Goal: Task Accomplishment & Management: Complete application form

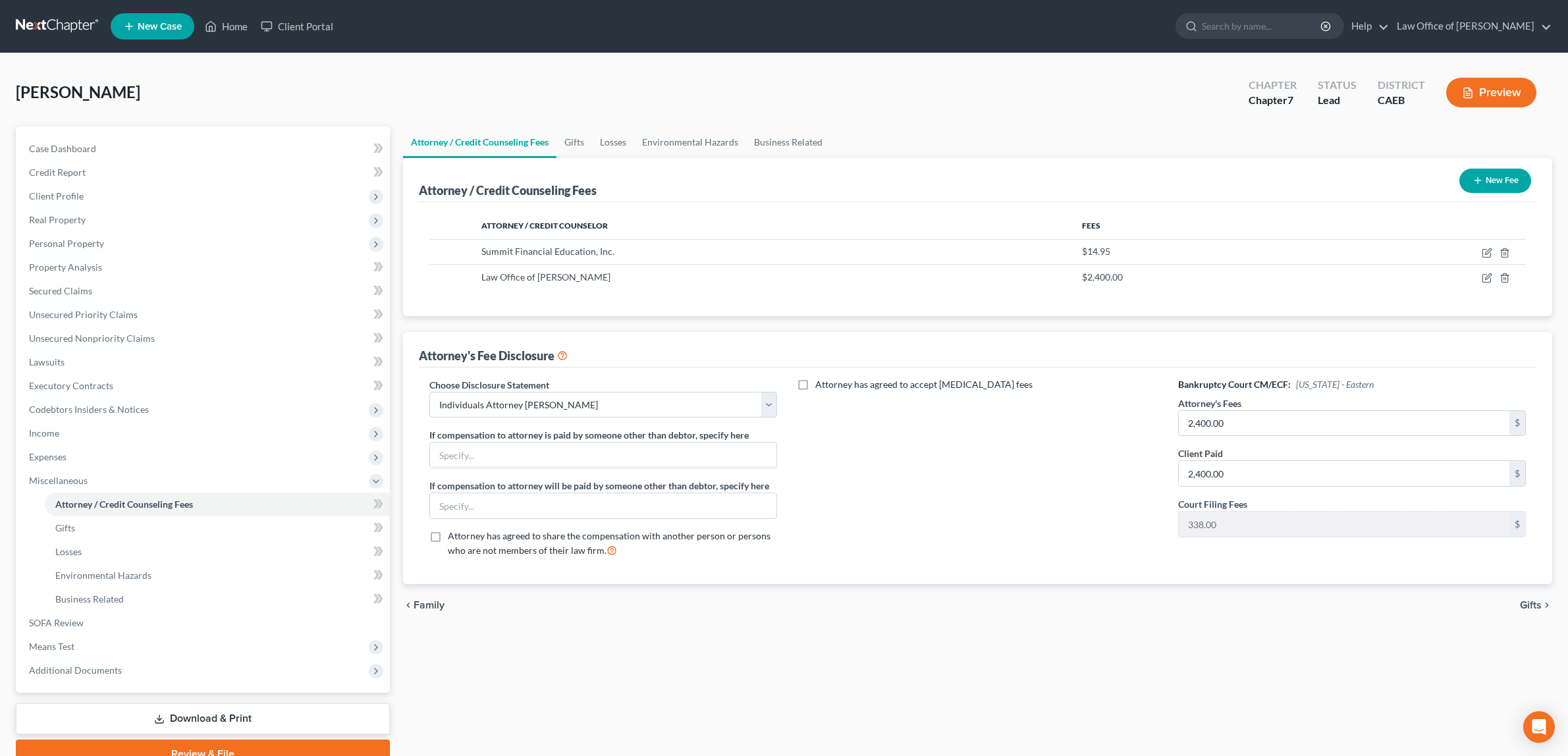
select select "1"
click at [76, 238] on span "Personal Property" at bounding box center [66, 243] width 75 height 11
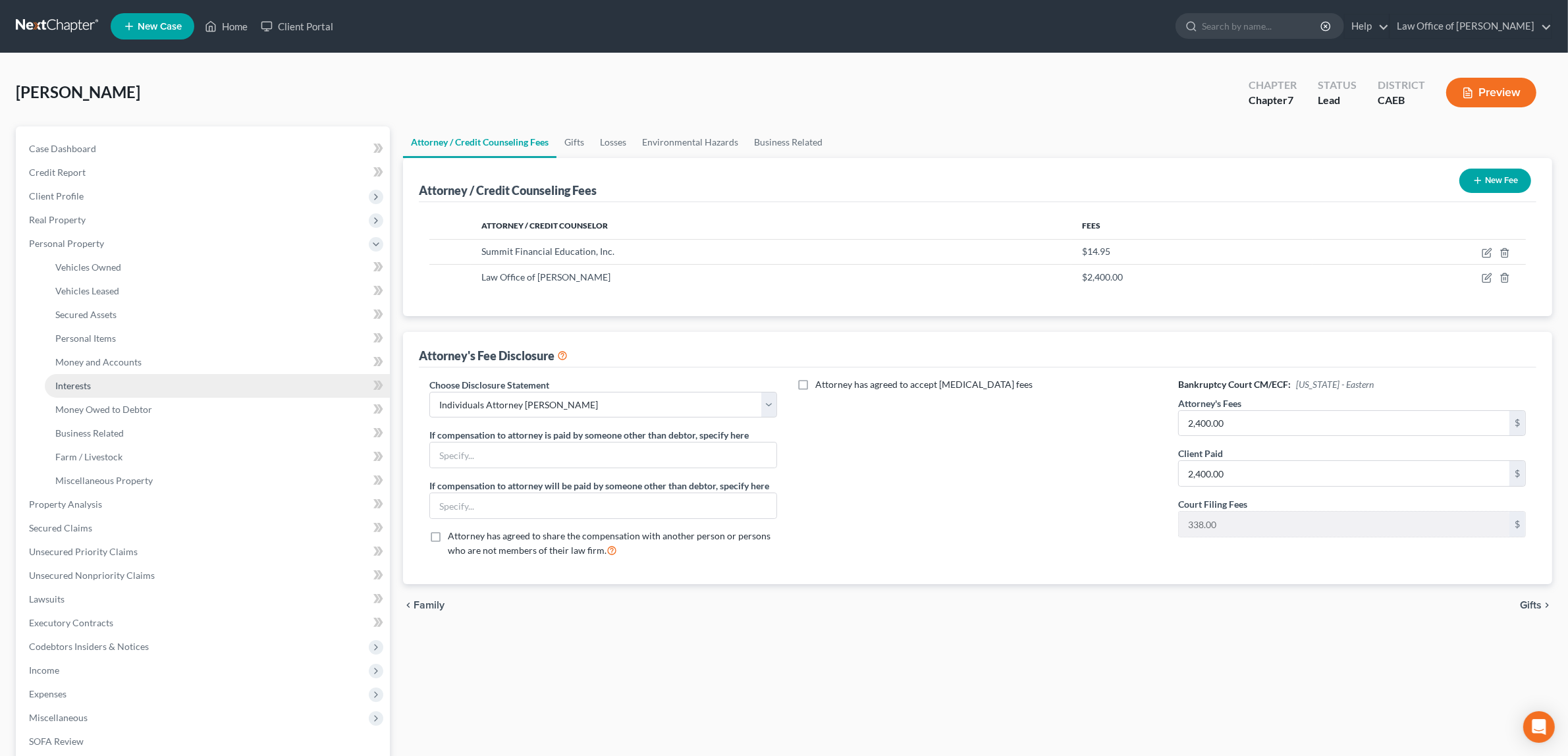
click at [106, 379] on link "Interests" at bounding box center [218, 386] width 345 height 24
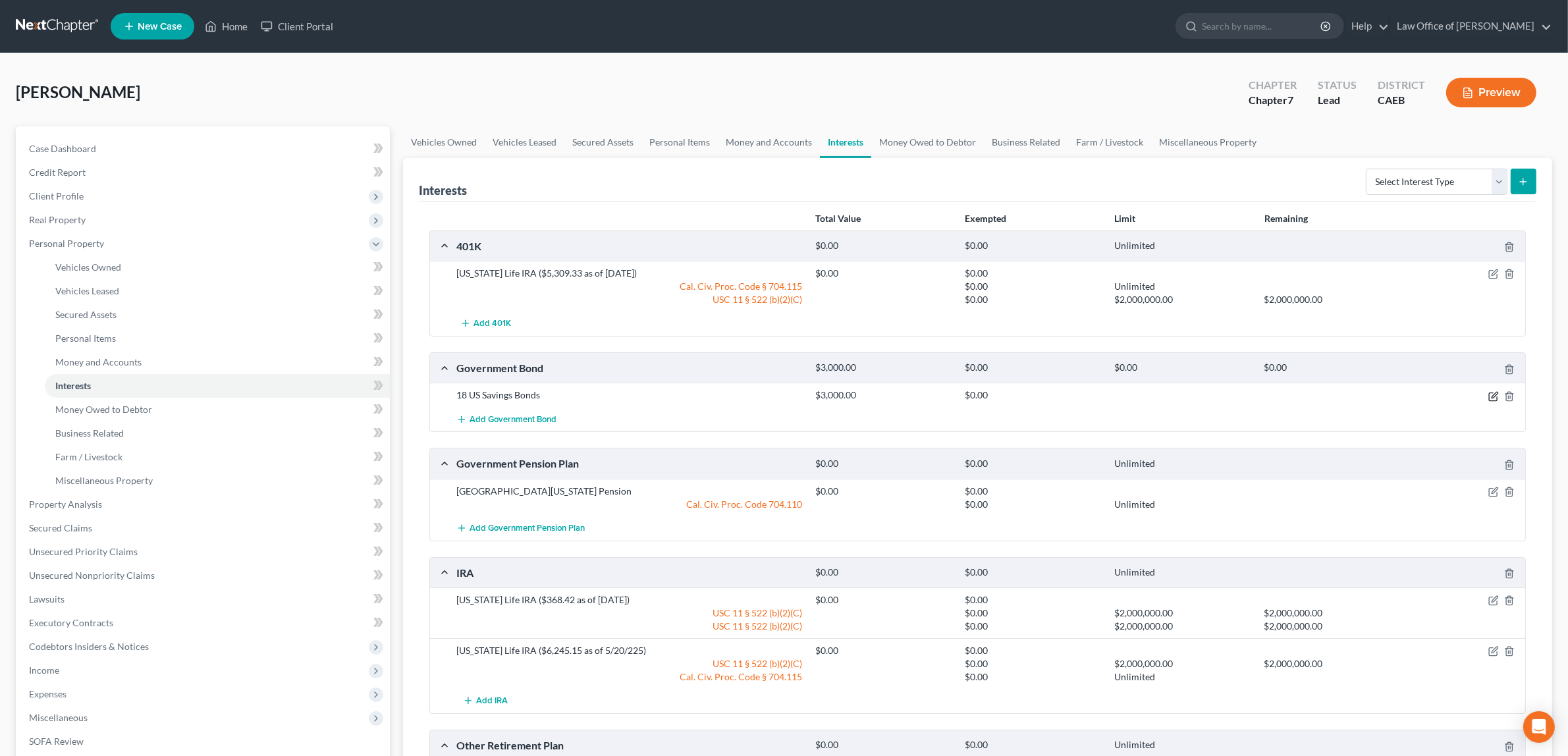
click at [1490, 394] on icon "button" at bounding box center [1493, 396] width 8 height 8
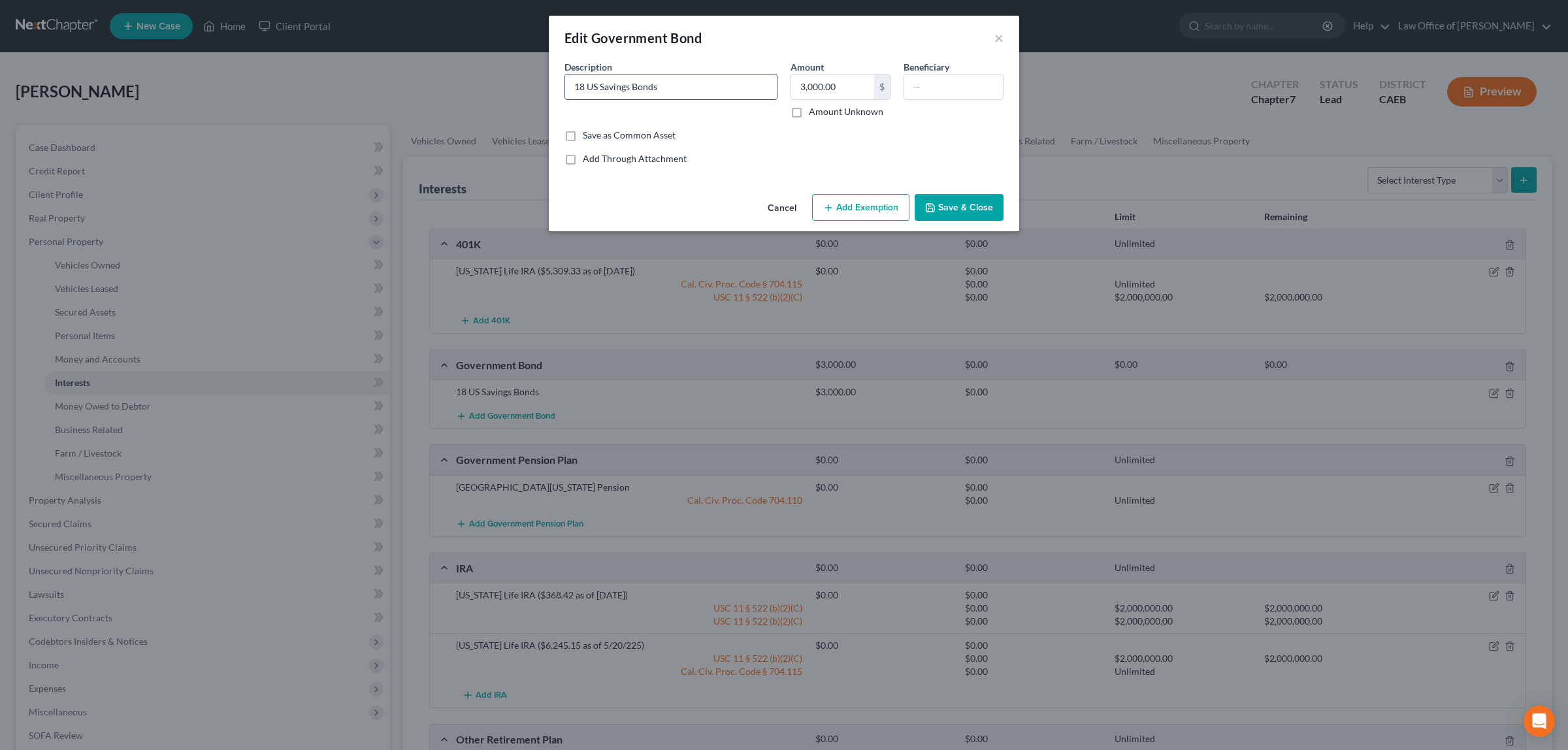
click at [585, 85] on input "18 US Savings Bonds" at bounding box center [671, 86] width 212 height 24
click at [582, 85] on input "9 US Savings Bonds" at bounding box center [671, 86] width 212 height 24
drag, startPoint x: 686, startPoint y: 87, endPoint x: 727, endPoint y: 90, distance: 41.1
click at [686, 88] on input "9 Series I US Savings Bonds" at bounding box center [671, 86] width 212 height 24
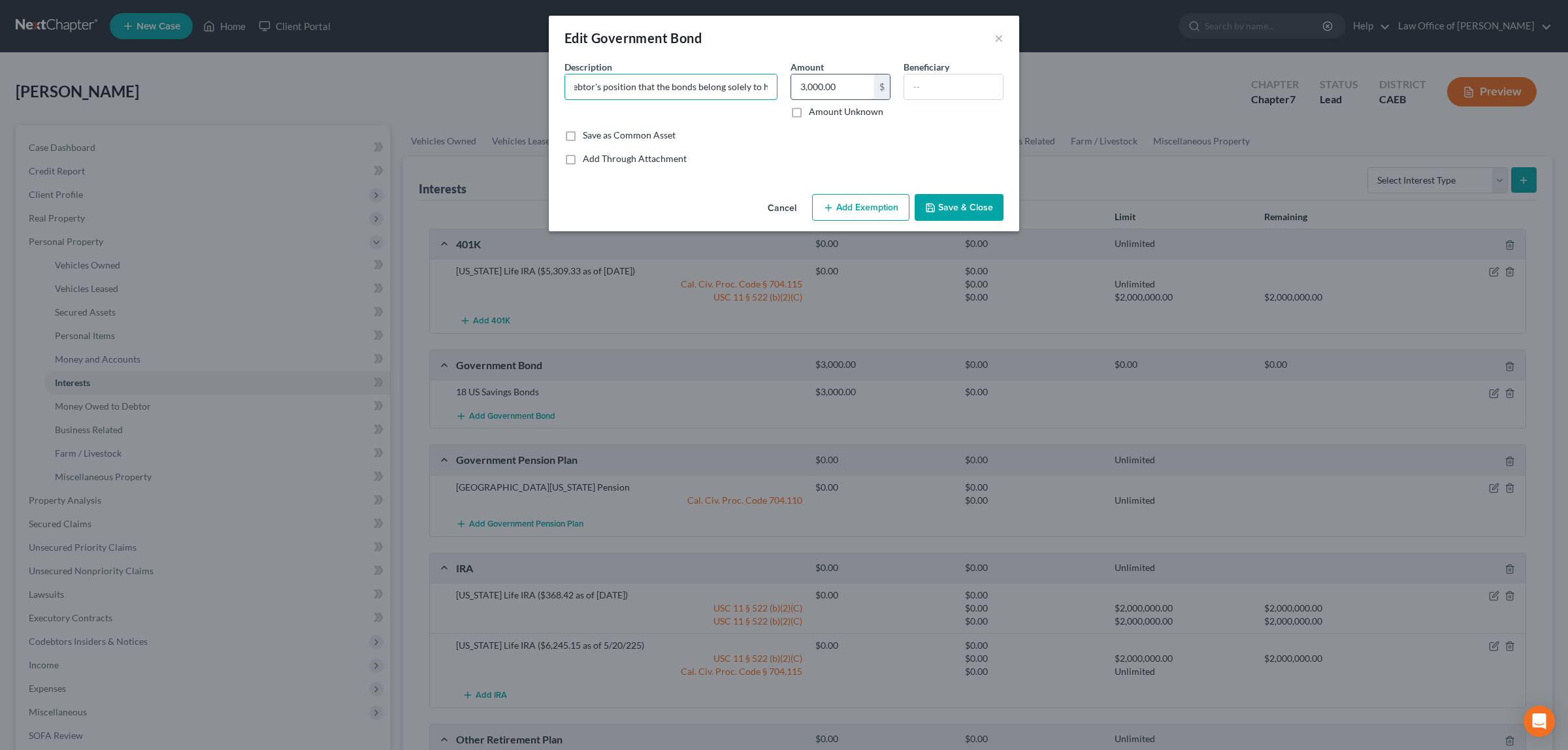
type input "9 Series I US Savings Bonds issued on [DATE] to debtor's daughter, [PERSON_NAME…"
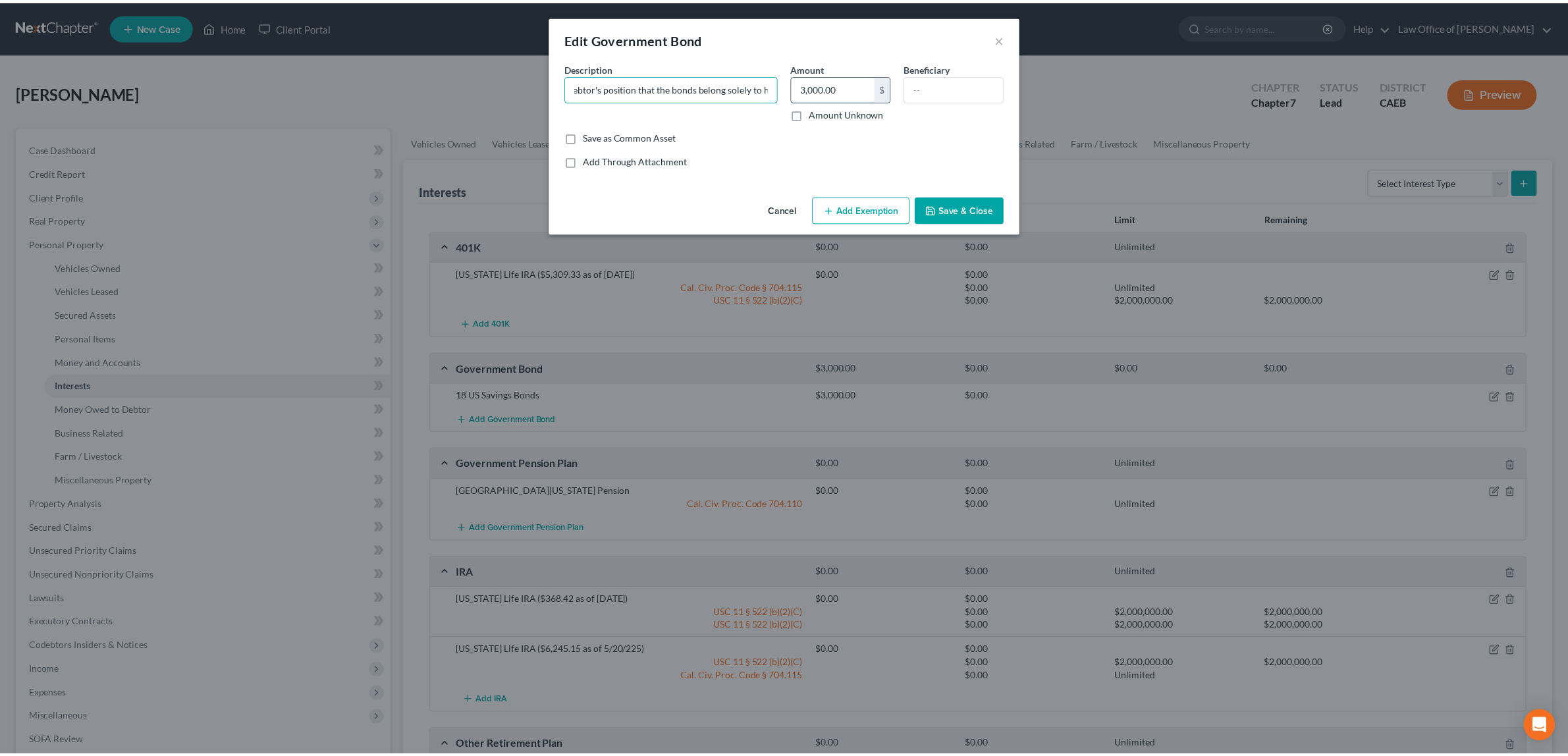
scroll to position [0, 0]
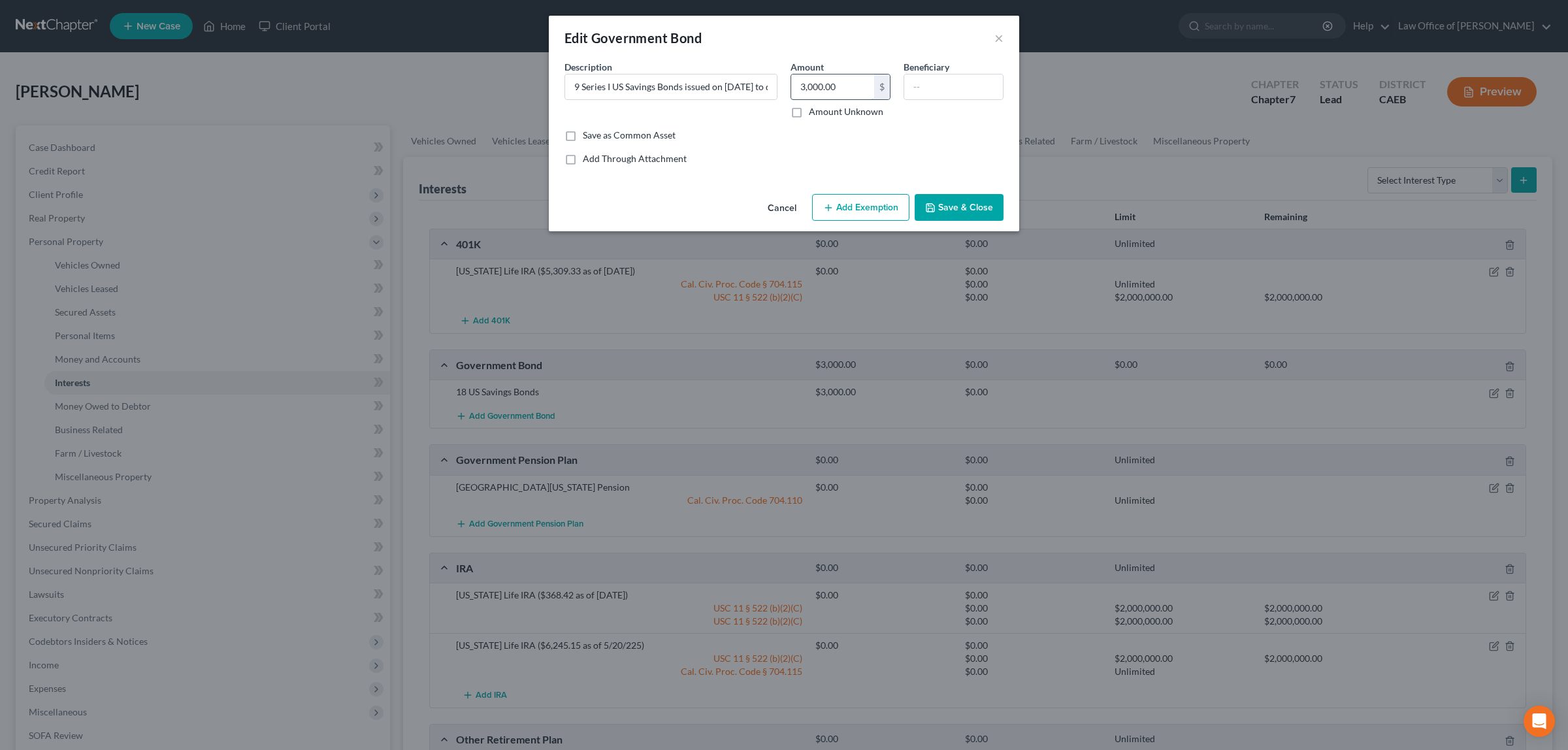
click at [846, 85] on input "3,000.00" at bounding box center [832, 86] width 83 height 24
click at [817, 83] on input "3,000.00" at bounding box center [832, 86] width 83 height 24
type input "3"
type input "0.00"
click at [956, 206] on button "Save & Close" at bounding box center [959, 207] width 89 height 27
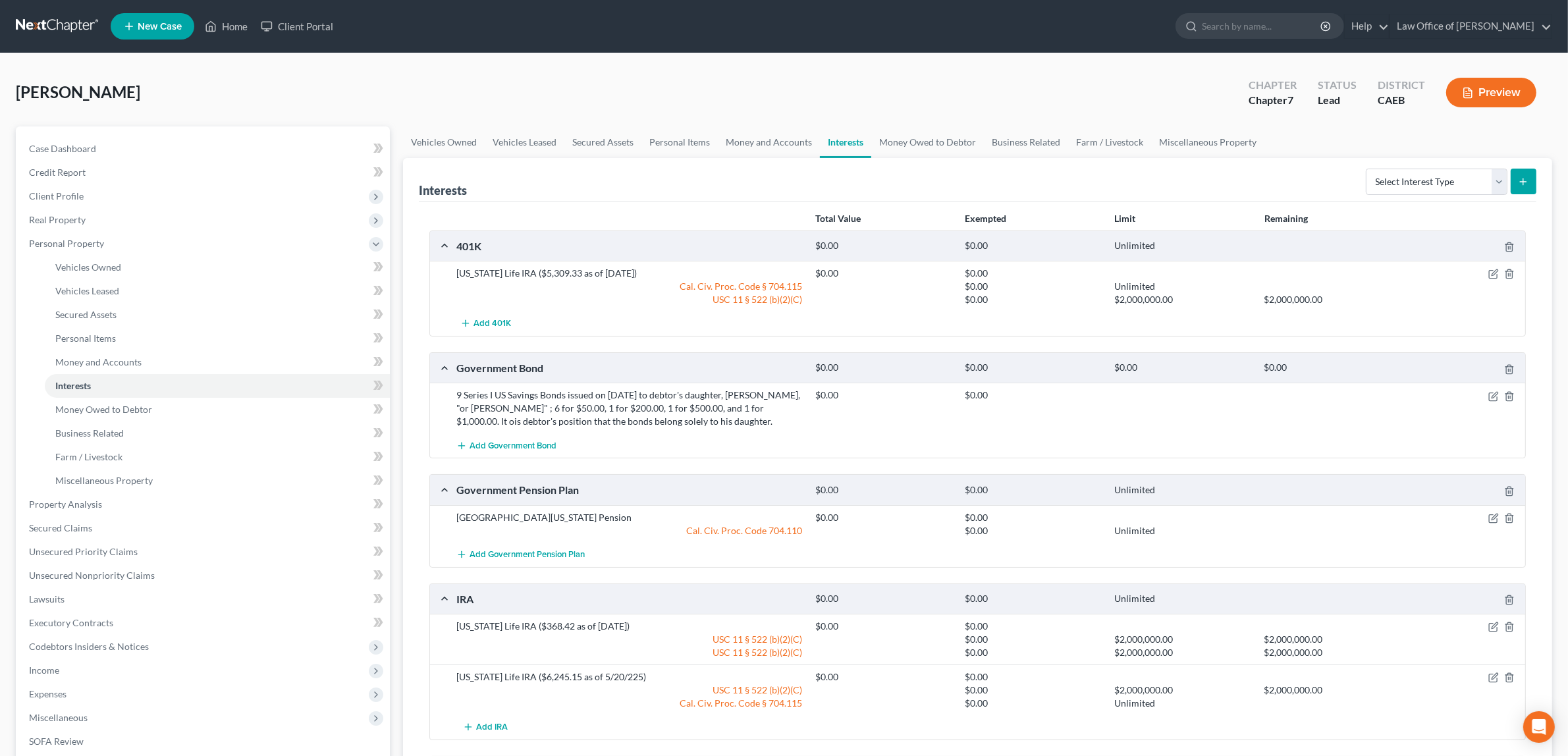
click at [1493, 85] on button "Preview" at bounding box center [1491, 92] width 90 height 30
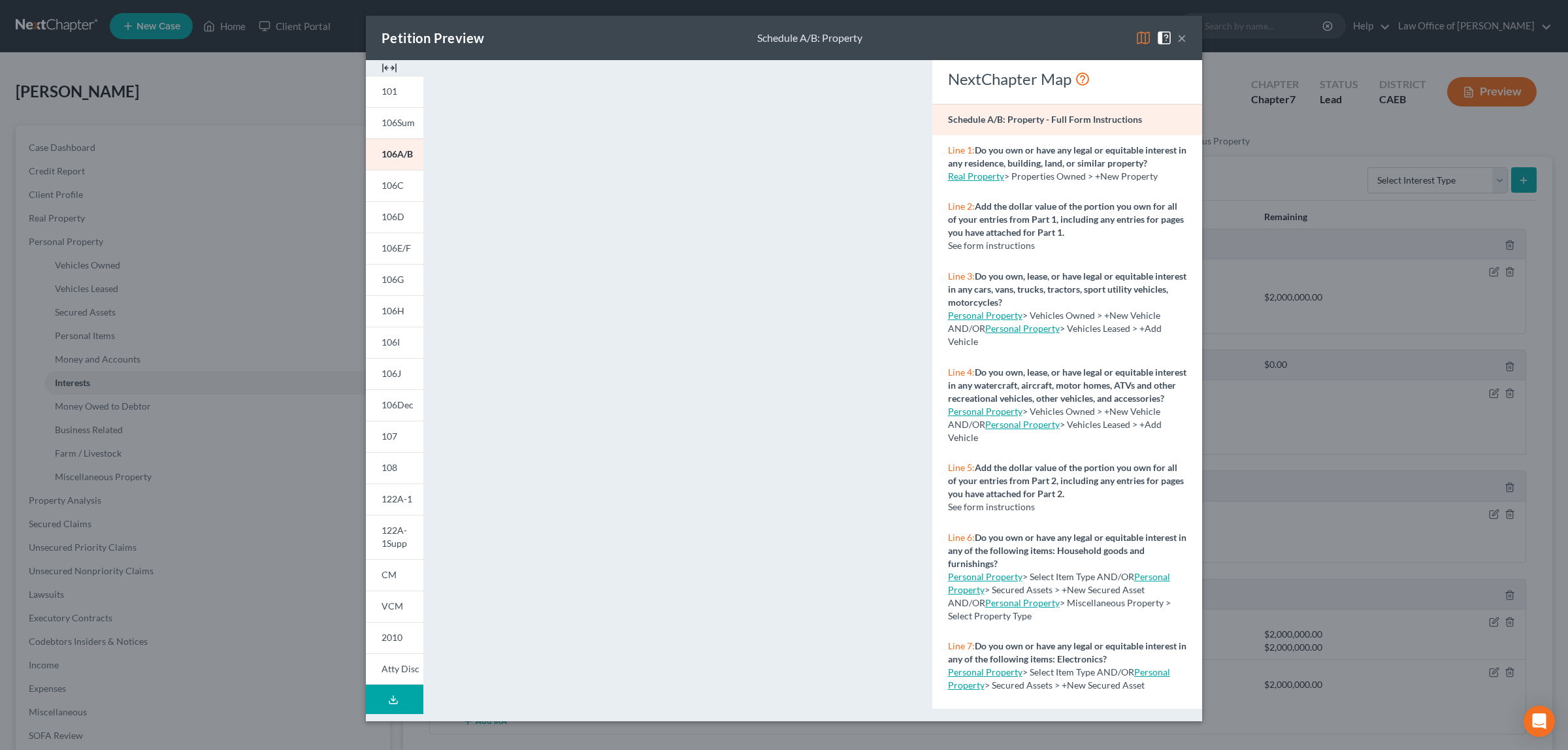
click at [1181, 35] on button "×" at bounding box center [1181, 38] width 9 height 15
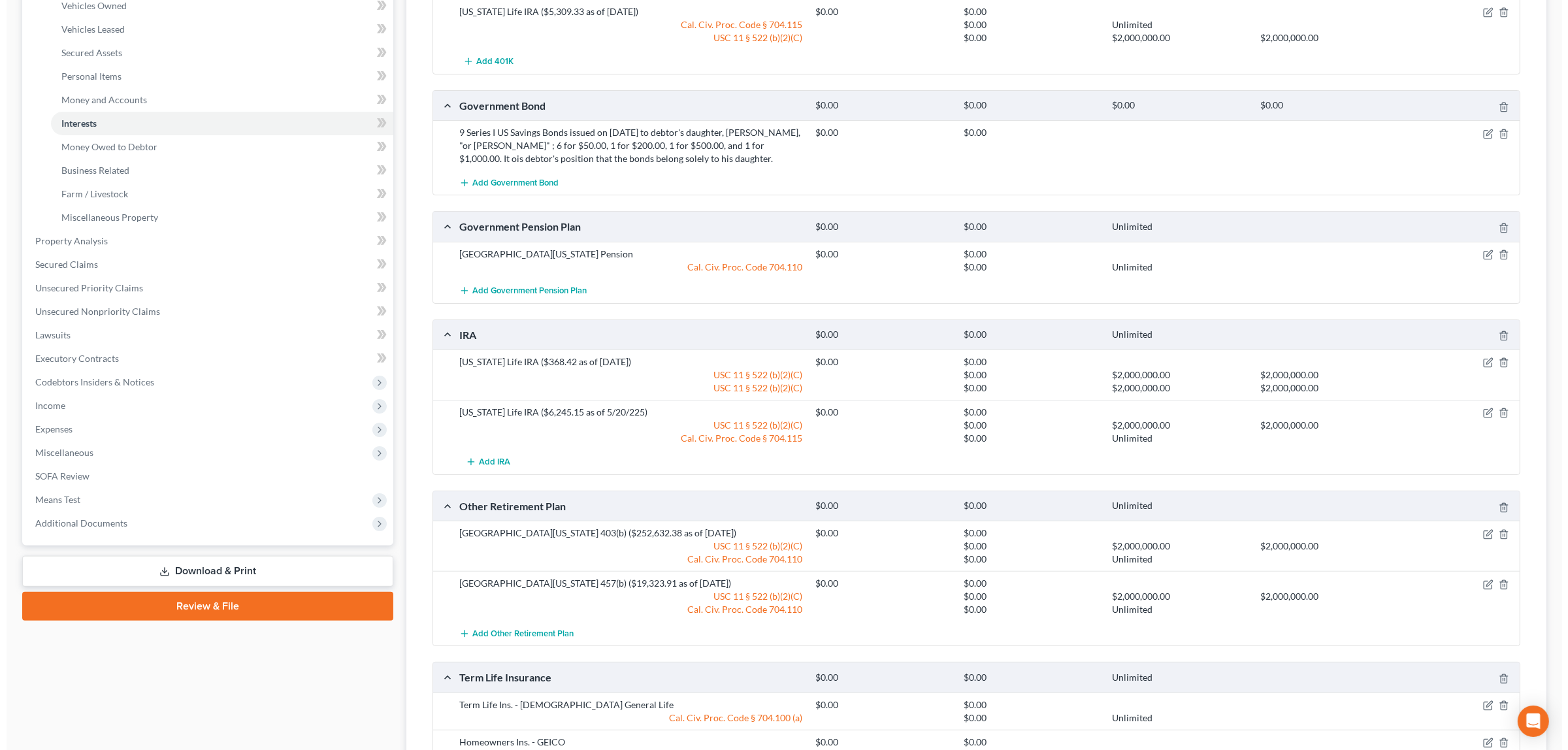
scroll to position [262, 0]
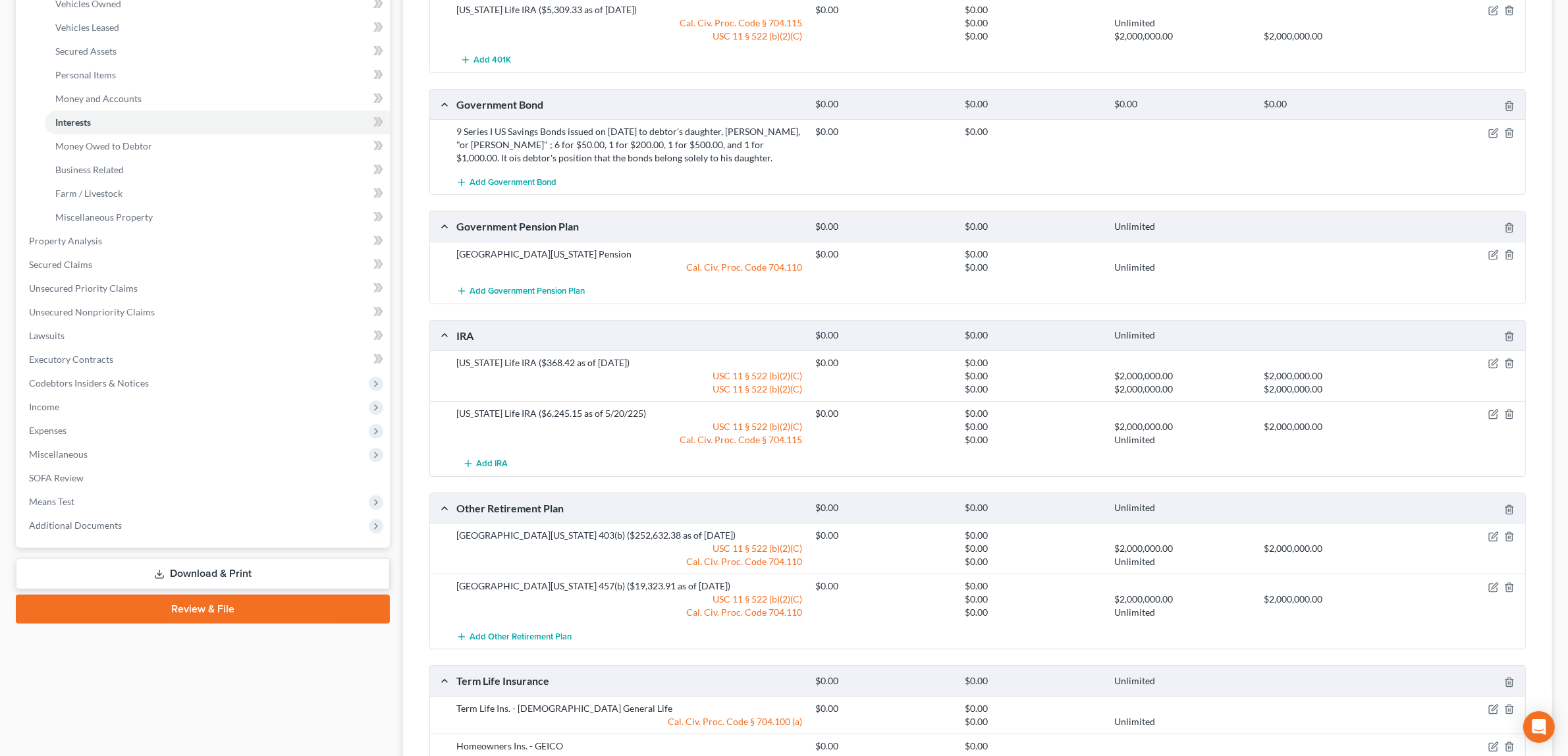
click at [493, 132] on div "9 Series I US Savings Bonds issued on [DATE] to debtor's daughter, [PERSON_NAME…" at bounding box center [629, 145] width 359 height 39
click at [1492, 129] on icon "button" at bounding box center [1493, 133] width 11 height 11
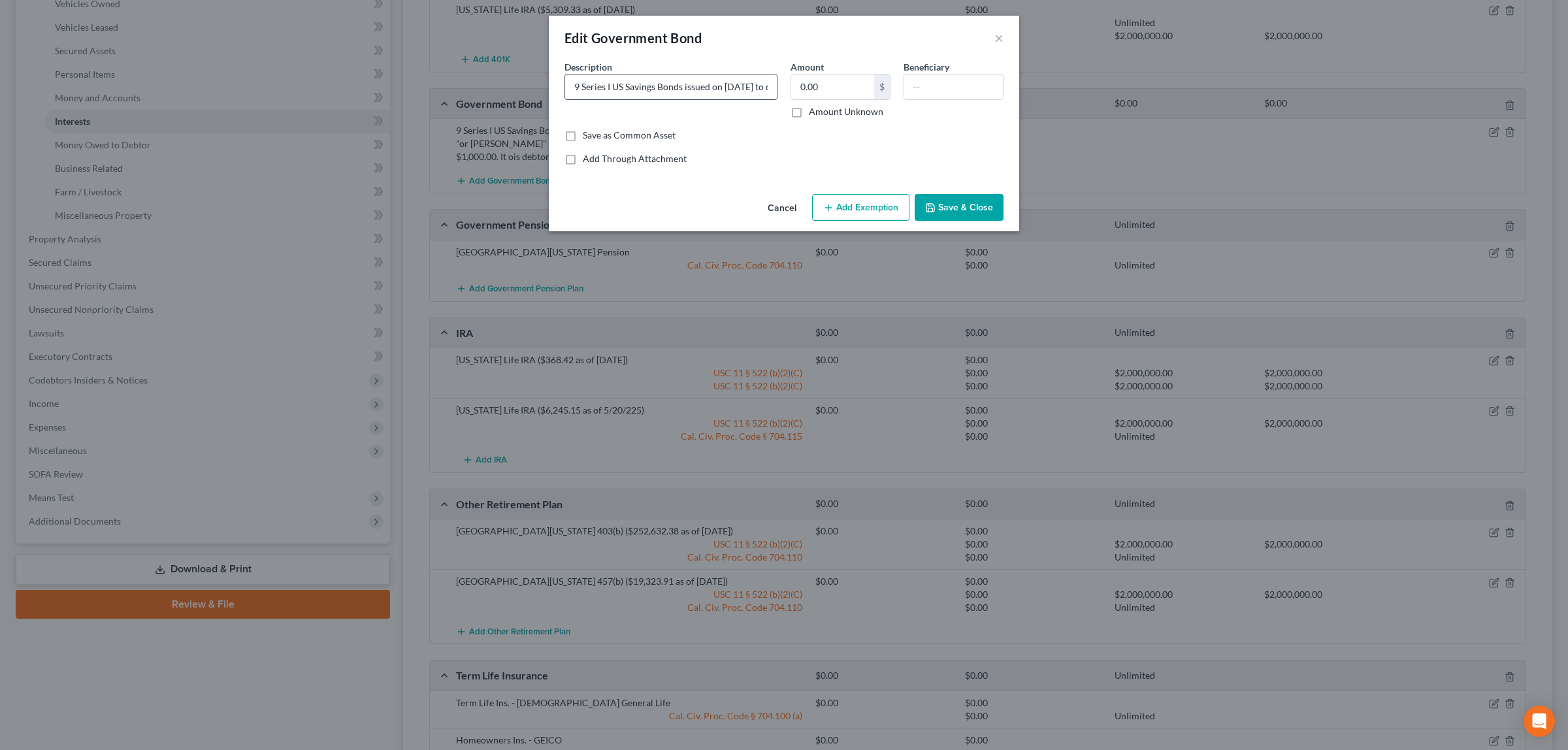
click at [611, 85] on input "9 Series I US Savings Bonds issued on [DATE] to debtor's daughter, [PERSON_NAME…" at bounding box center [671, 86] width 212 height 24
click at [762, 88] on input "9 Series I US Savings Bonds issued on [DATE] to debtor's daughter, [PERSON_NAME…" at bounding box center [671, 86] width 212 height 24
drag, startPoint x: 760, startPoint y: 86, endPoint x: 782, endPoint y: 84, distance: 22.1
click at [782, 84] on div "Description * 9 Series I US Savings Bonds issued on [DATE] to debtor's daughter…" at bounding box center [671, 89] width 226 height 58
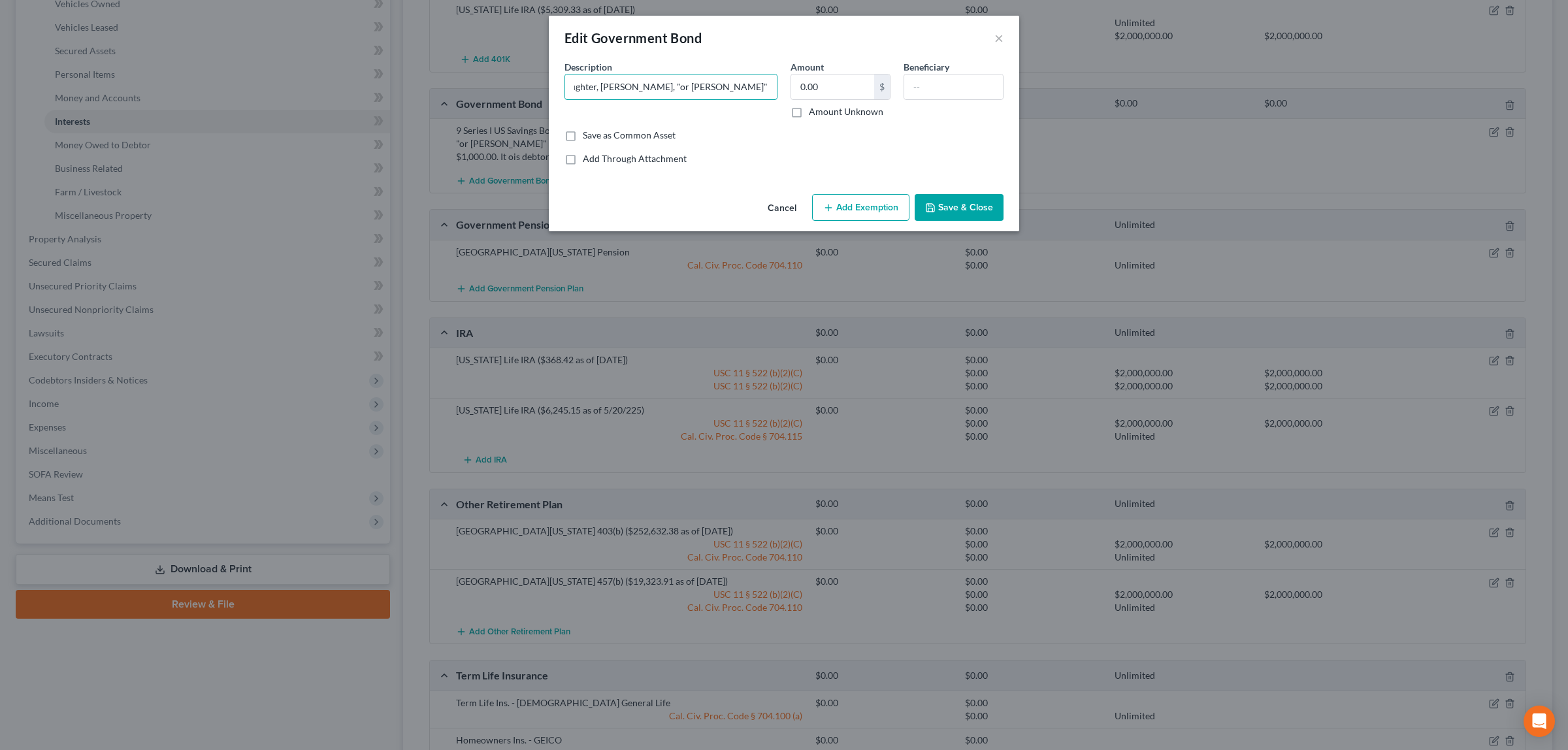
scroll to position [0, 200]
type input "9 Series I US Savings Bonds issued on [DATE] to debtor's daughter, [PERSON_NAME…"
click at [950, 204] on button "Save & Close" at bounding box center [959, 207] width 89 height 27
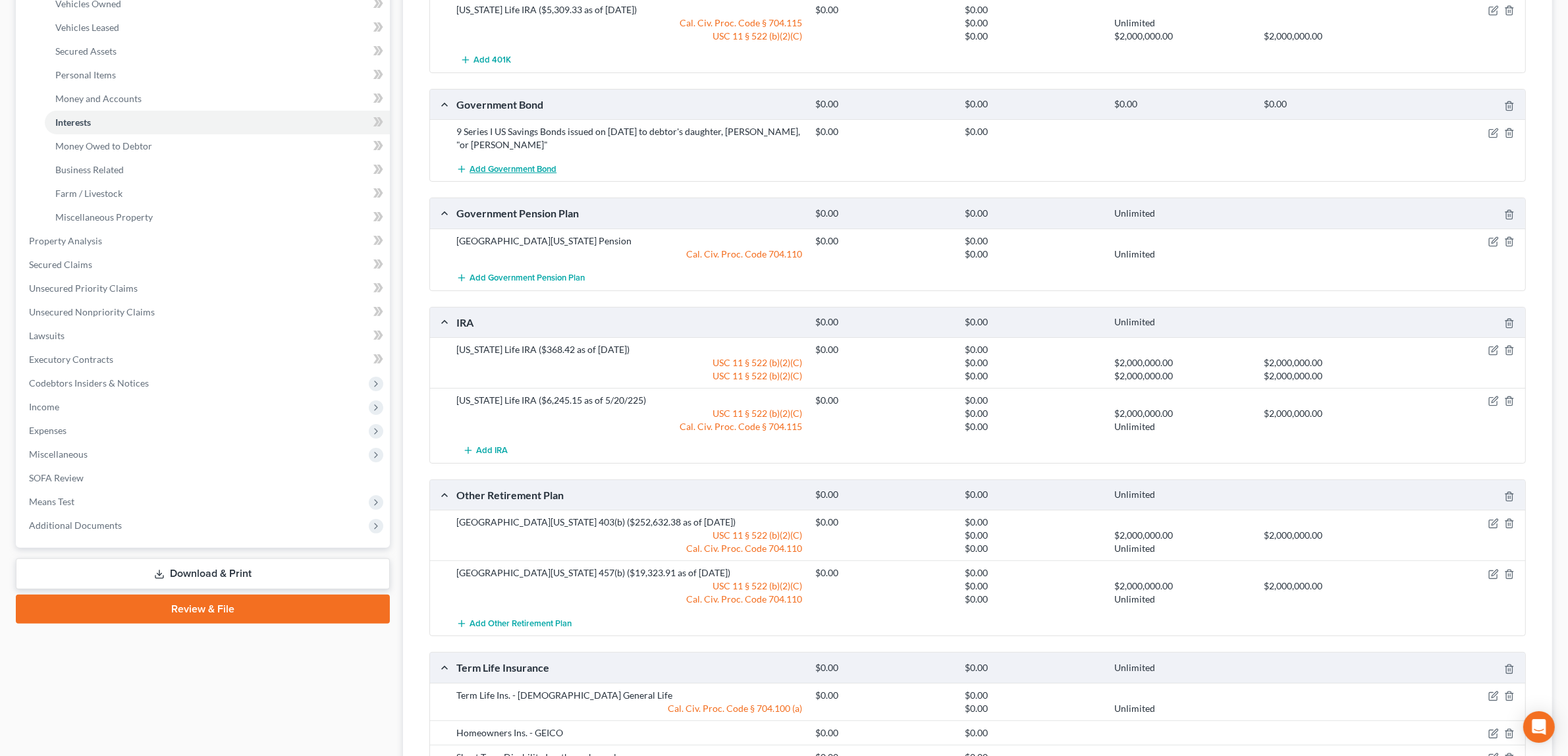
click at [524, 163] on button "Add Government Bond" at bounding box center [506, 169] width 100 height 25
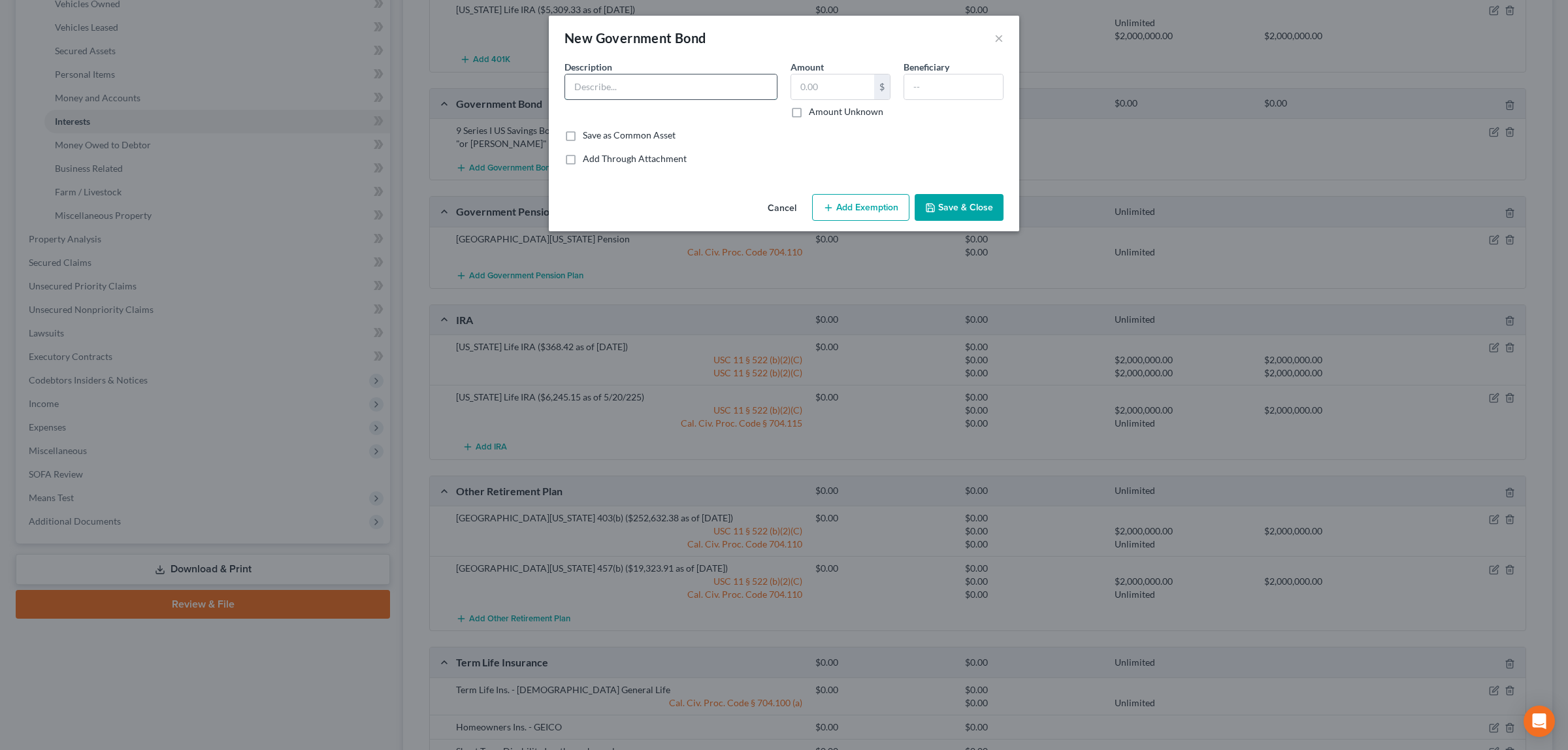
paste input "6 for $50.00, 1 for $200.00, 1 for $500.00, and 1 for $1,000.00. It ois debtor'…"
type input "6 for $50.00, 1 for $200.00, 1 for $500.00, and 1 for $1,000.00. It ois debtor'…"
click at [817, 80] on input "text" at bounding box center [832, 86] width 83 height 24
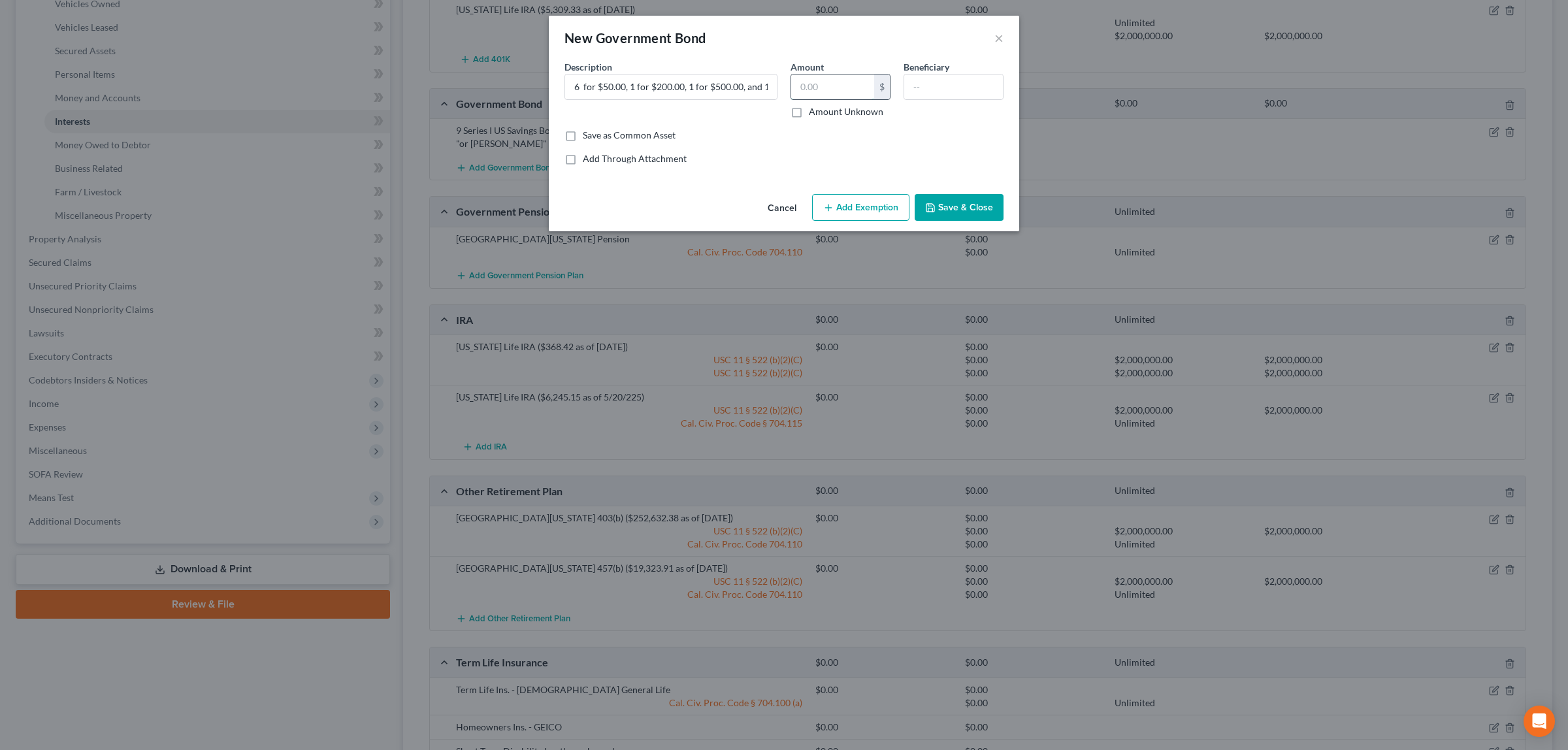
type input "0.00"
click at [939, 204] on button "Save & Close" at bounding box center [959, 207] width 89 height 27
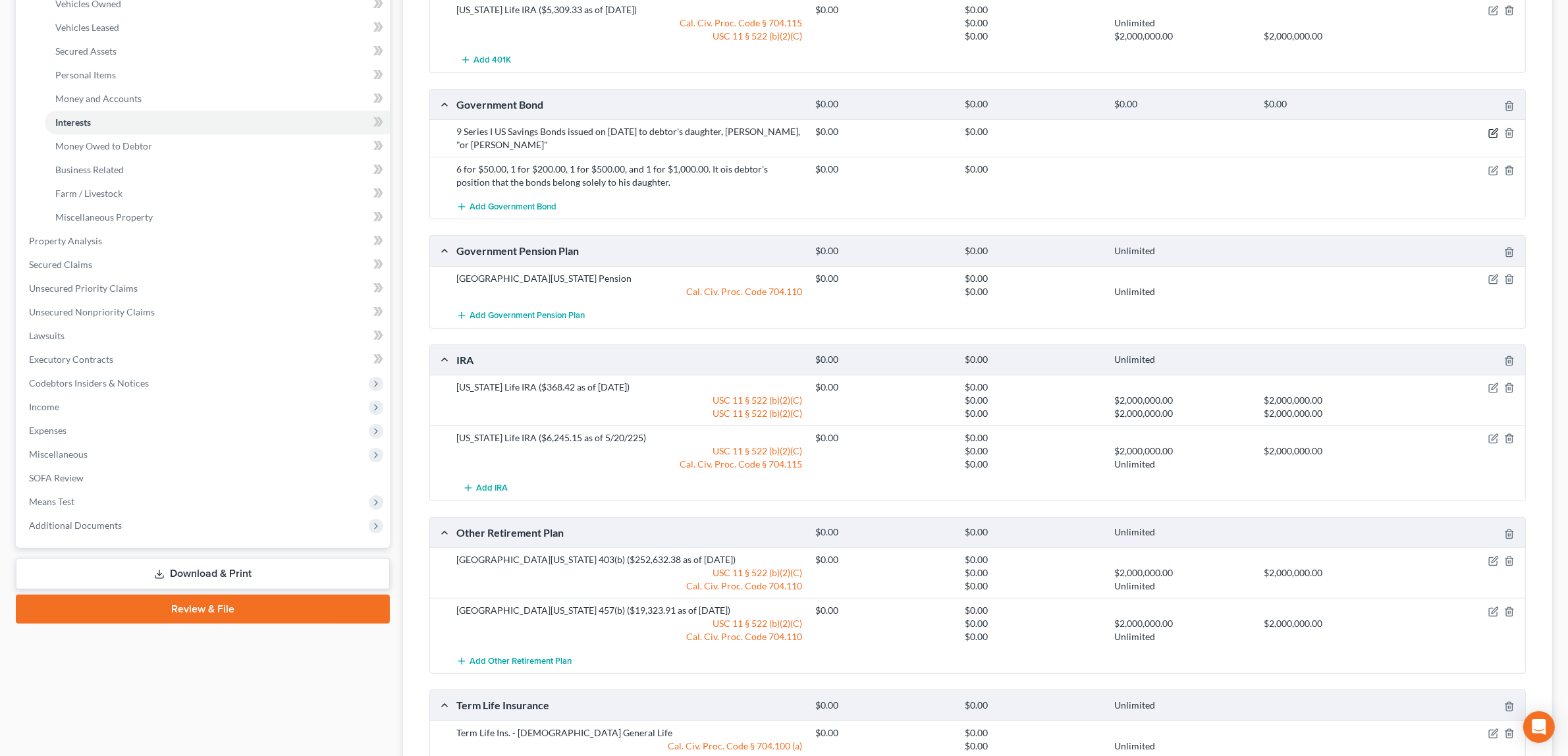
click at [1493, 132] on icon "button" at bounding box center [1493, 133] width 11 height 11
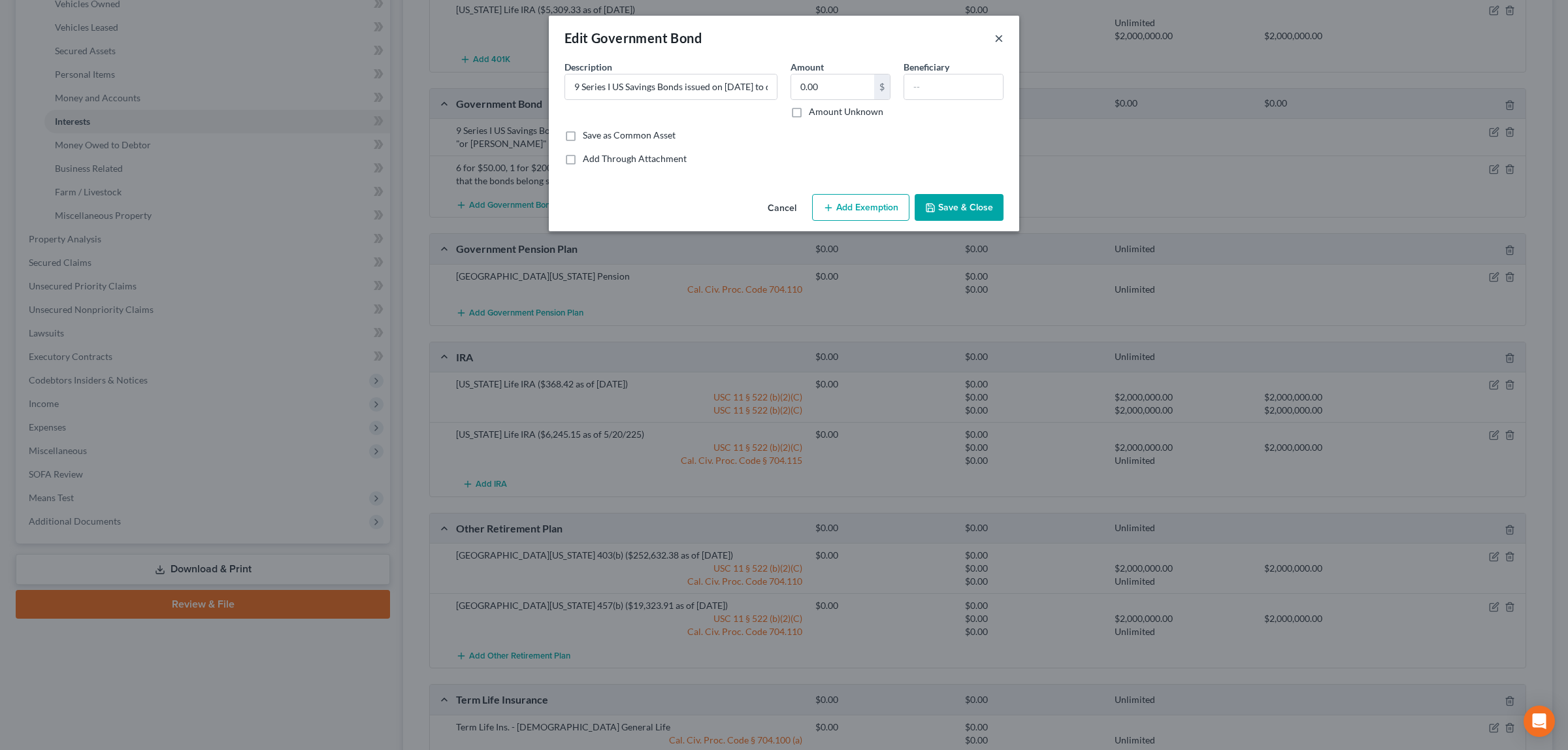
click at [998, 41] on button "×" at bounding box center [999, 38] width 9 height 15
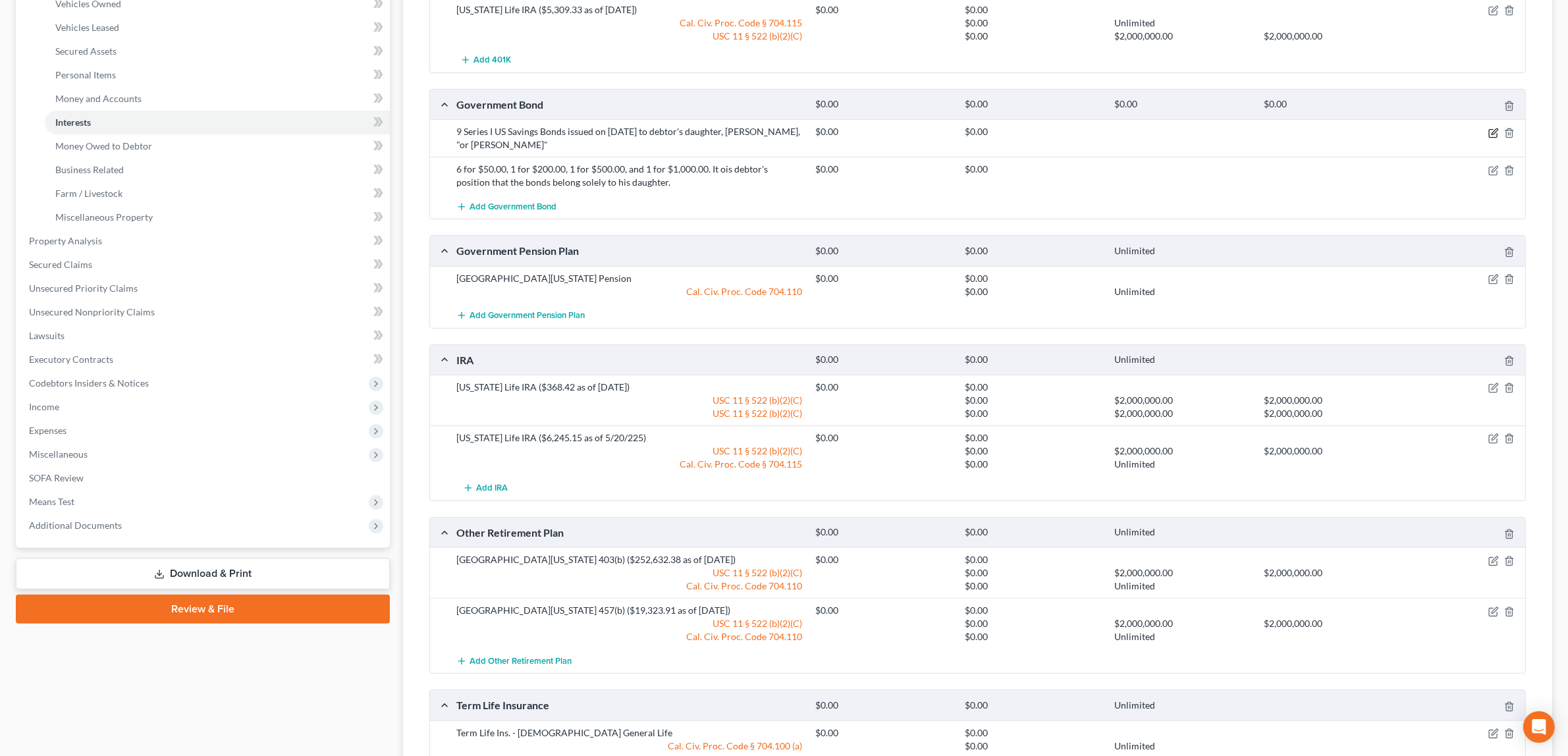
click at [1490, 128] on icon "button" at bounding box center [1493, 133] width 11 height 11
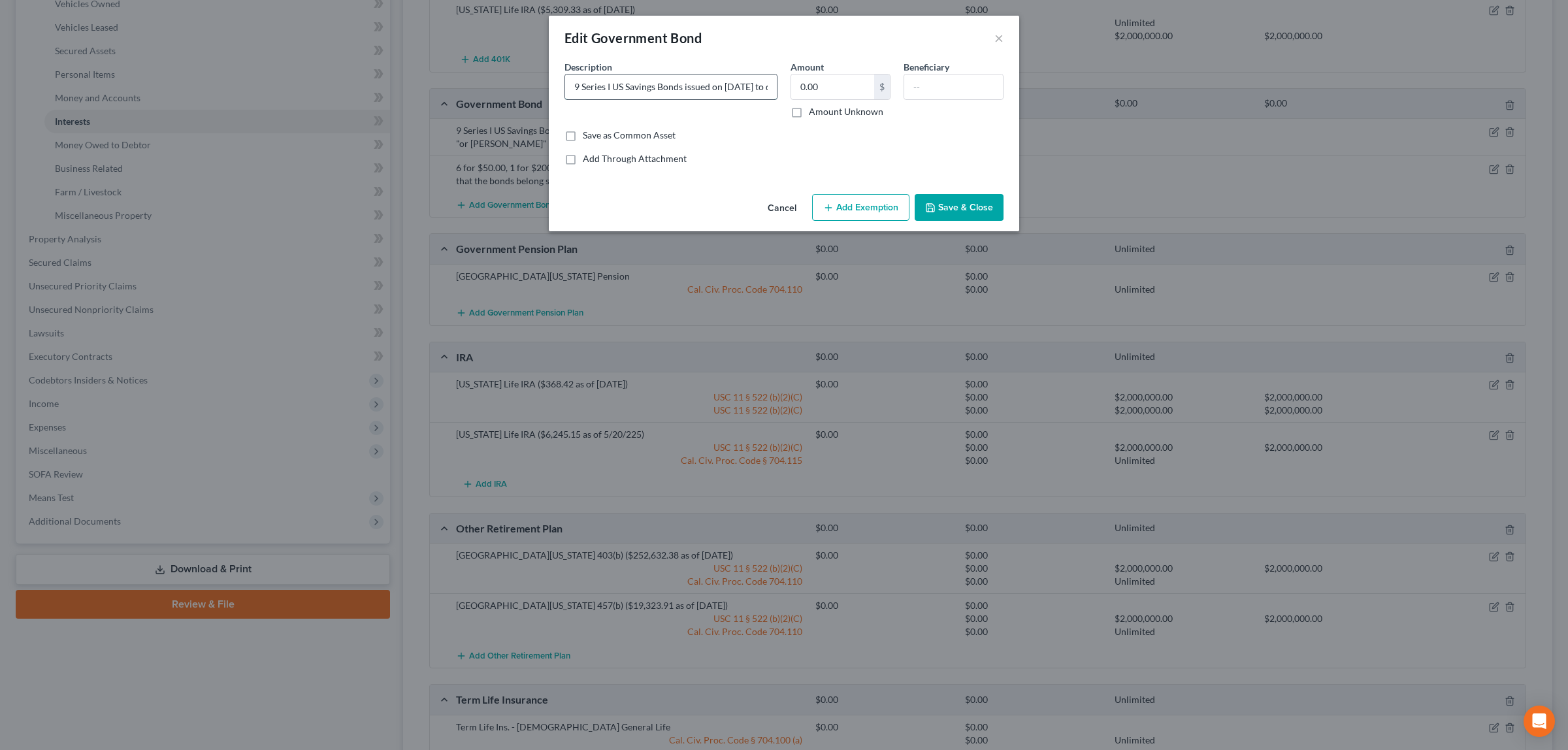
click at [767, 88] on input "9 Series I US Savings Bonds issued on [DATE] to debtor's daughter, [PERSON_NAME…" at bounding box center [671, 86] width 212 height 24
type input "9 Series I US Savings Bonds issued on [DATE] to debtor's daughter, [PERSON_NAME…"
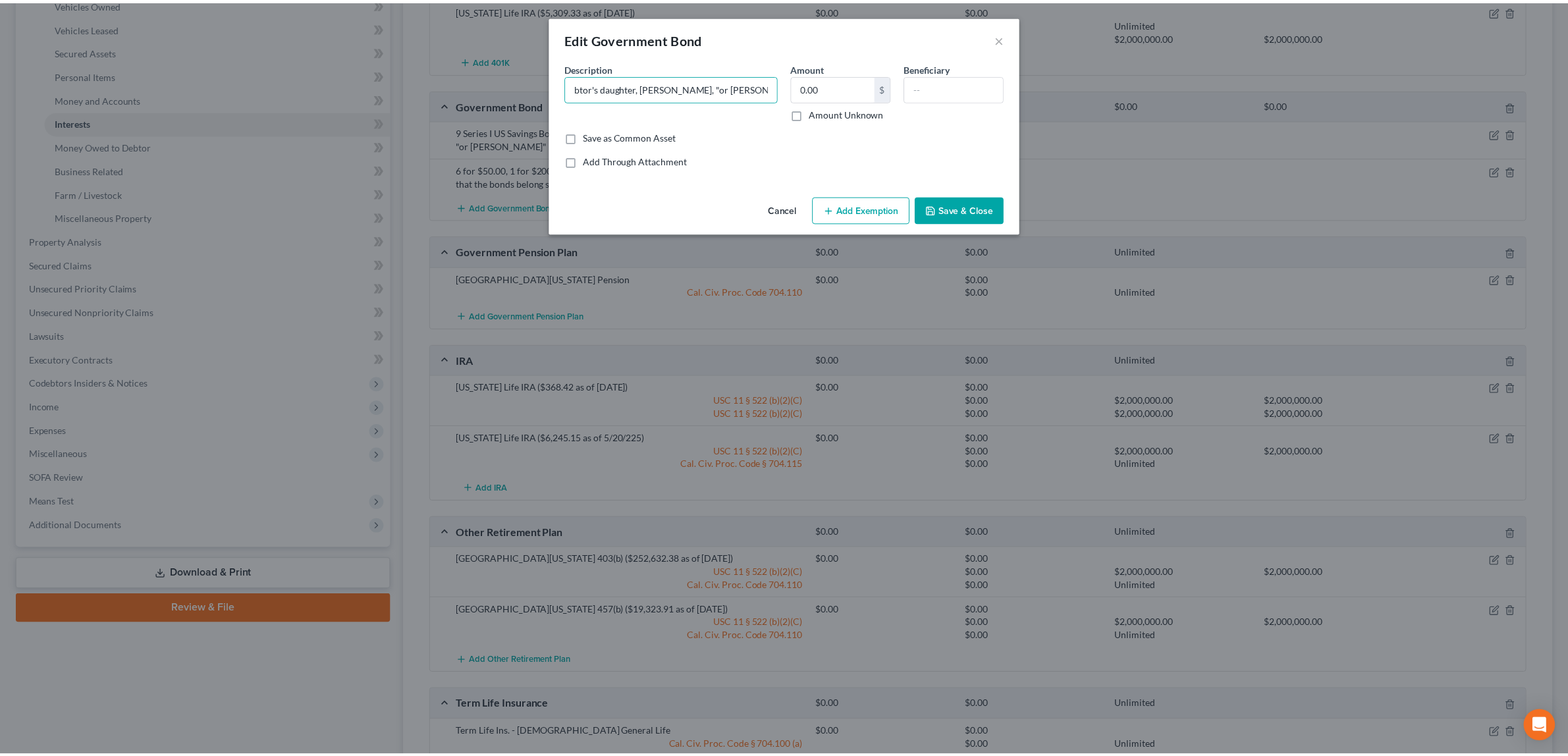
scroll to position [0, 0]
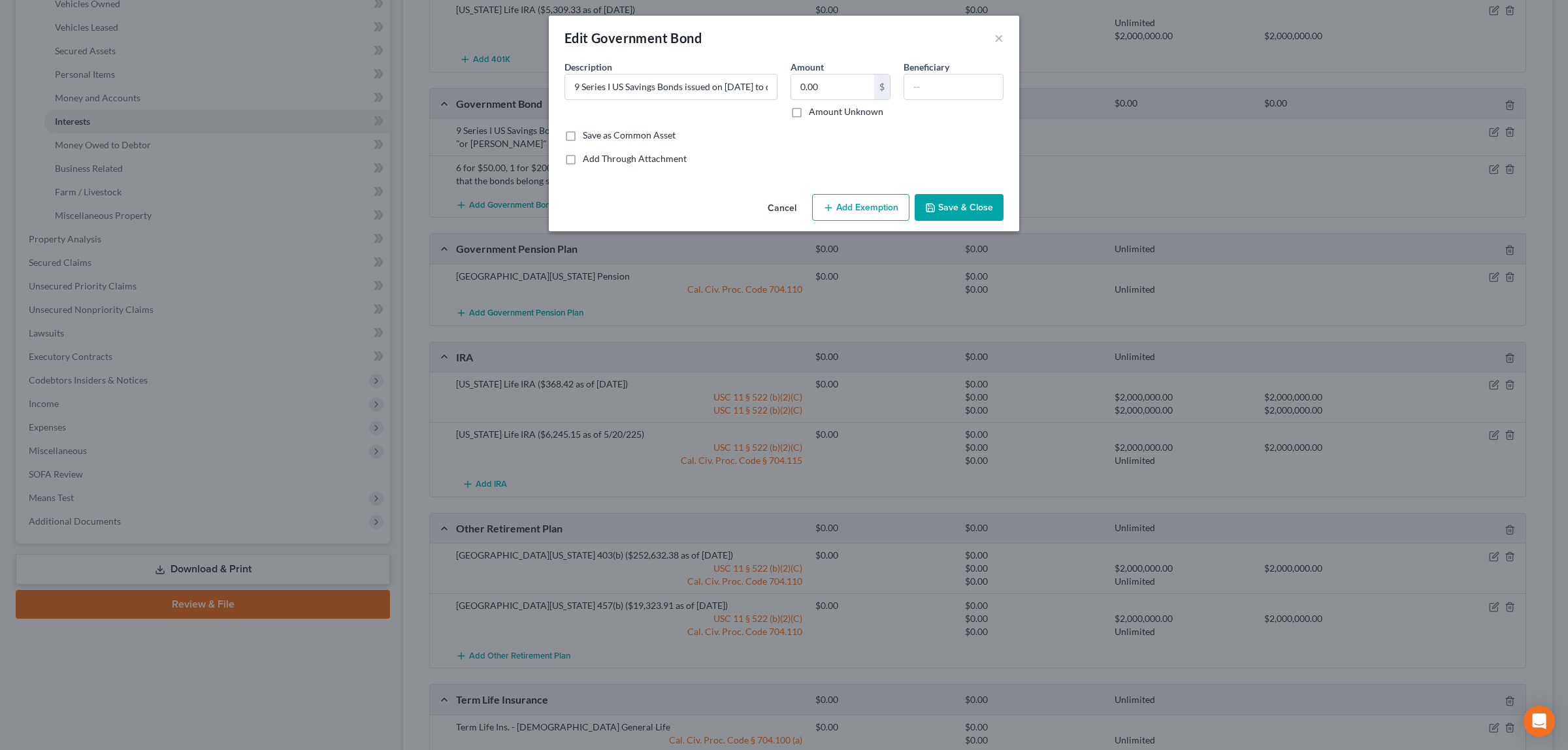
click at [976, 197] on button "Save & Close" at bounding box center [959, 207] width 89 height 27
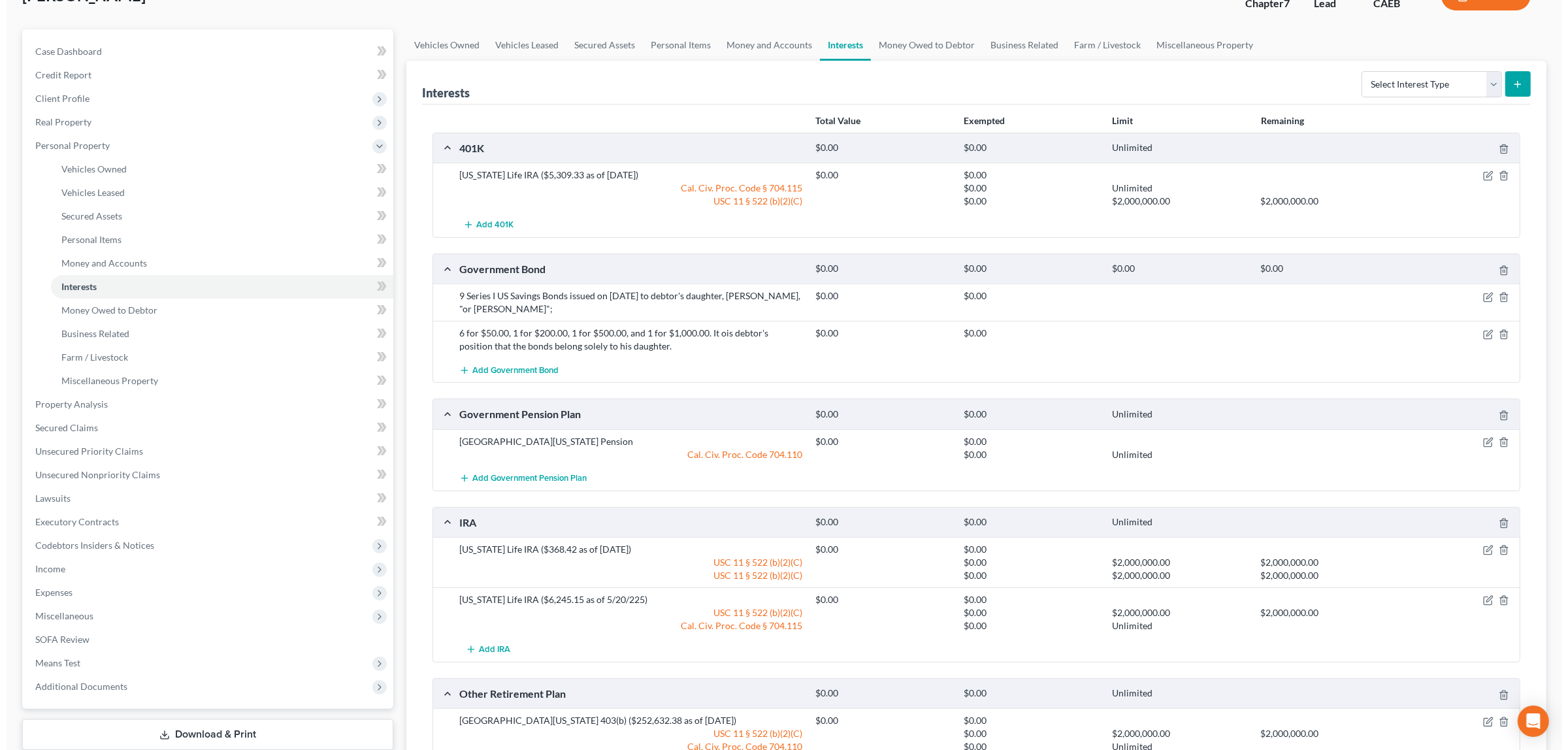
scroll to position [66, 0]
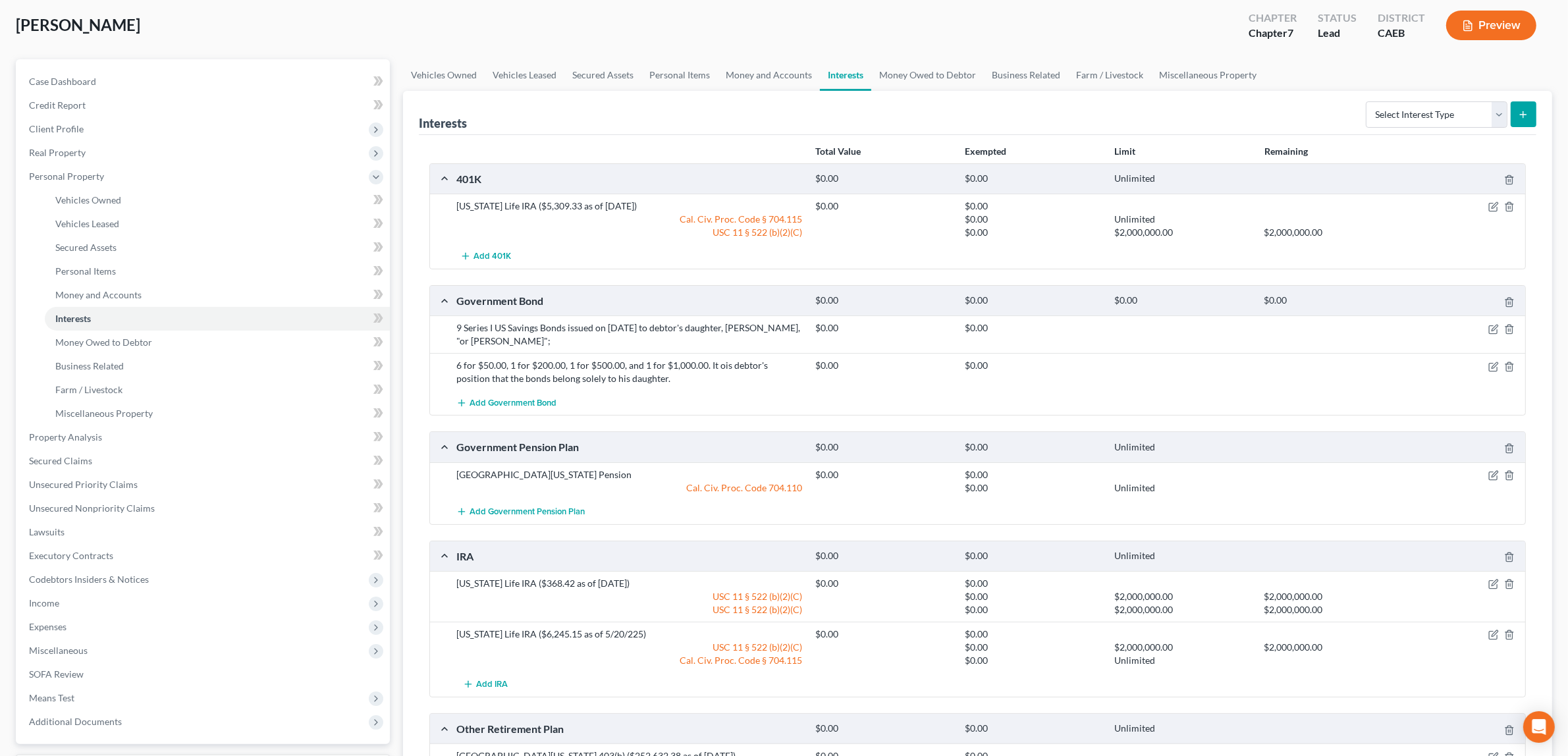
click at [1482, 22] on button "Preview" at bounding box center [1491, 25] width 90 height 30
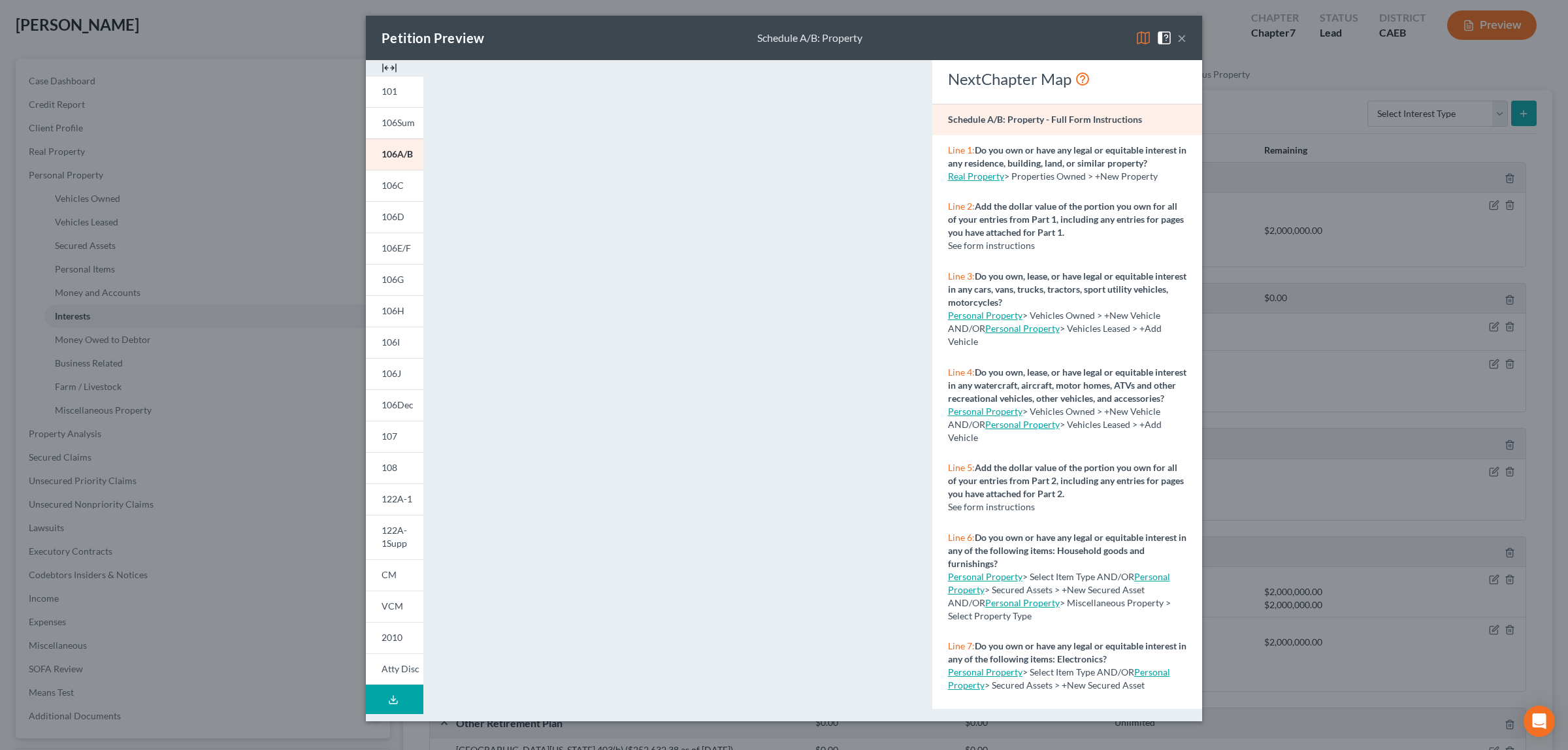
click at [1177, 36] on button "×" at bounding box center [1181, 38] width 9 height 15
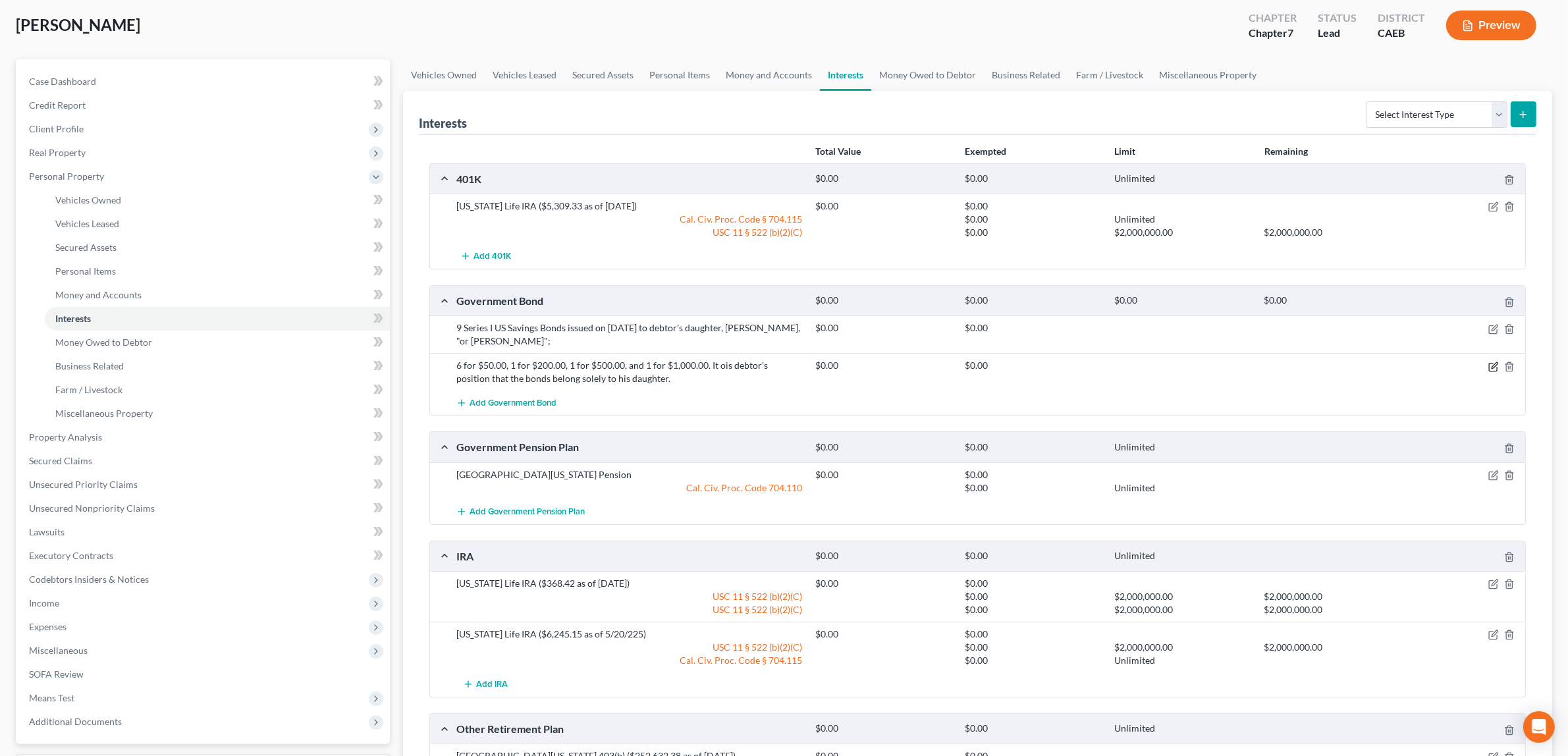
click at [1490, 365] on icon "button" at bounding box center [1493, 367] width 11 height 11
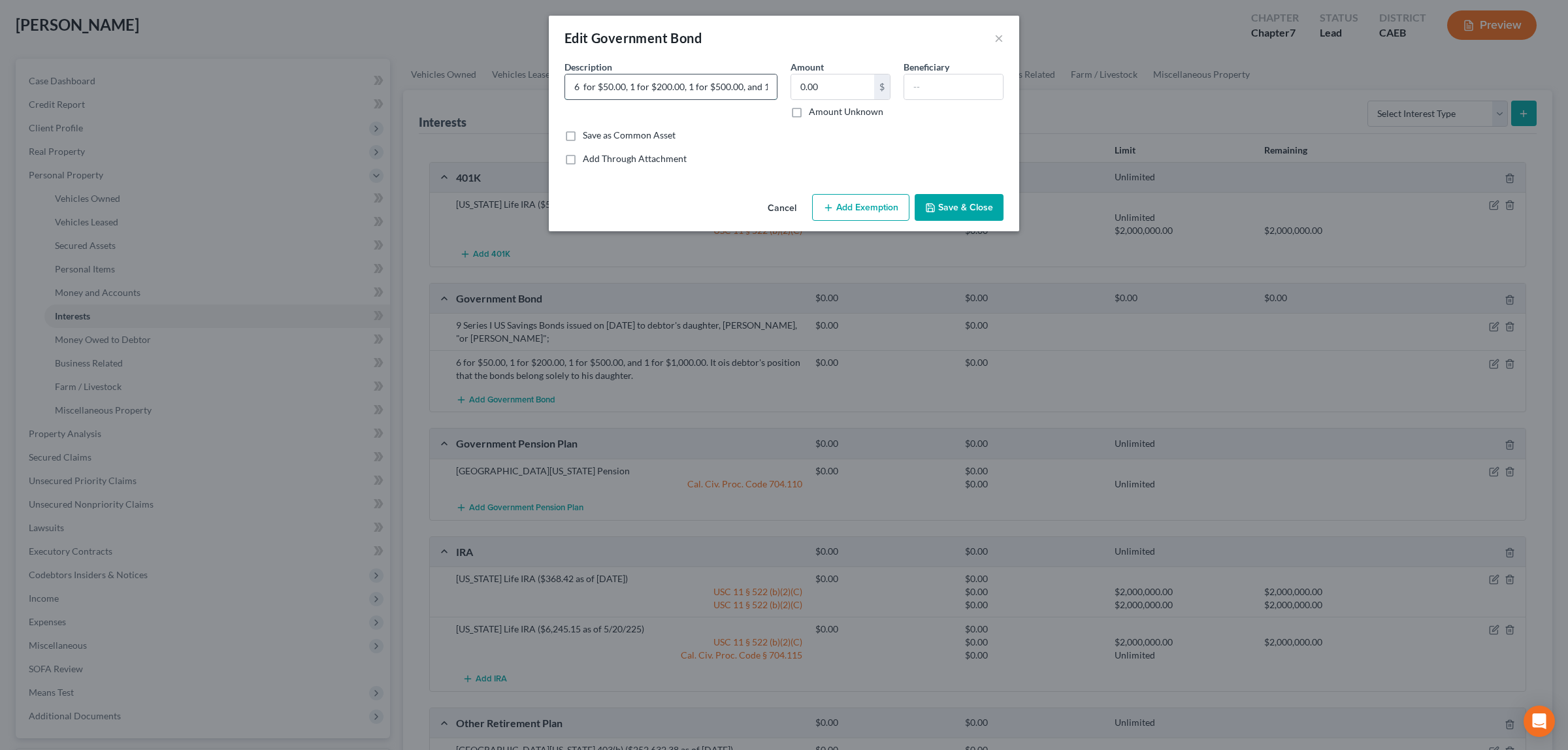
click at [771, 85] on input "6 for $50.00, 1 for $200.00, 1 for $500.00, and 1 for $1,000.00. It ois debtor'…" at bounding box center [671, 86] width 212 height 24
click at [766, 85] on input "6 for $50.00, 1 for $200.00, 1 for $500.00, and 1 for $1,000.00. It ois debtor'…" at bounding box center [671, 86] width 212 height 24
click at [760, 86] on input "6 for $50.00, 1 for $200.00, 1 for $500.00, and 1 for $1,000.00. It ois debtor'…" at bounding box center [671, 86] width 212 height 24
type input "6 for $50.00, 1 for $200.00, 1 for $500.00, 1 for $1,000.00. It is debtor's pos…"
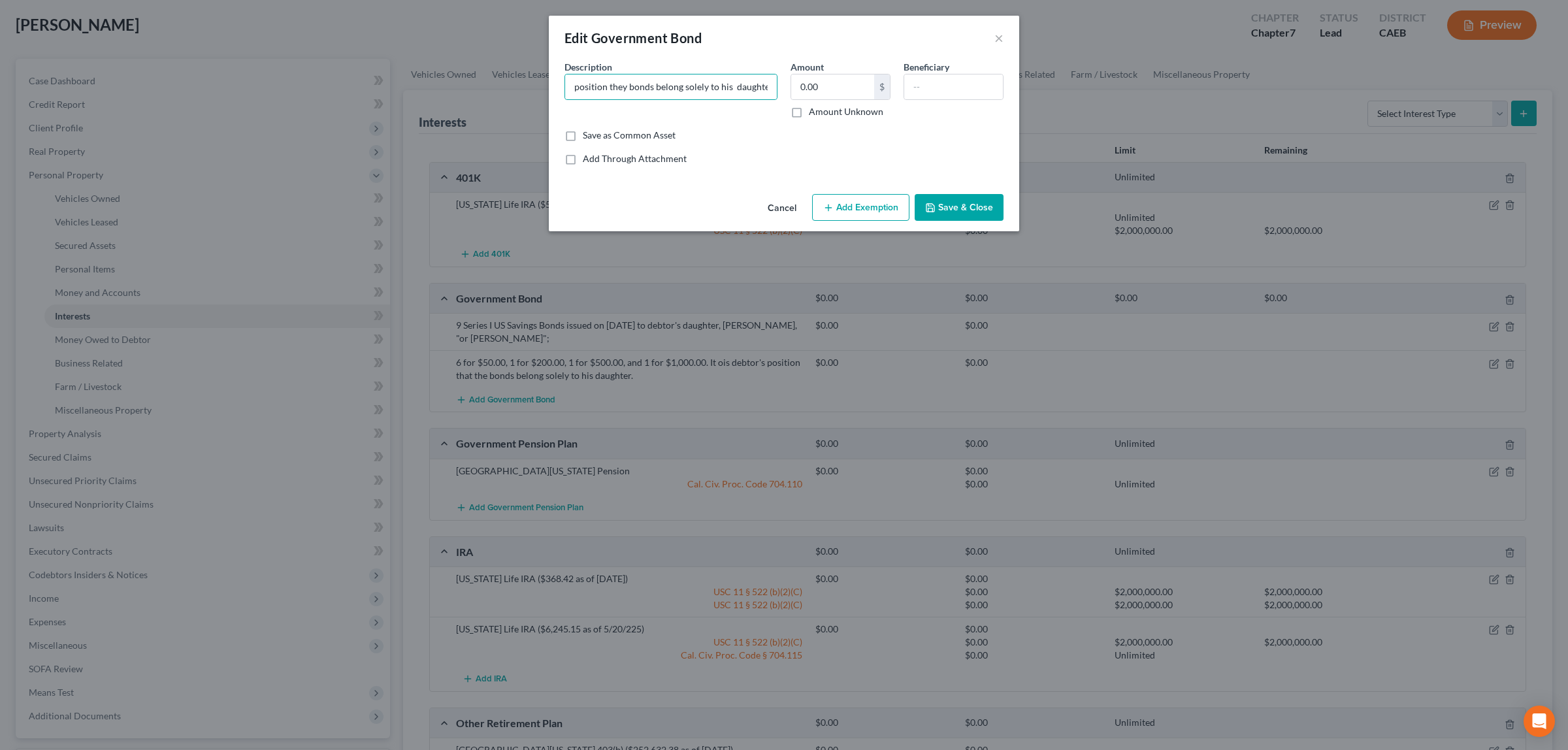
scroll to position [0, 0]
click at [934, 200] on button "Save & Close" at bounding box center [959, 207] width 89 height 27
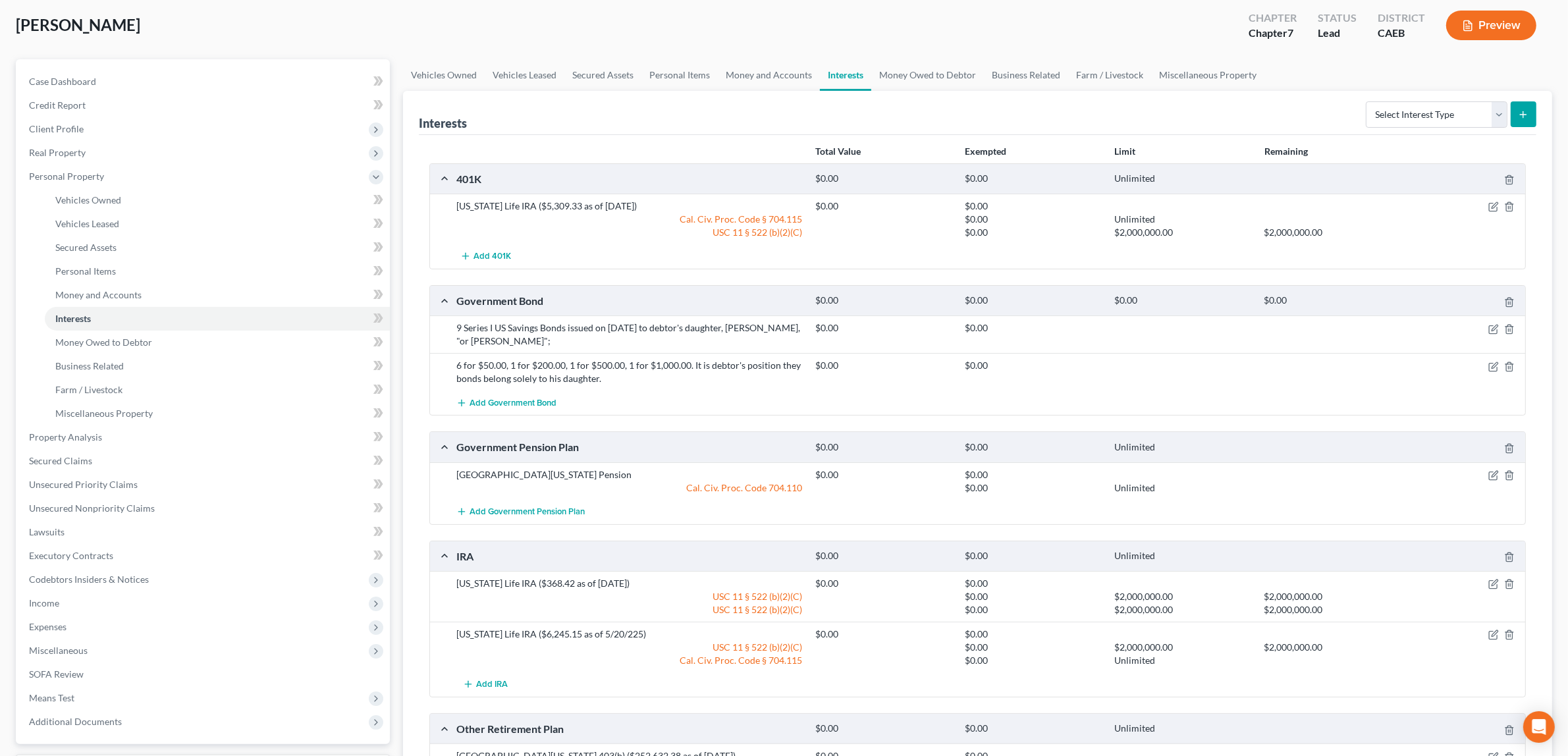
click at [1469, 23] on polyline "button" at bounding box center [1470, 23] width 4 height 4
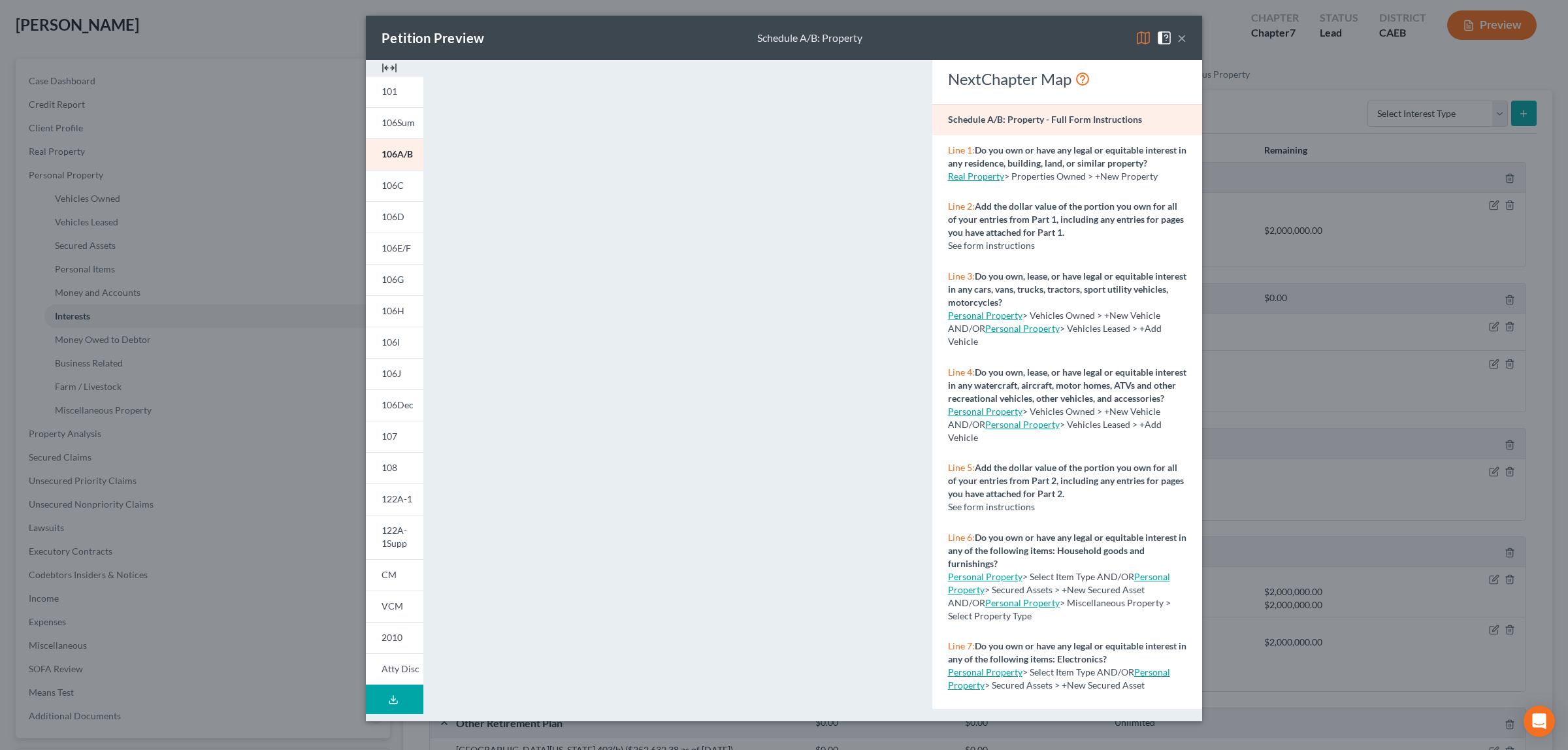
click at [1180, 37] on button "×" at bounding box center [1181, 38] width 9 height 15
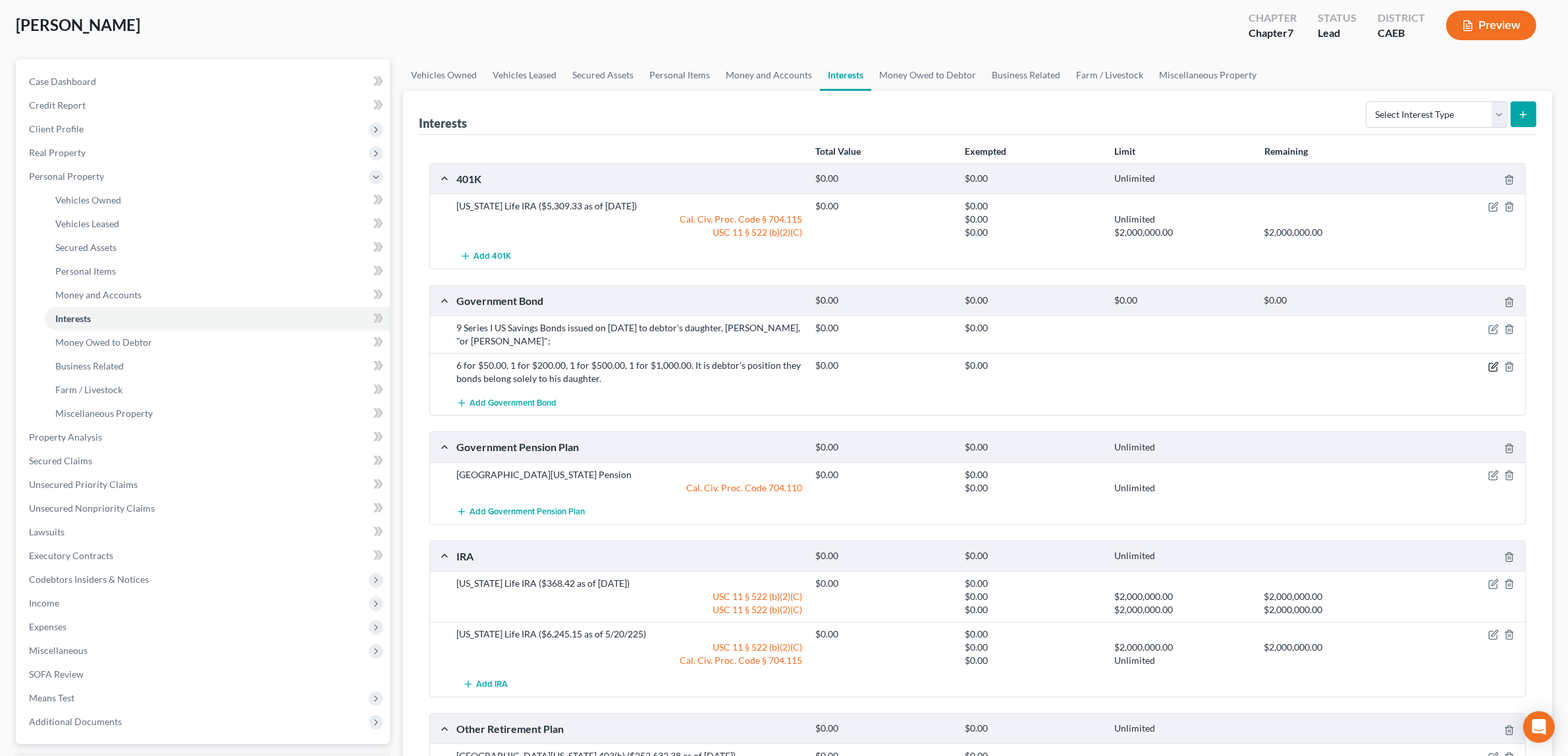
click at [1494, 364] on icon "button" at bounding box center [1493, 367] width 11 height 11
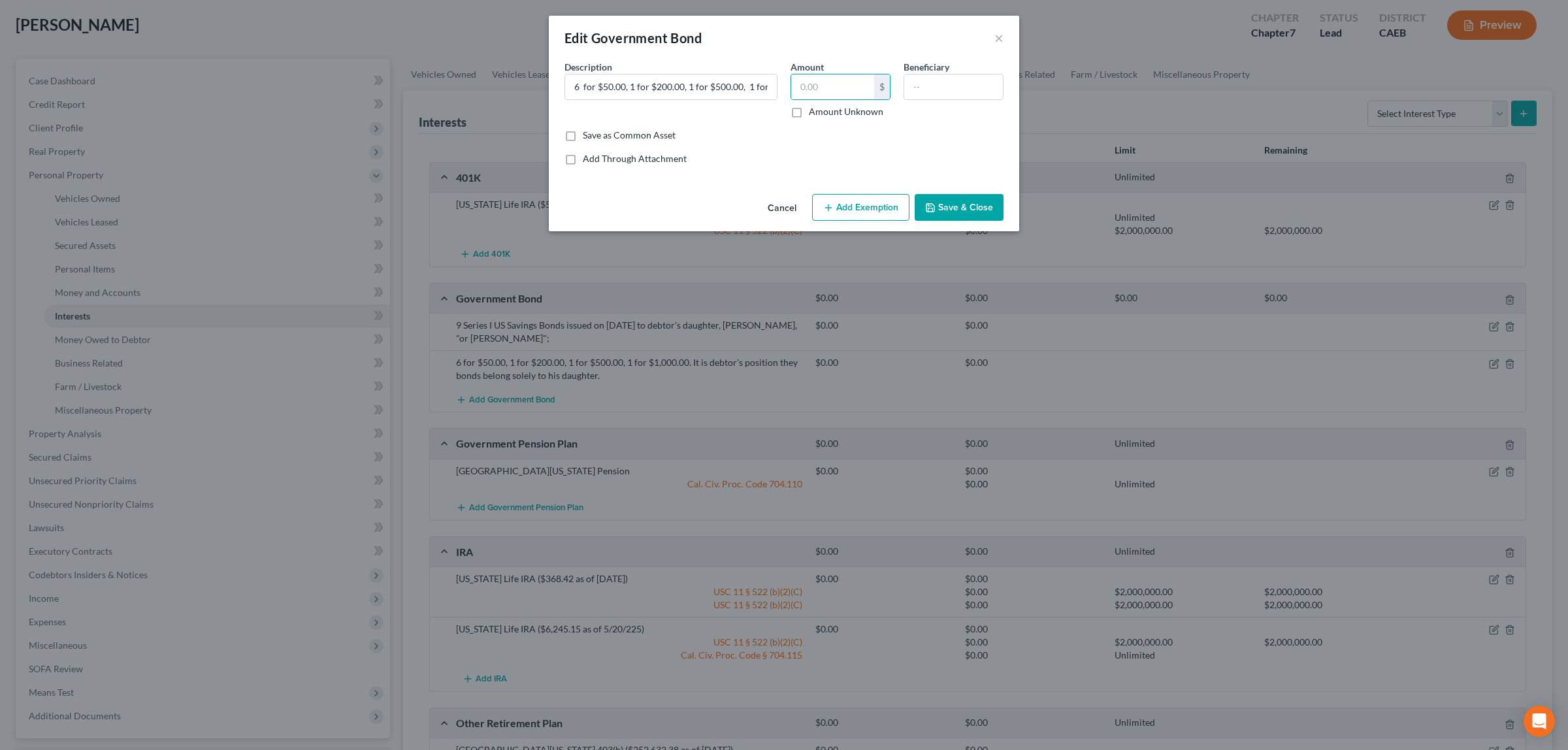
click at [936, 204] on icon "button" at bounding box center [930, 208] width 10 height 10
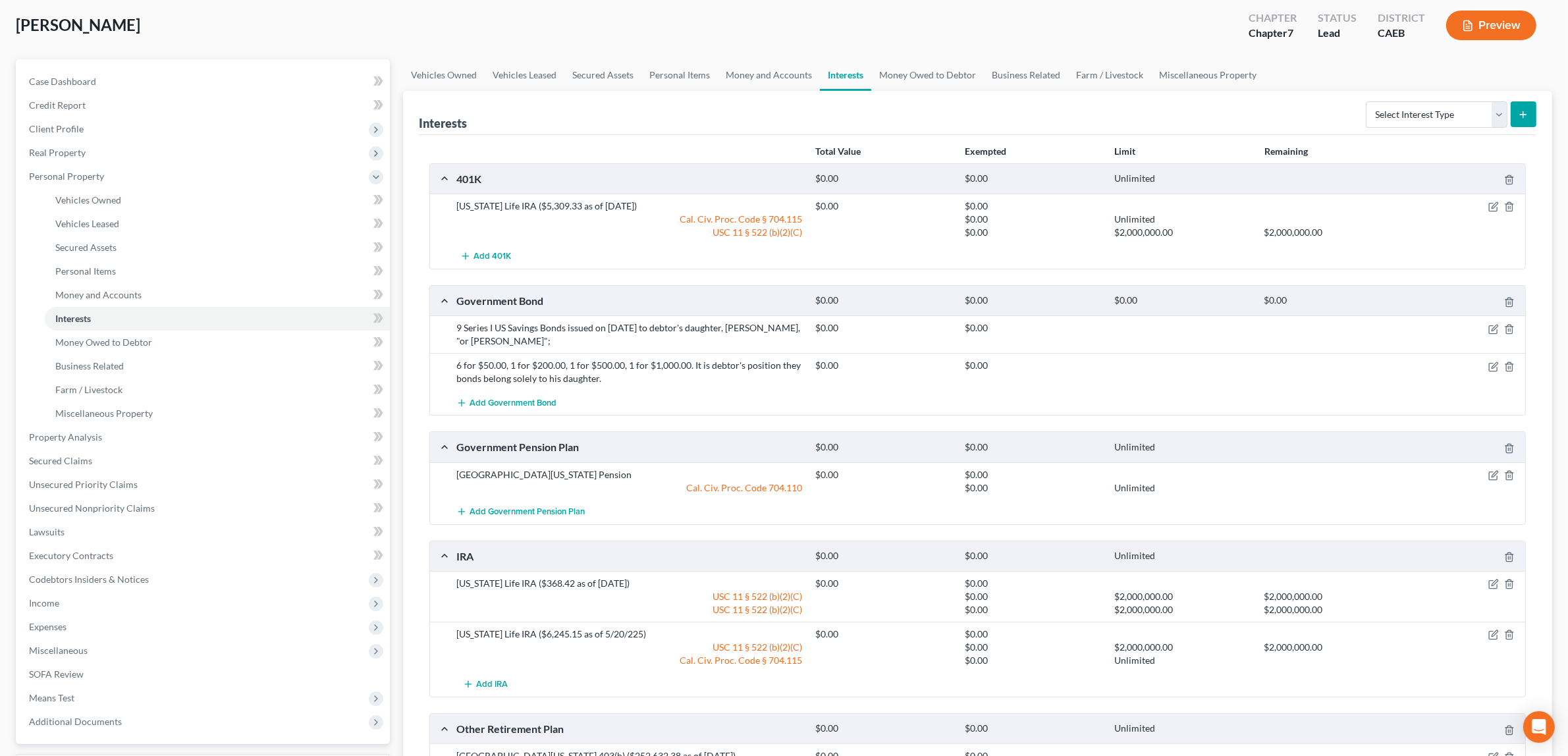
click at [1509, 25] on button "Preview" at bounding box center [1491, 25] width 90 height 30
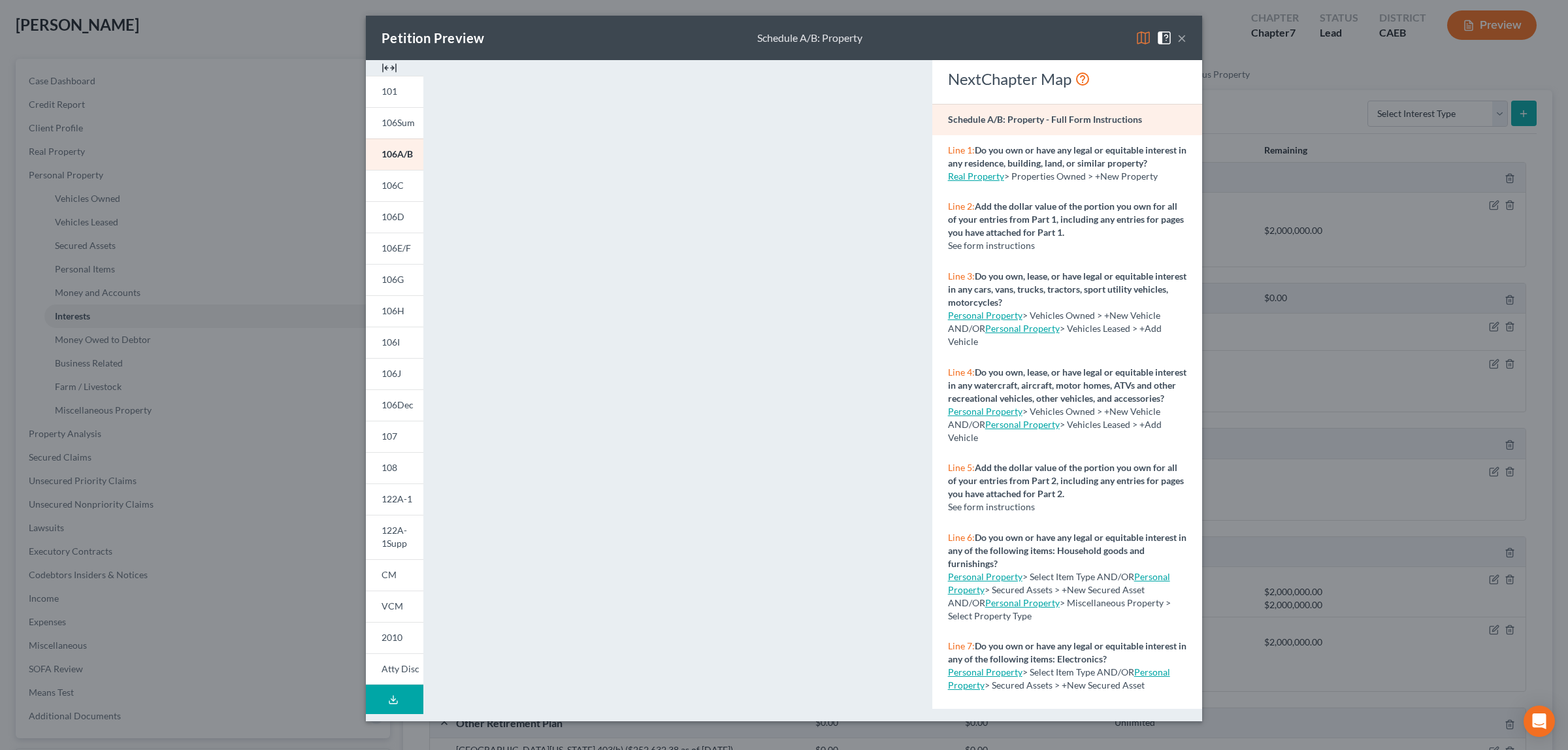
click at [1183, 40] on button "×" at bounding box center [1181, 38] width 9 height 15
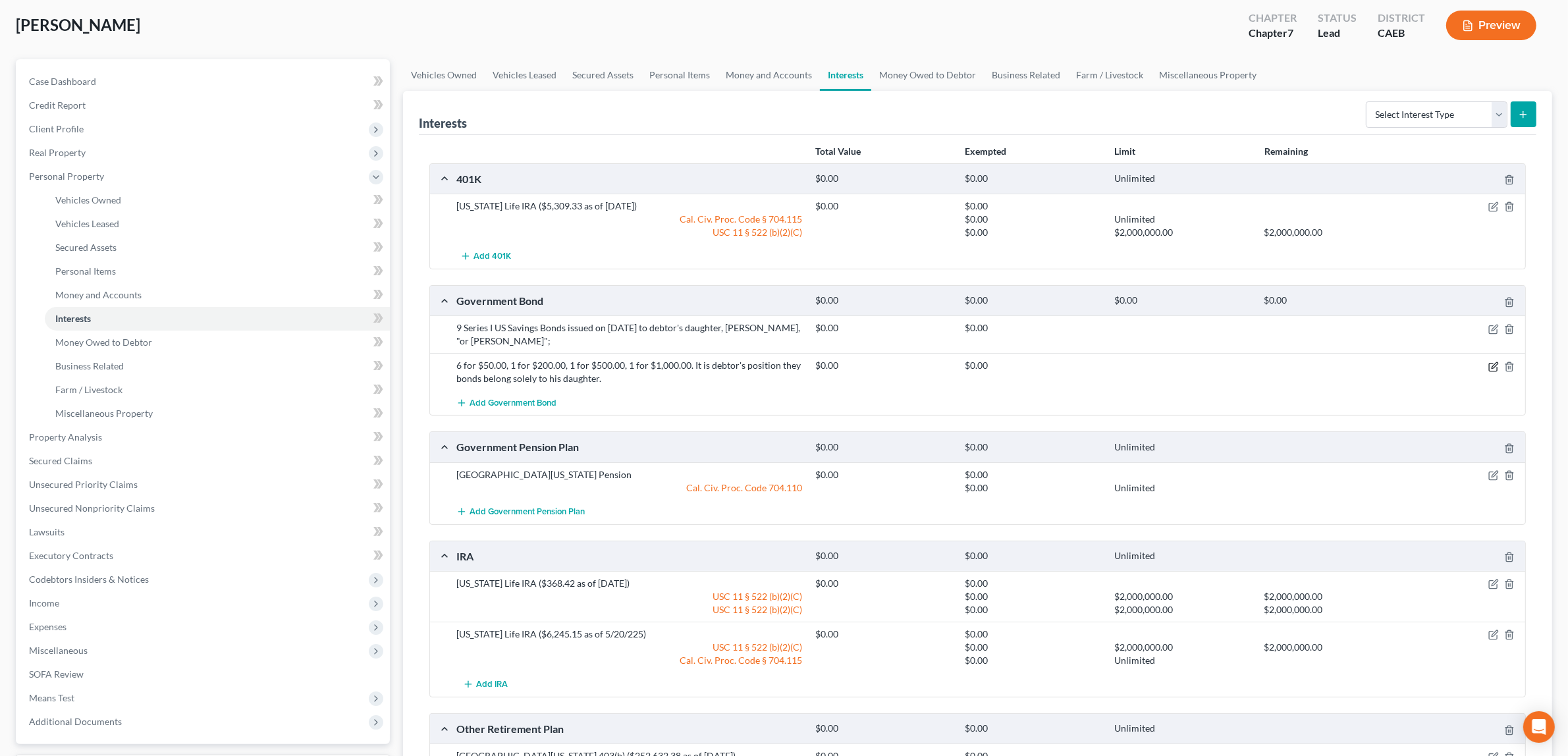
click at [1493, 365] on icon "button" at bounding box center [1495, 365] width 6 height 6
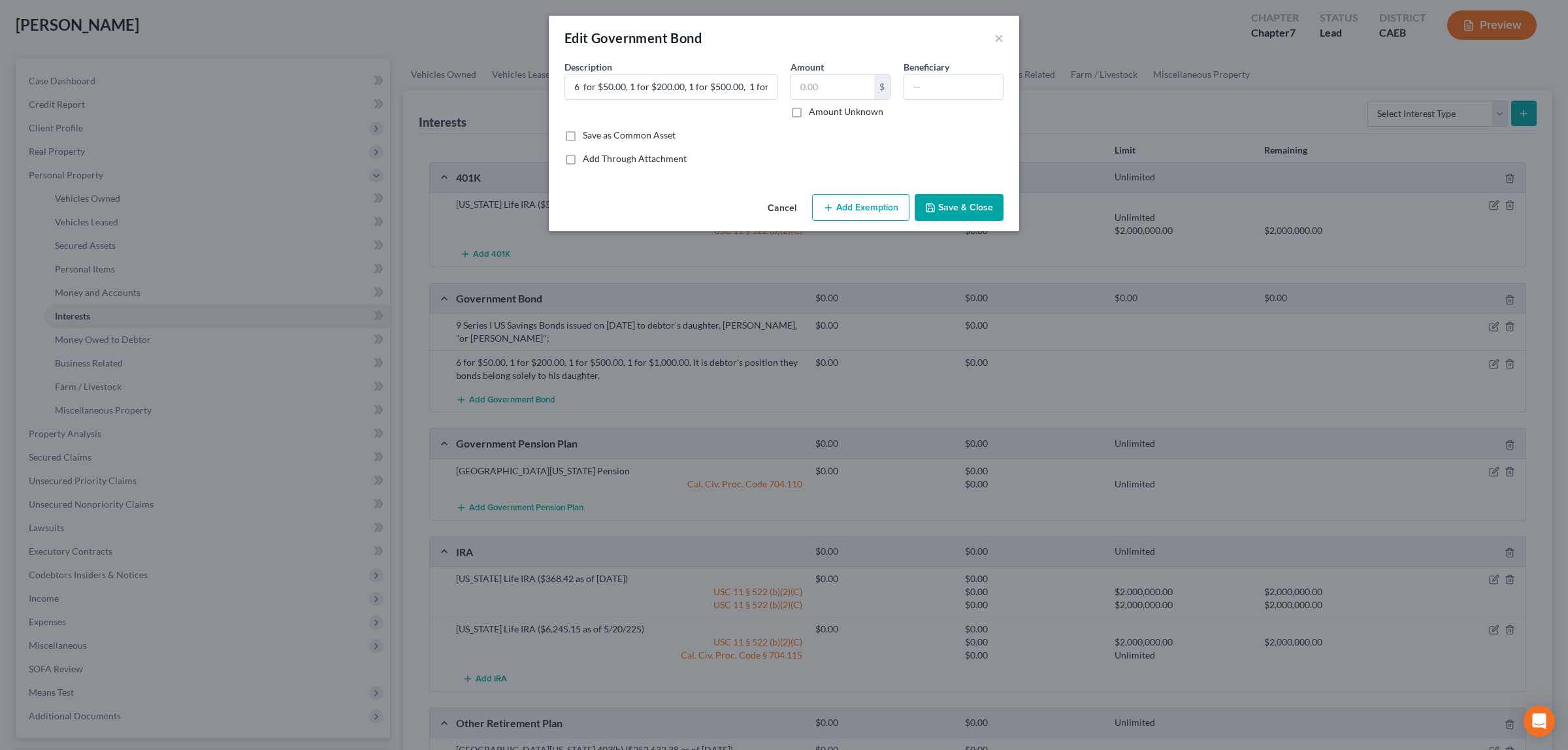
click at [971, 206] on button "Save & Close" at bounding box center [959, 207] width 89 height 27
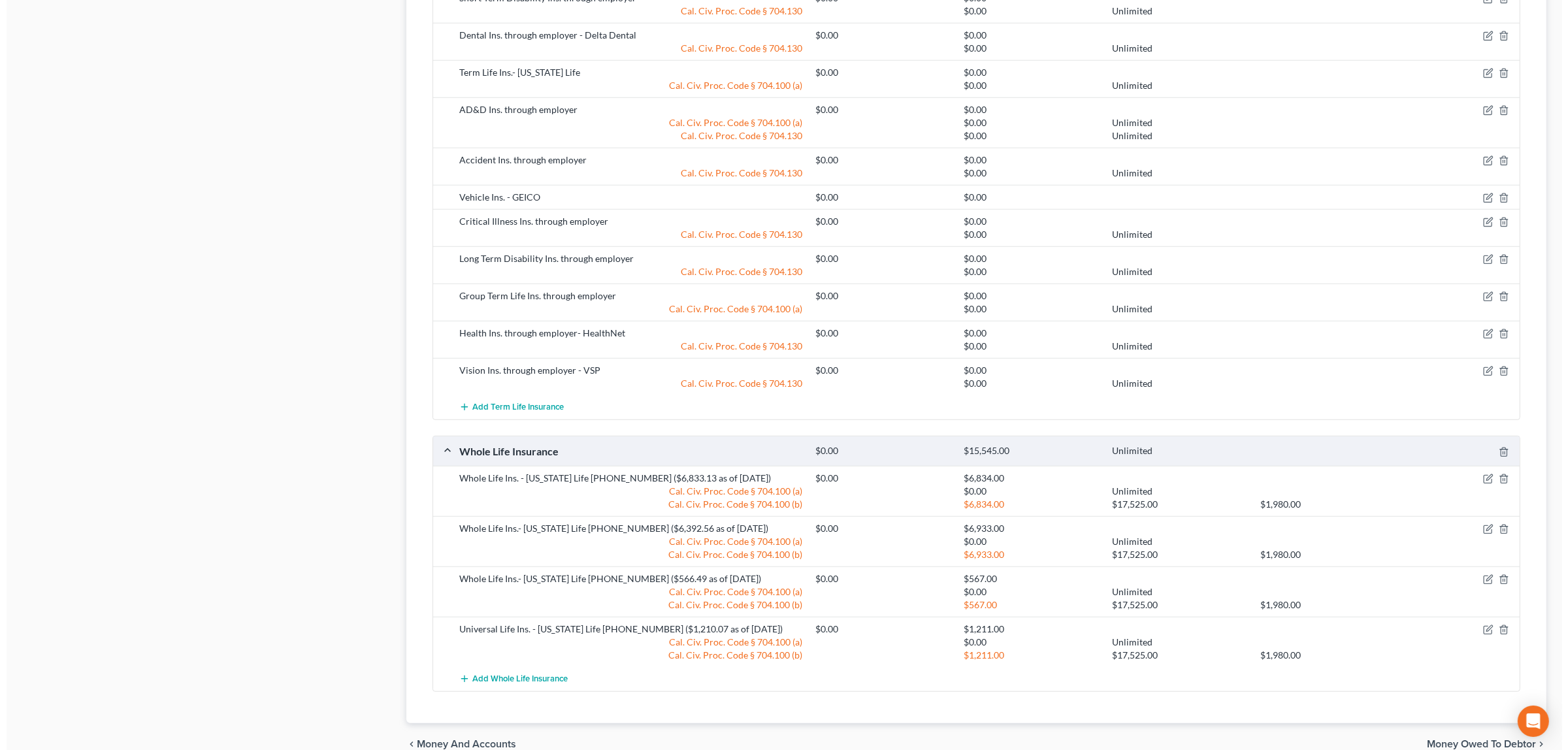
scroll to position [1122, 0]
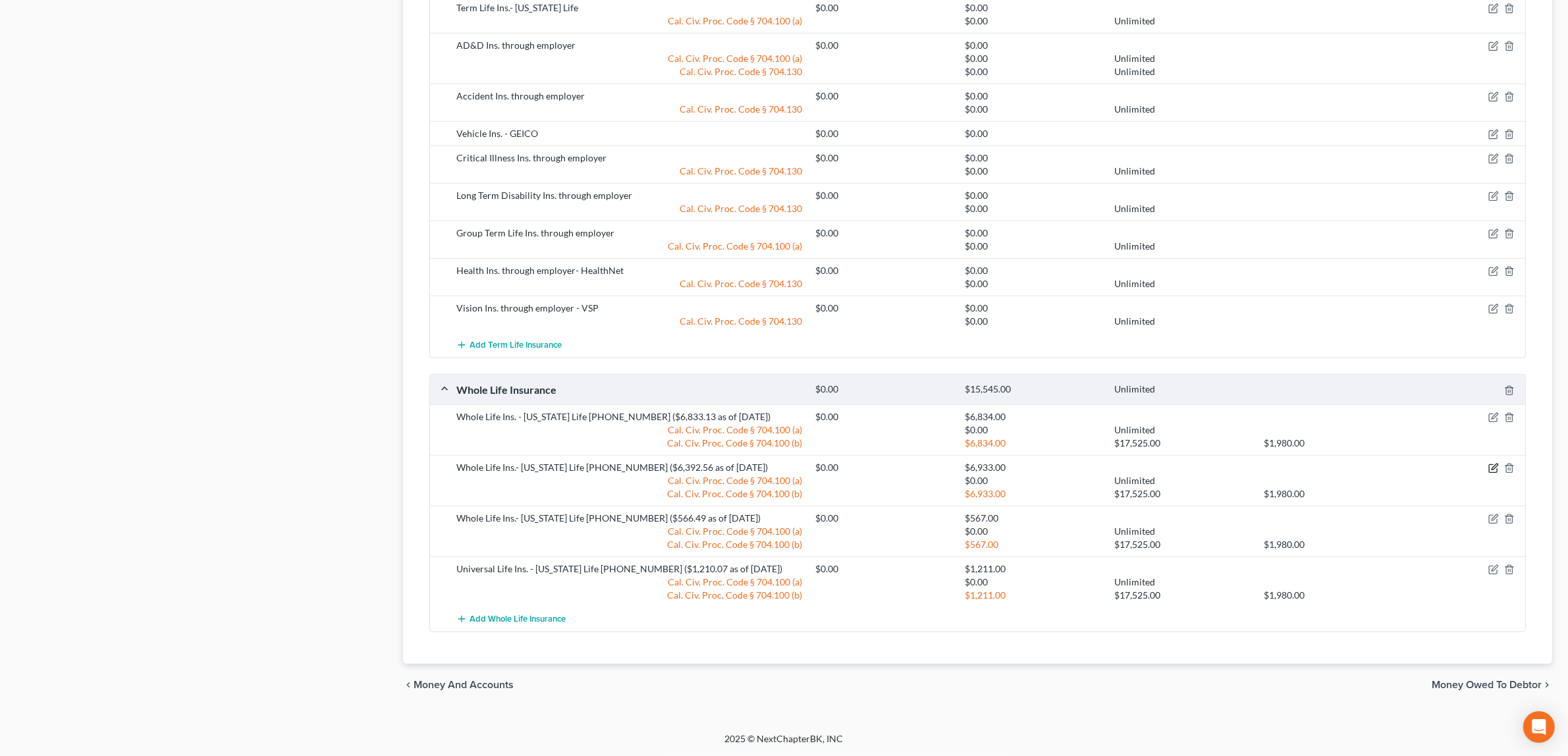
click at [1492, 465] on icon "button" at bounding box center [1493, 469] width 8 height 8
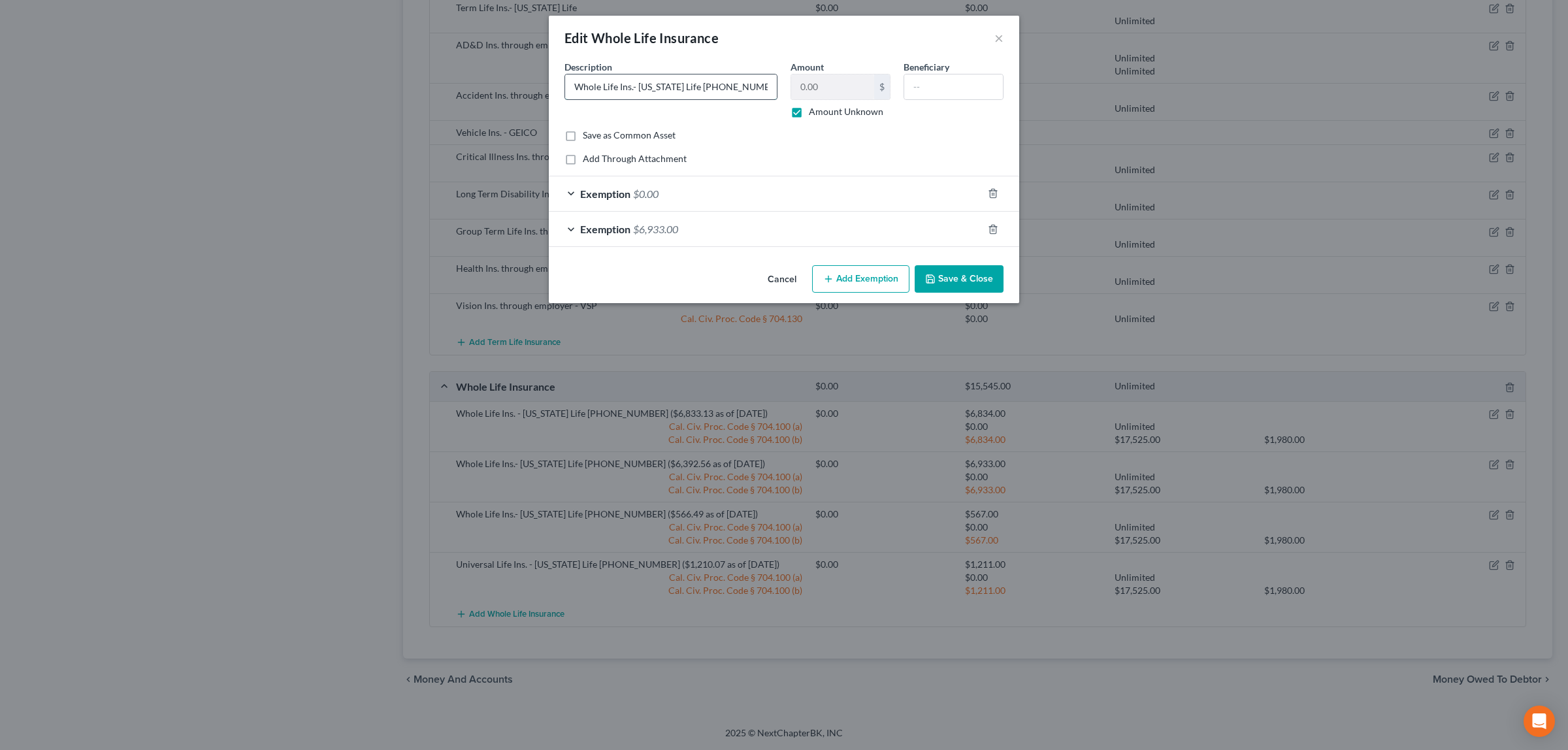
click at [773, 85] on input "Whole Life Ins.- [US_STATE] Life [PHONE_NUMBER] ($6,392.56 as of [DATE])" at bounding box center [671, 86] width 212 height 24
click at [759, 88] on input "Whole Life Ins.- [US_STATE] Life [PHONE_NUMBER] ($6,392.56 as of [DATE])" at bounding box center [671, 86] width 212 height 24
click at [735, 85] on input "Whole Life Ins.- [US_STATE] Life [PHONE_NUMBER] ($6,392.56 as of [DATE])" at bounding box center [671, 86] width 212 height 24
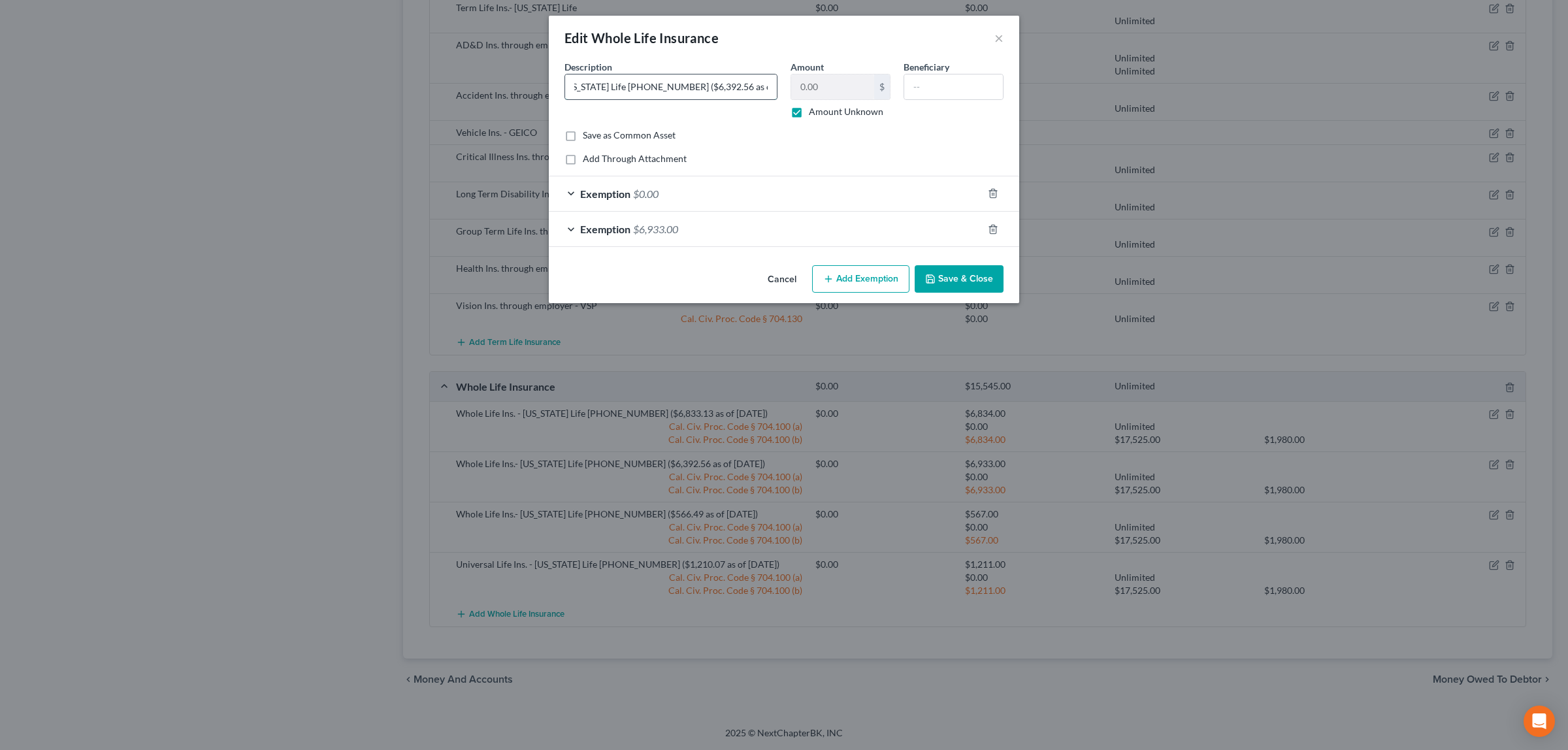
click at [713, 86] on input "Whole Life Ins.- [US_STATE] Life [PHONE_NUMBER] ($6,392.56 as of [DATE])" at bounding box center [671, 86] width 212 height 24
type input "Whole Life Ins.- [US_STATE] Life [PHONE_NUMBER] ($6,657.37 as of [DATE])"
click at [664, 225] on span "$6,933.00" at bounding box center [655, 229] width 45 height 13
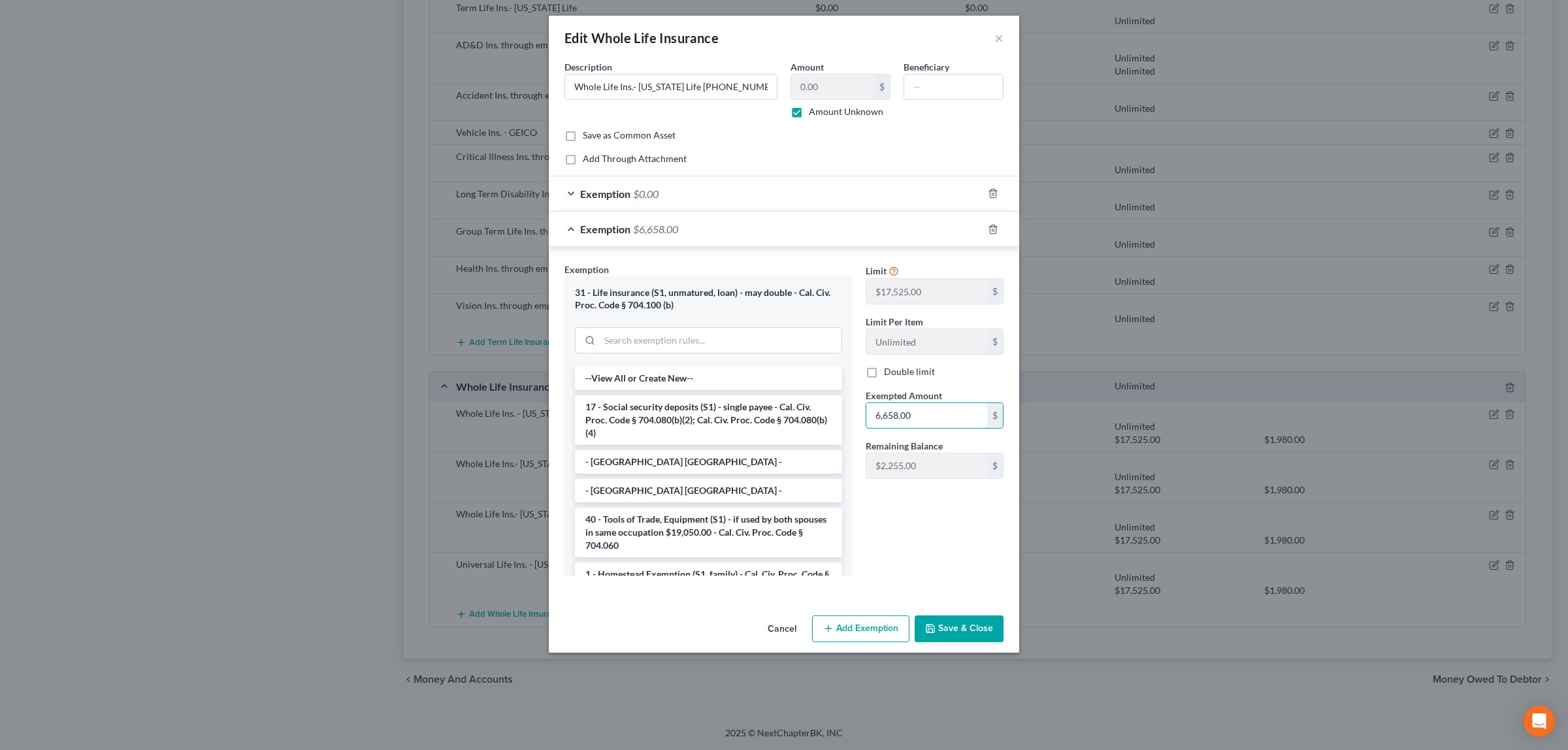
type input "6,658.00"
click at [964, 628] on button "Save & Close" at bounding box center [959, 629] width 89 height 27
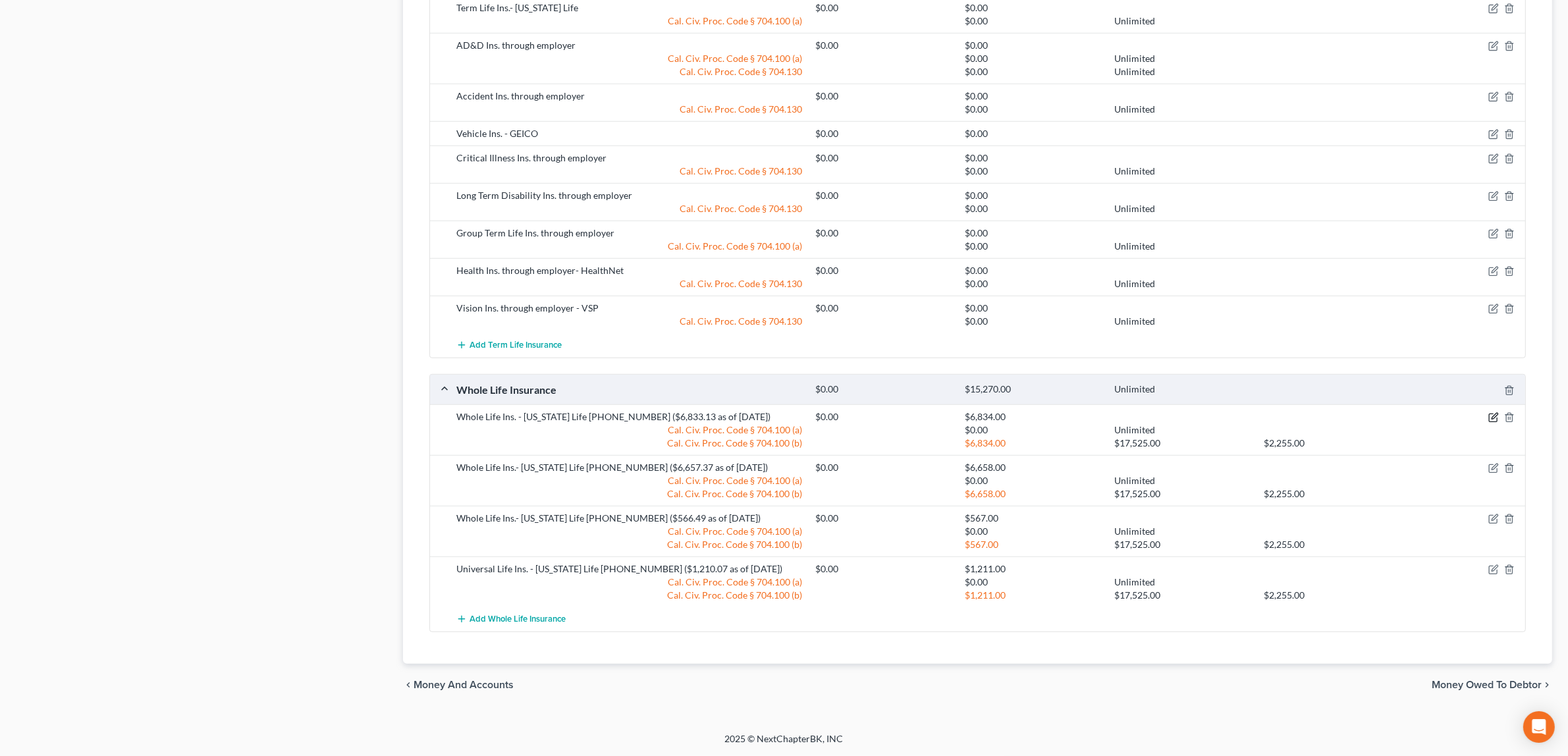
click at [1492, 415] on icon "button" at bounding box center [1493, 417] width 11 height 11
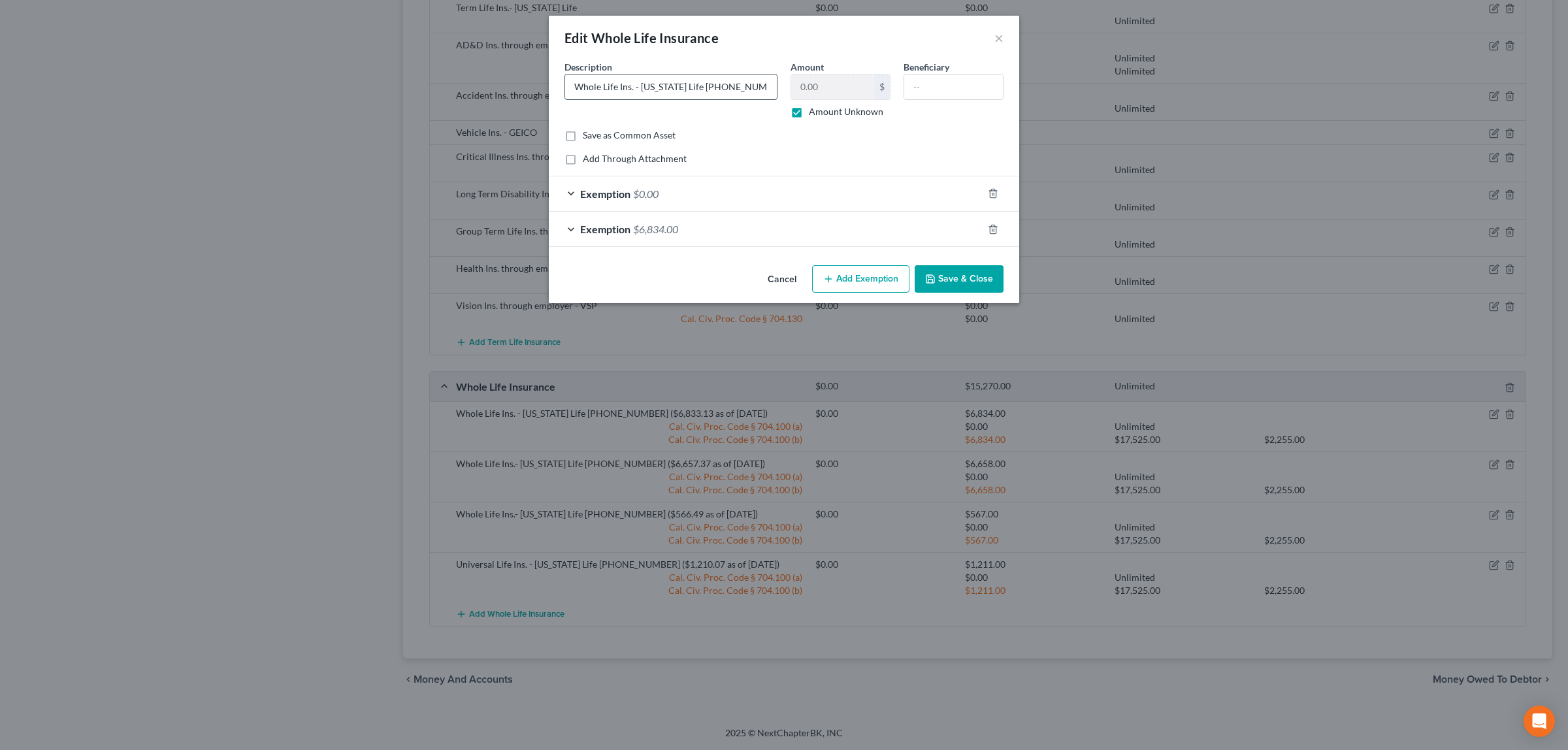
click at [769, 86] on input "Whole Life Ins. - [US_STATE] Life [PHONE_NUMBER] ($6,833.13 as of [DATE])" at bounding box center [671, 86] width 212 height 24
type input "Whole Life Ins. - [US_STATE] Life [PHONE_NUMBER] ($7,111.77 as of [DATE])"
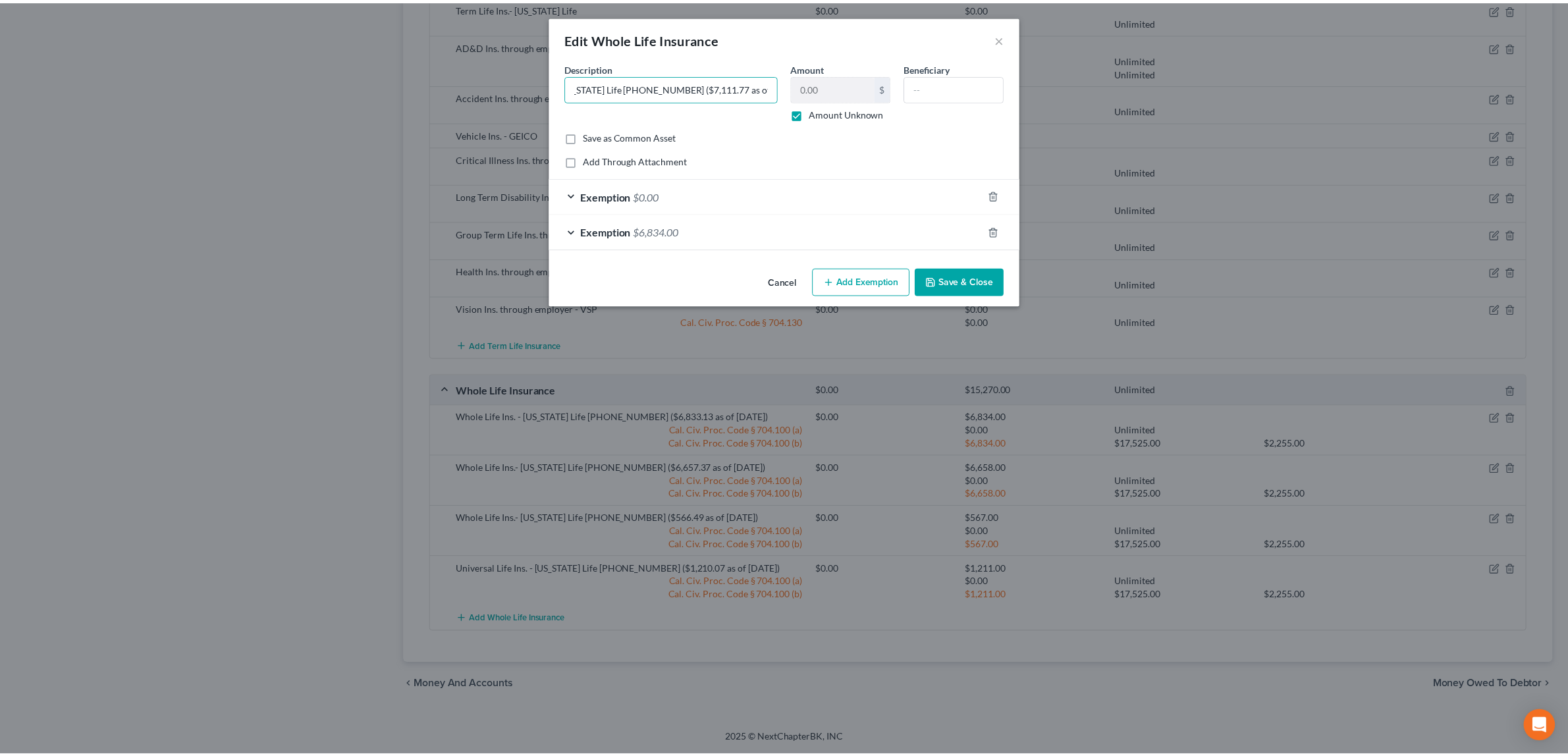
scroll to position [0, 0]
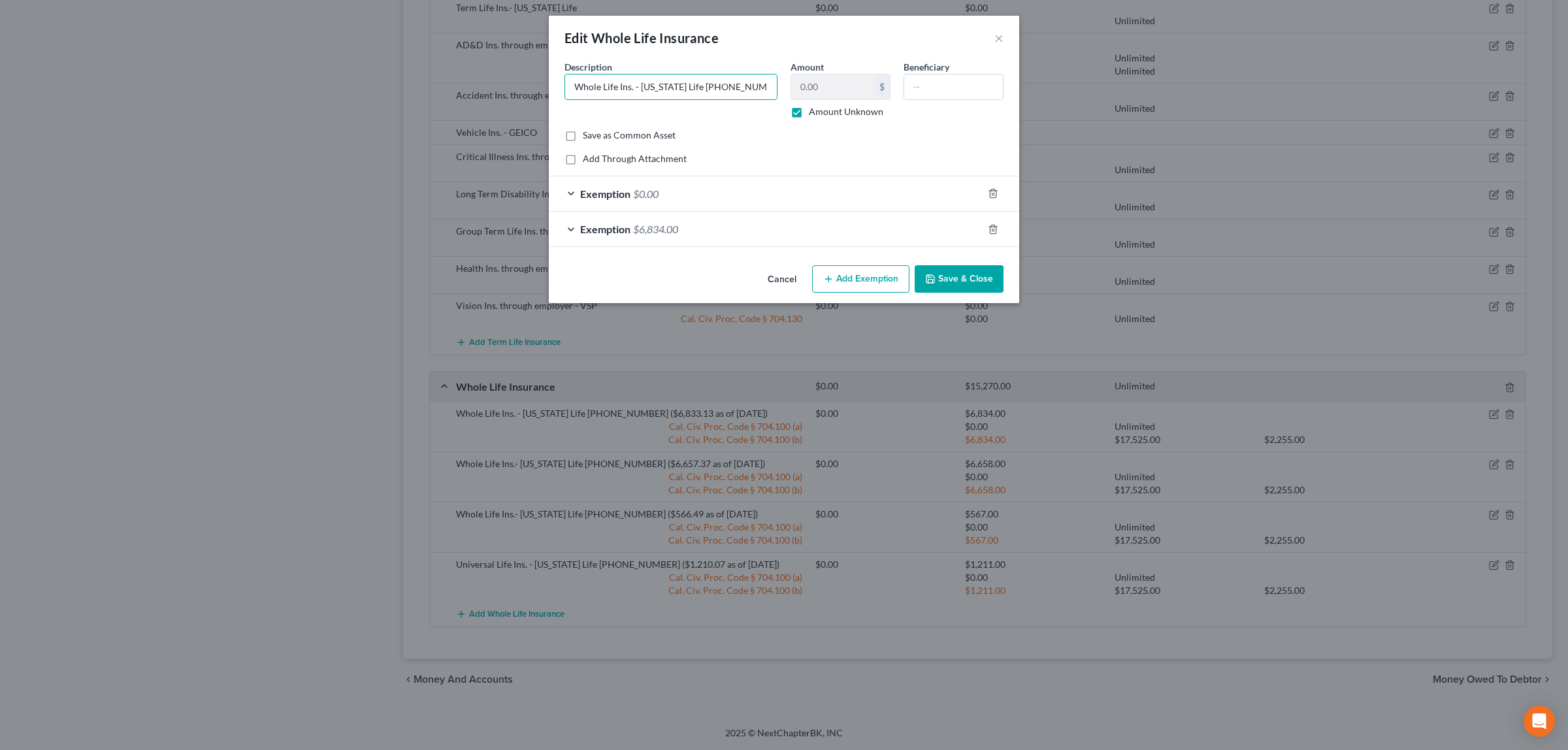
click at [654, 223] on span "$6,834.00" at bounding box center [655, 229] width 45 height 13
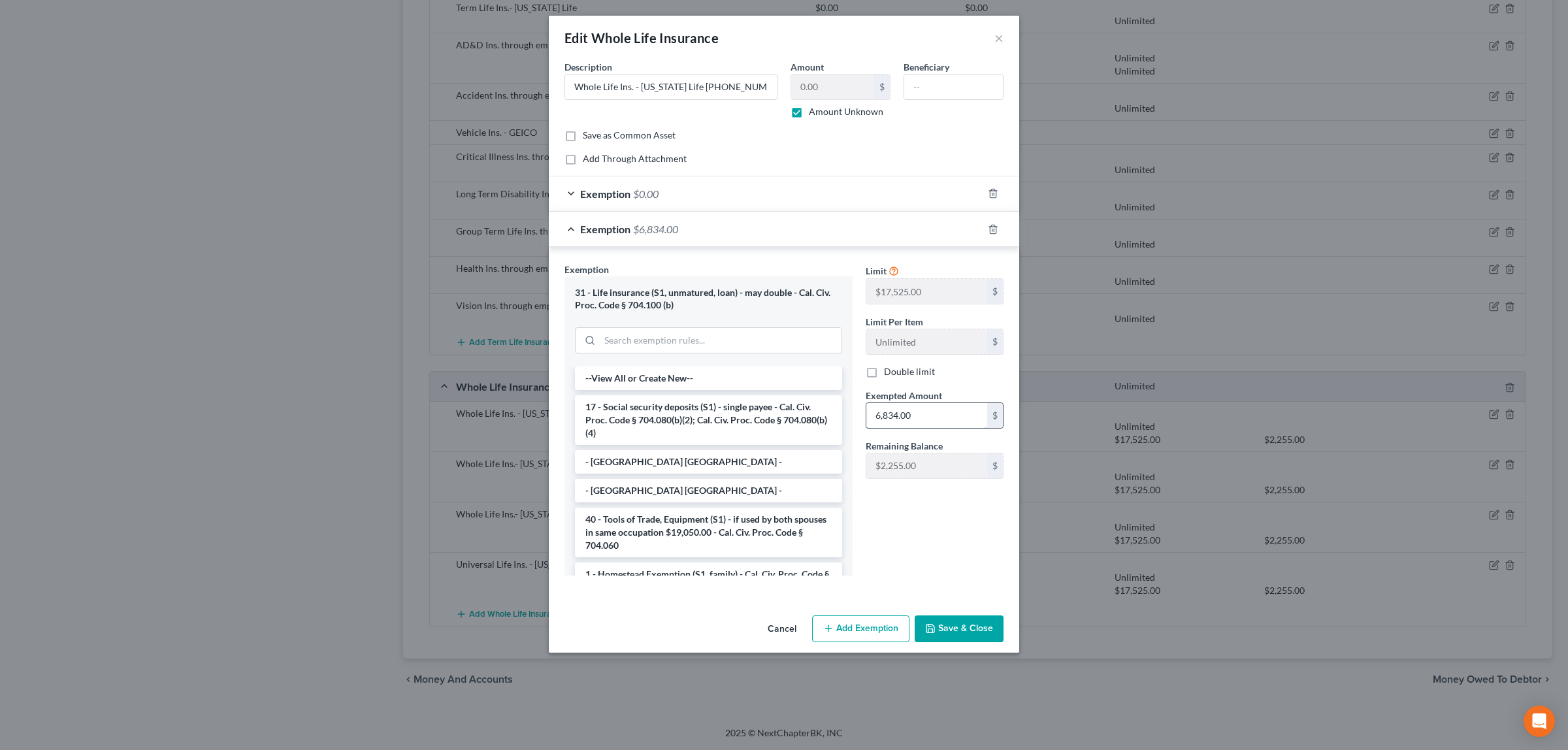
click at [927, 412] on input "6,834.00" at bounding box center [927, 415] width 121 height 24
type input "7,112.00"
click at [956, 628] on button "Save & Close" at bounding box center [959, 629] width 89 height 27
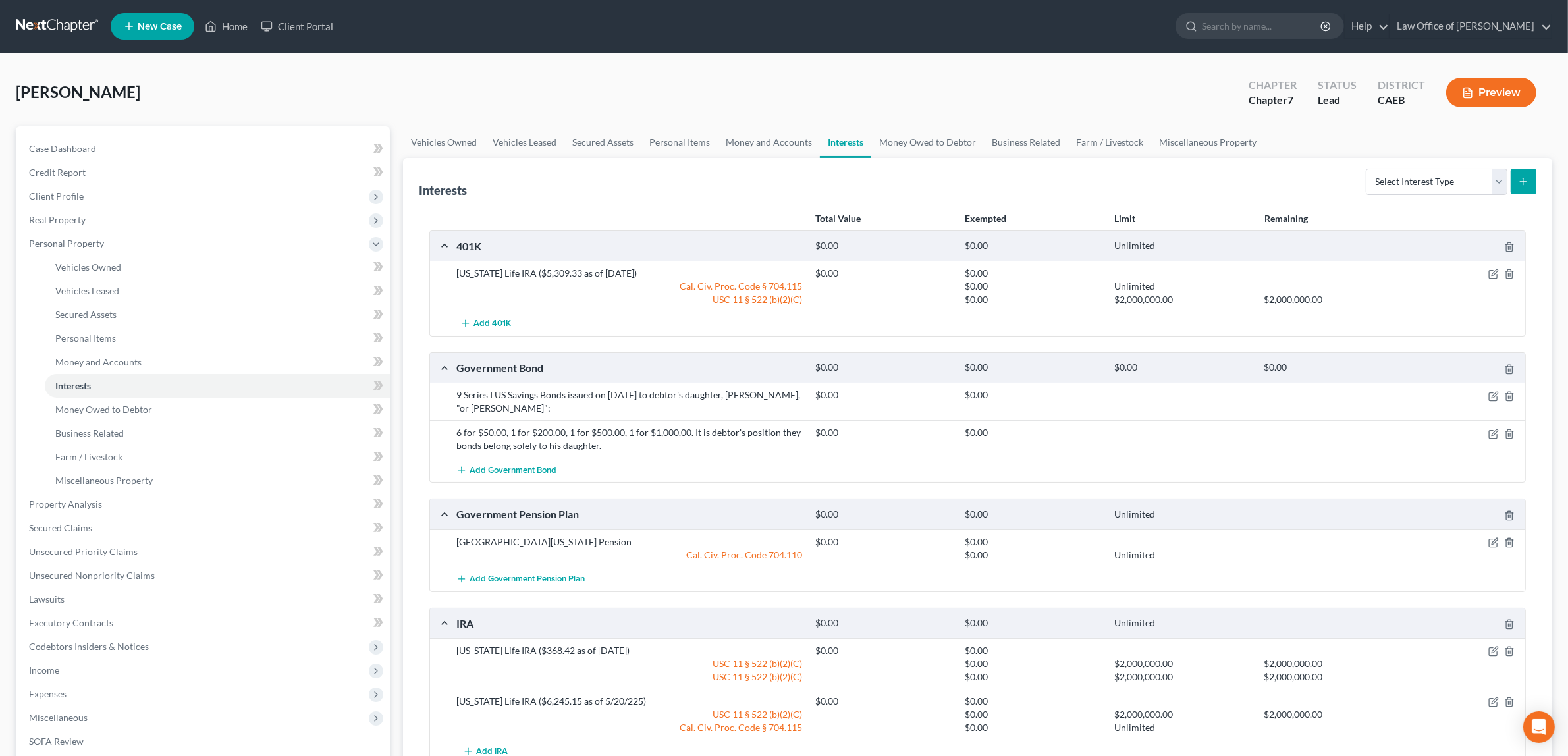
click at [1488, 87] on button "Preview" at bounding box center [1491, 92] width 90 height 30
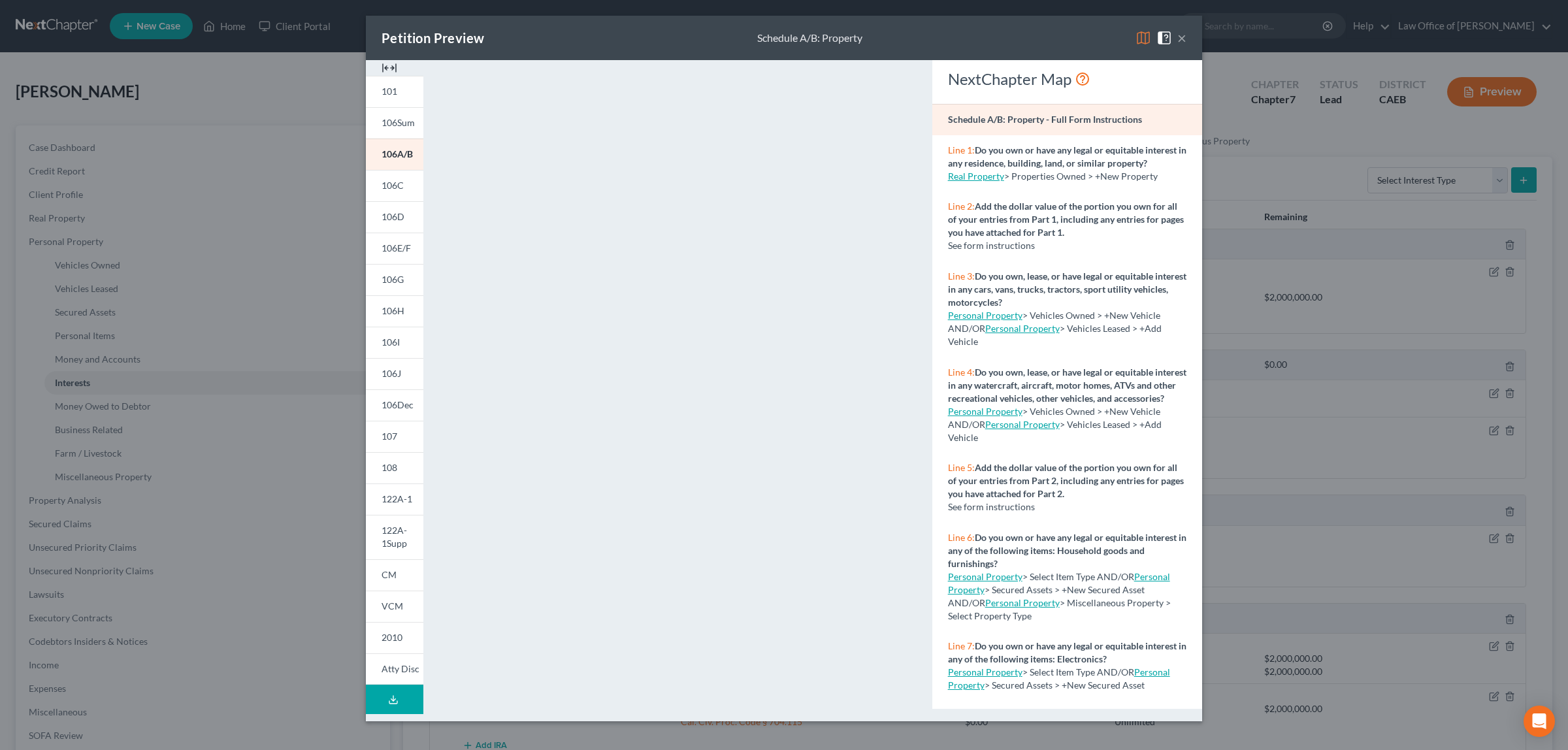
click at [1181, 34] on button "×" at bounding box center [1181, 38] width 9 height 15
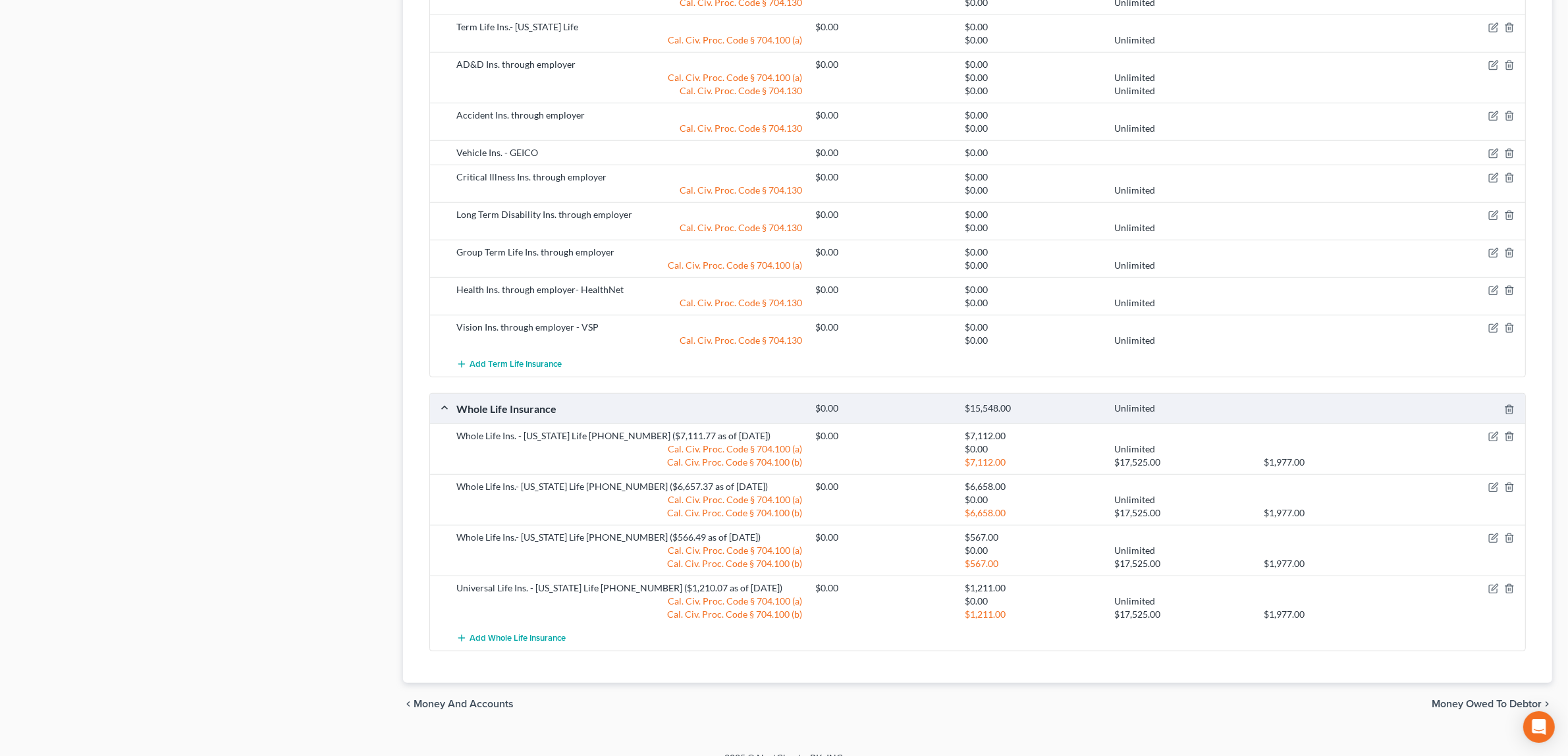
scroll to position [1130, 0]
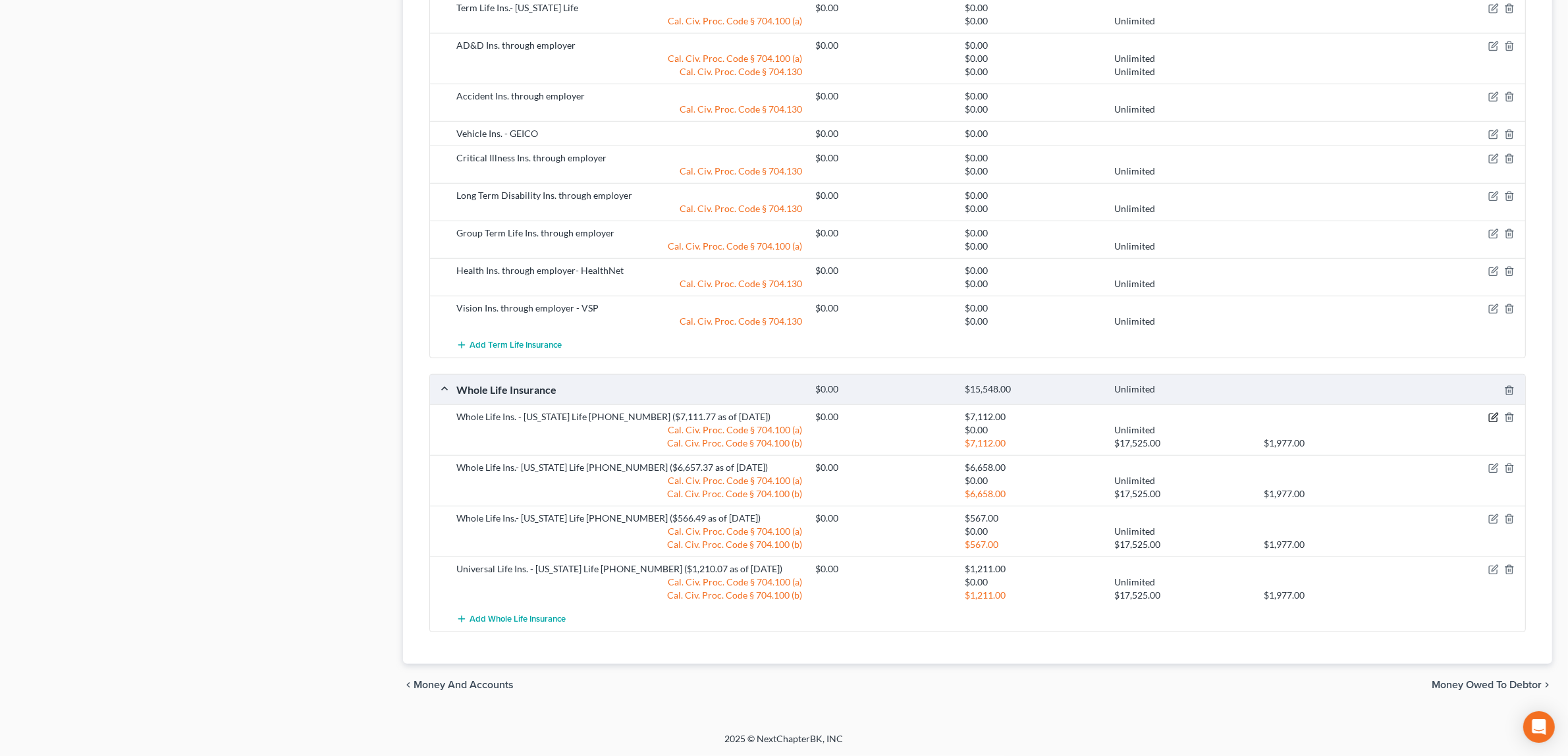
click at [1493, 415] on icon "button" at bounding box center [1493, 417] width 11 height 11
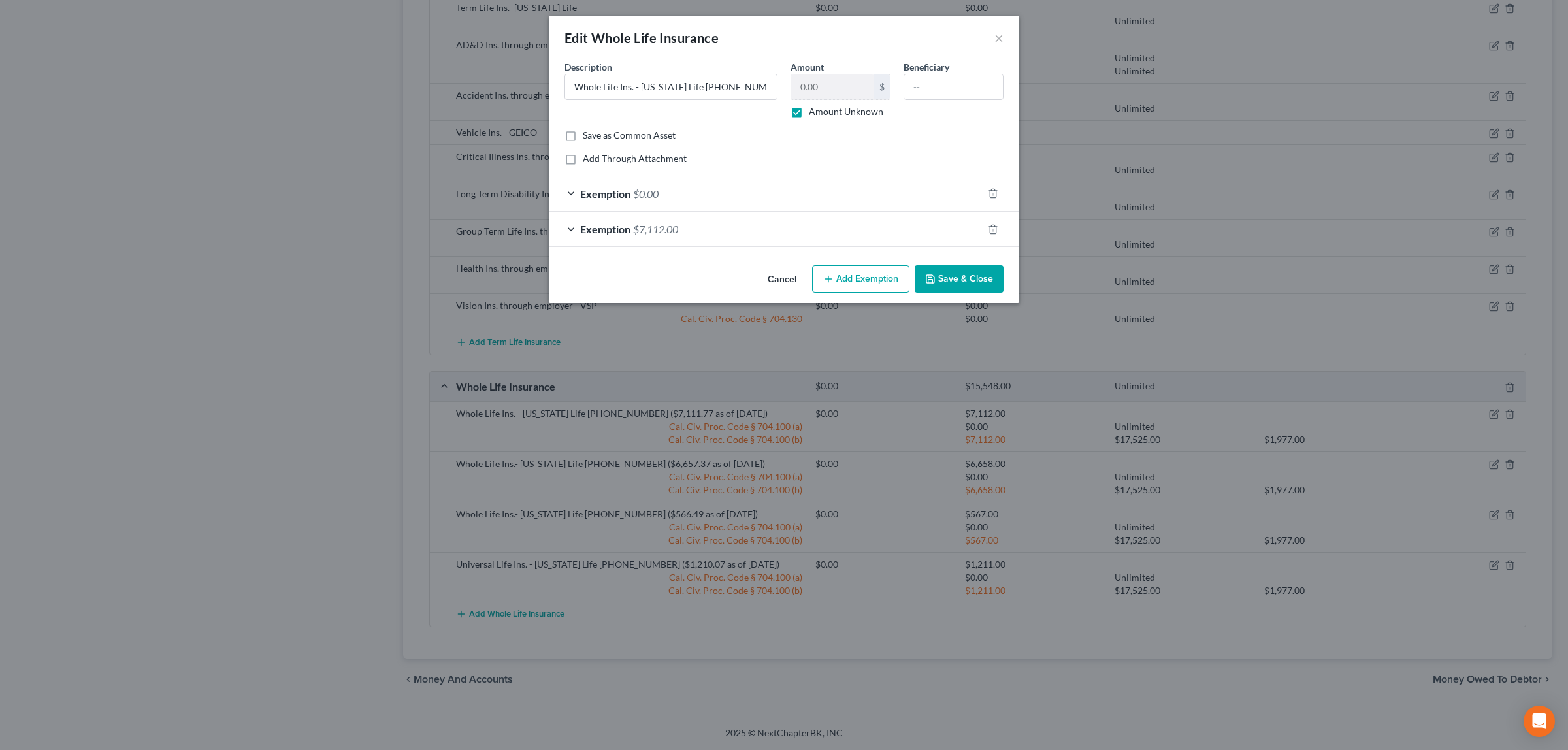
click at [808, 106] on label "Amount Unknown" at bounding box center [846, 111] width 74 height 13
click at [814, 106] on input "Amount Unknown" at bounding box center [818, 109] width 8 height 8
checkbox input "false"
type input "7,112.00"
click at [938, 278] on button "Save & Close" at bounding box center [959, 278] width 89 height 27
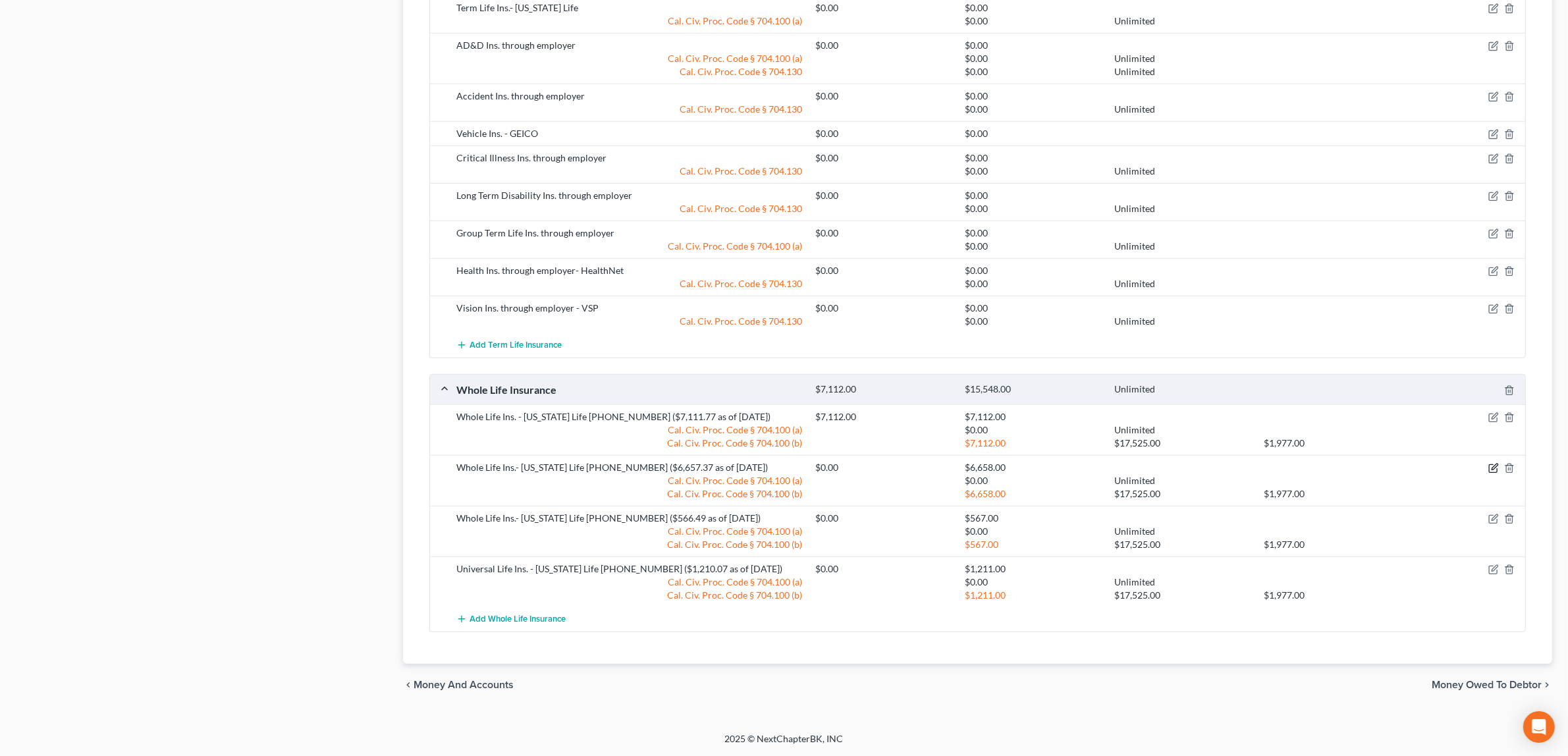
click at [1490, 465] on icon "button" at bounding box center [1493, 469] width 8 height 8
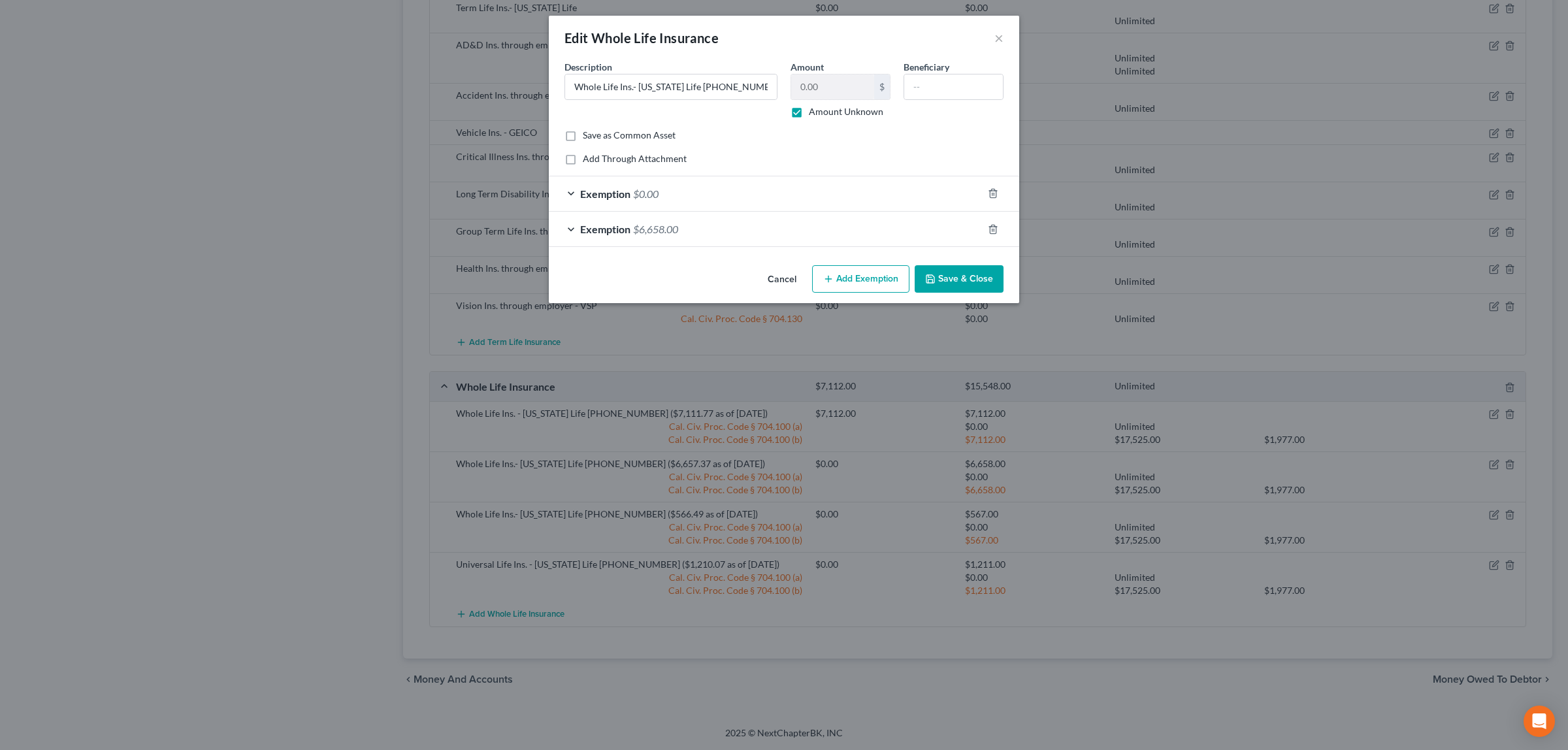
click at [808, 113] on label "Amount Unknown" at bounding box center [846, 111] width 74 height 13
click at [814, 113] on input "Amount Unknown" at bounding box center [818, 109] width 8 height 8
checkbox input "false"
click at [830, 84] on input "0.00" at bounding box center [832, 86] width 83 height 24
type input "6,658.00"
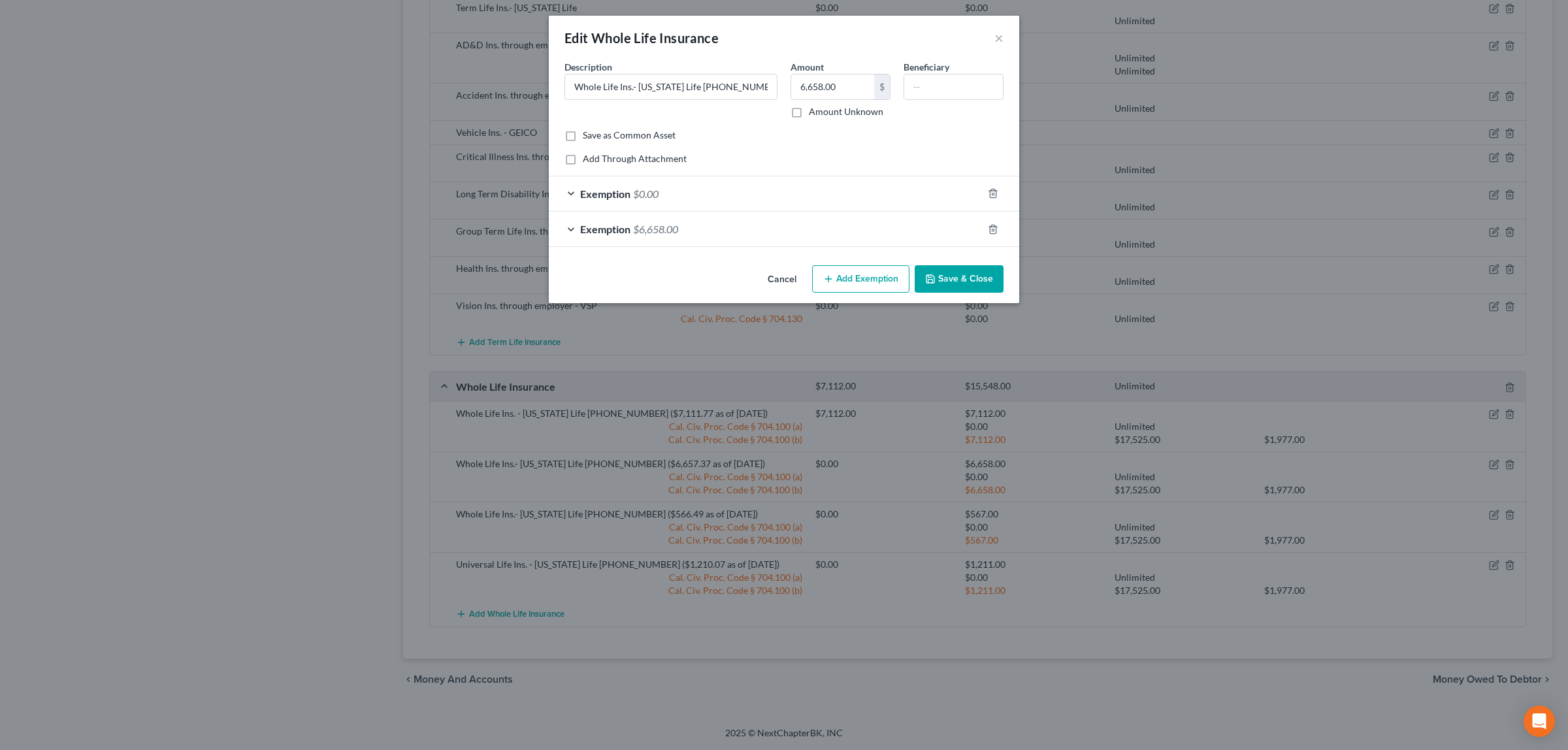
click at [945, 272] on button "Save & Close" at bounding box center [959, 278] width 89 height 27
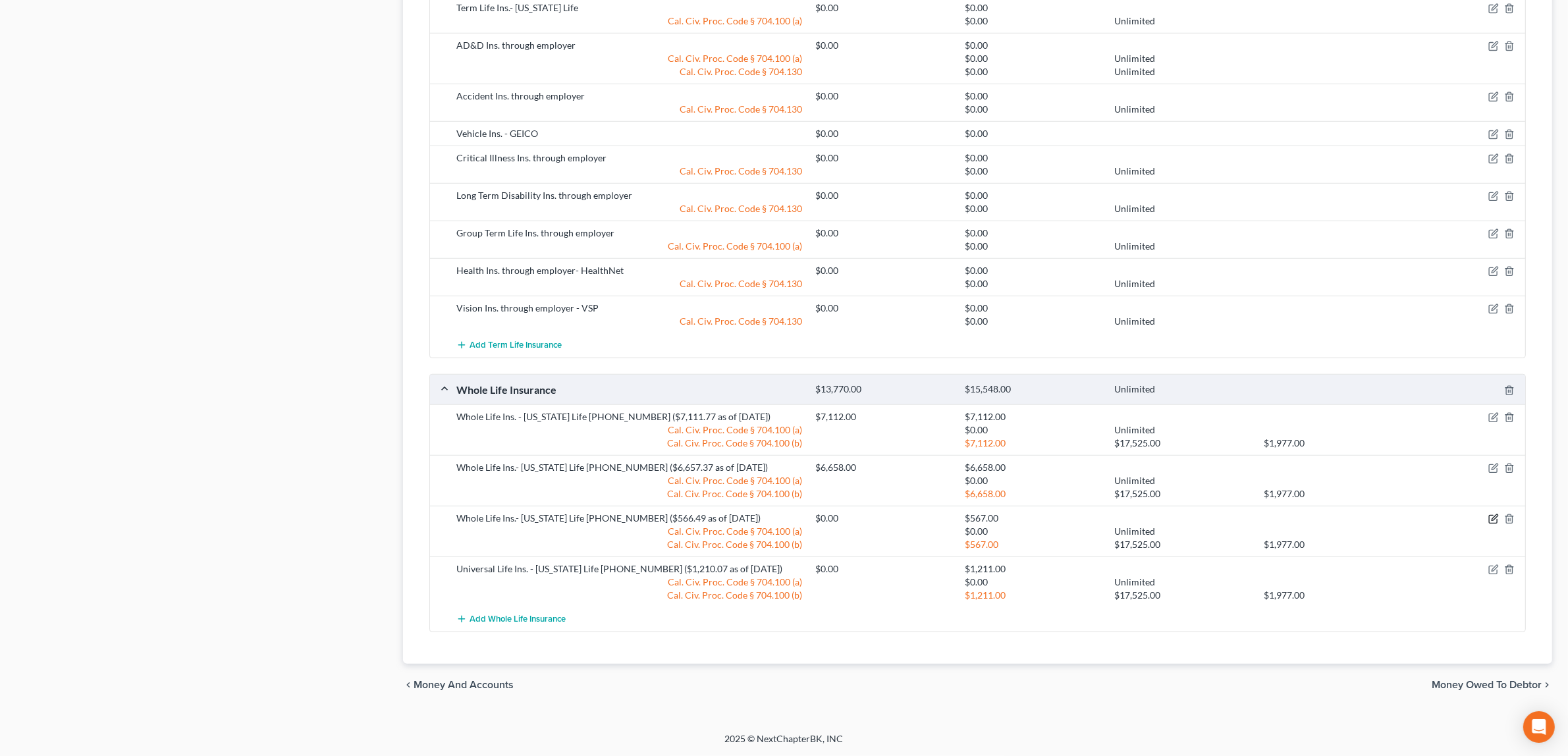
click at [1490, 516] on icon "button" at bounding box center [1493, 519] width 8 height 8
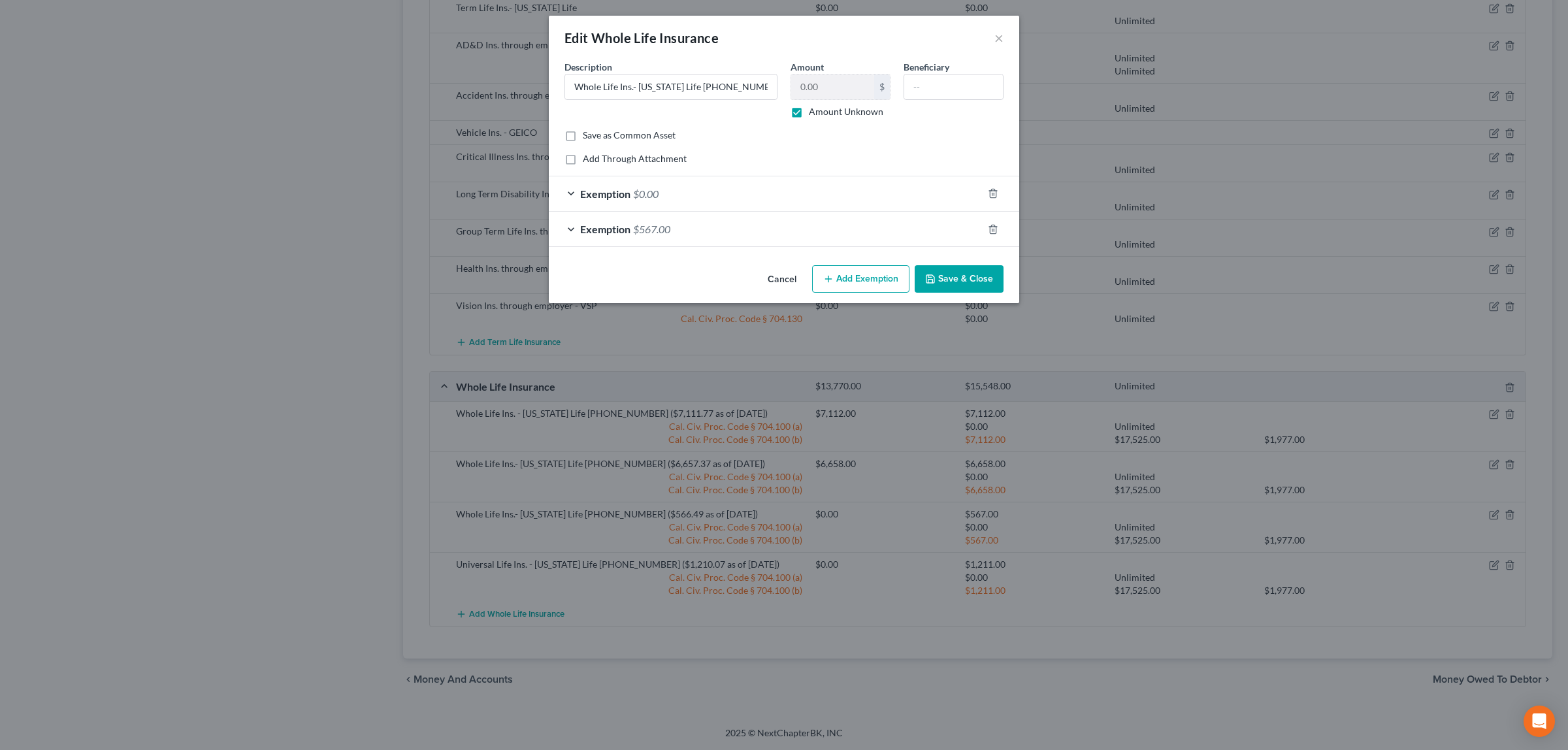
click at [808, 108] on label "Amount Unknown" at bounding box center [846, 111] width 74 height 13
click at [814, 108] on input "Amount Unknown" at bounding box center [818, 109] width 8 height 8
checkbox input "false"
click at [827, 87] on input "0.00" at bounding box center [832, 86] width 83 height 24
type input "567.00"
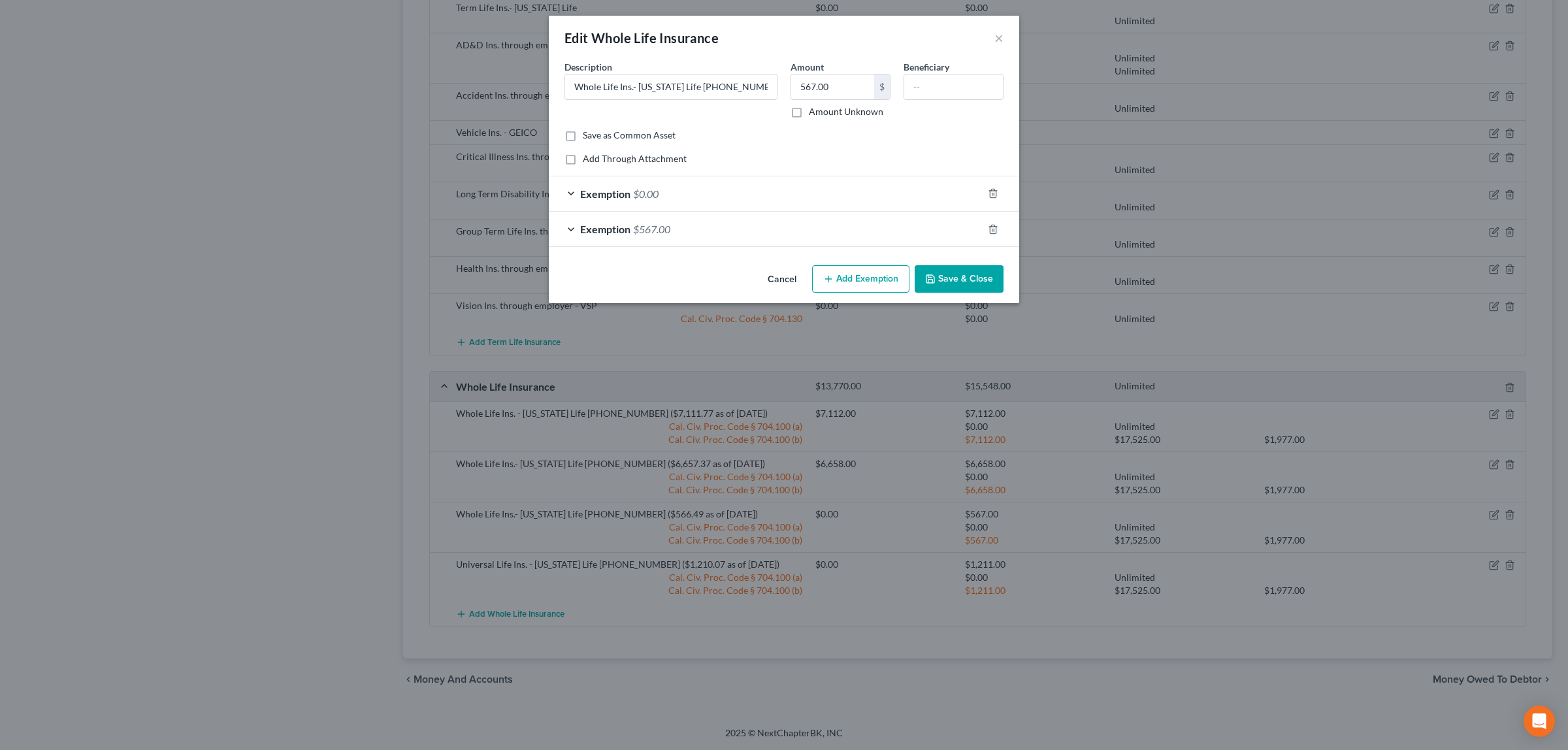
click at [980, 274] on button "Save & Close" at bounding box center [959, 278] width 89 height 27
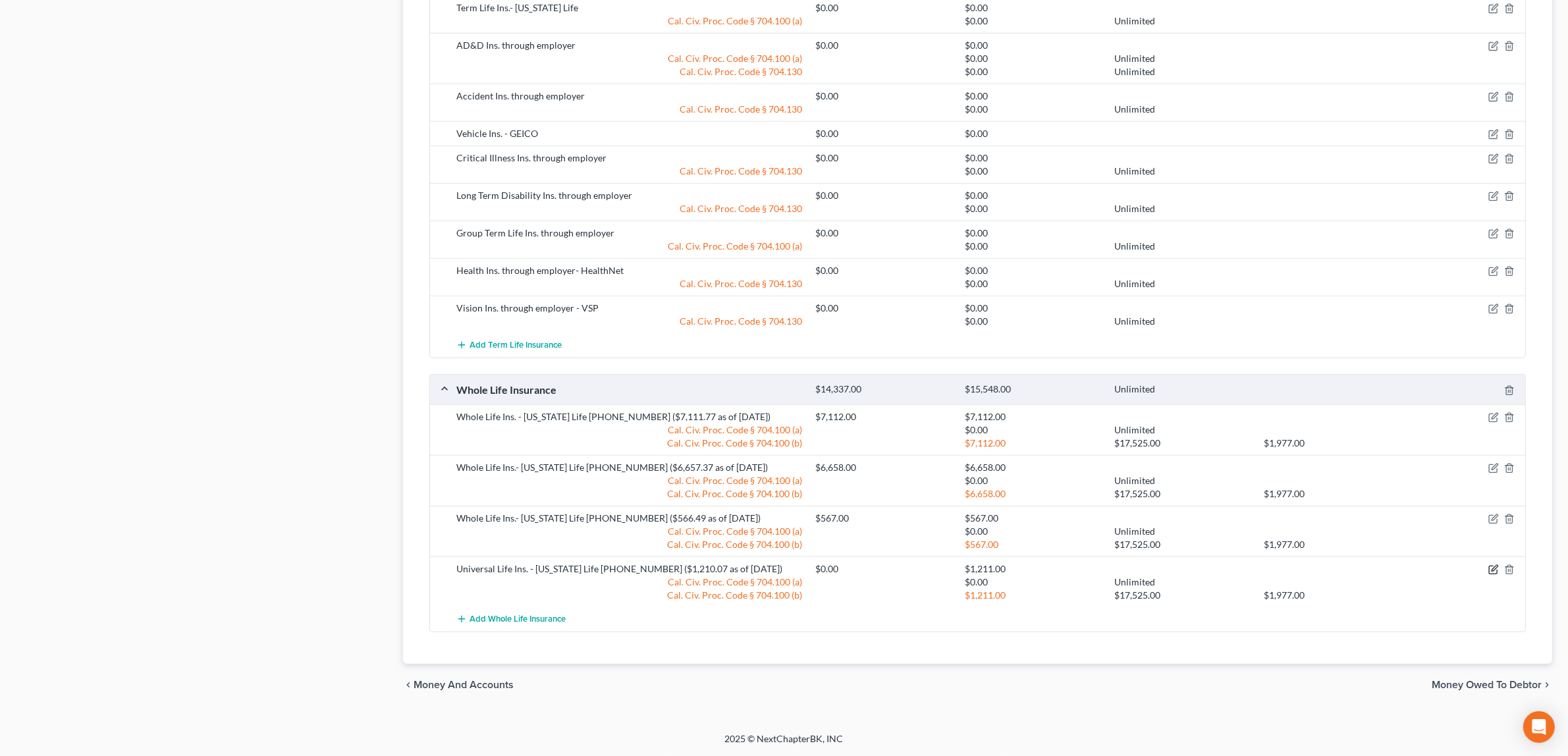
click at [1496, 571] on icon "button" at bounding box center [1493, 570] width 11 height 11
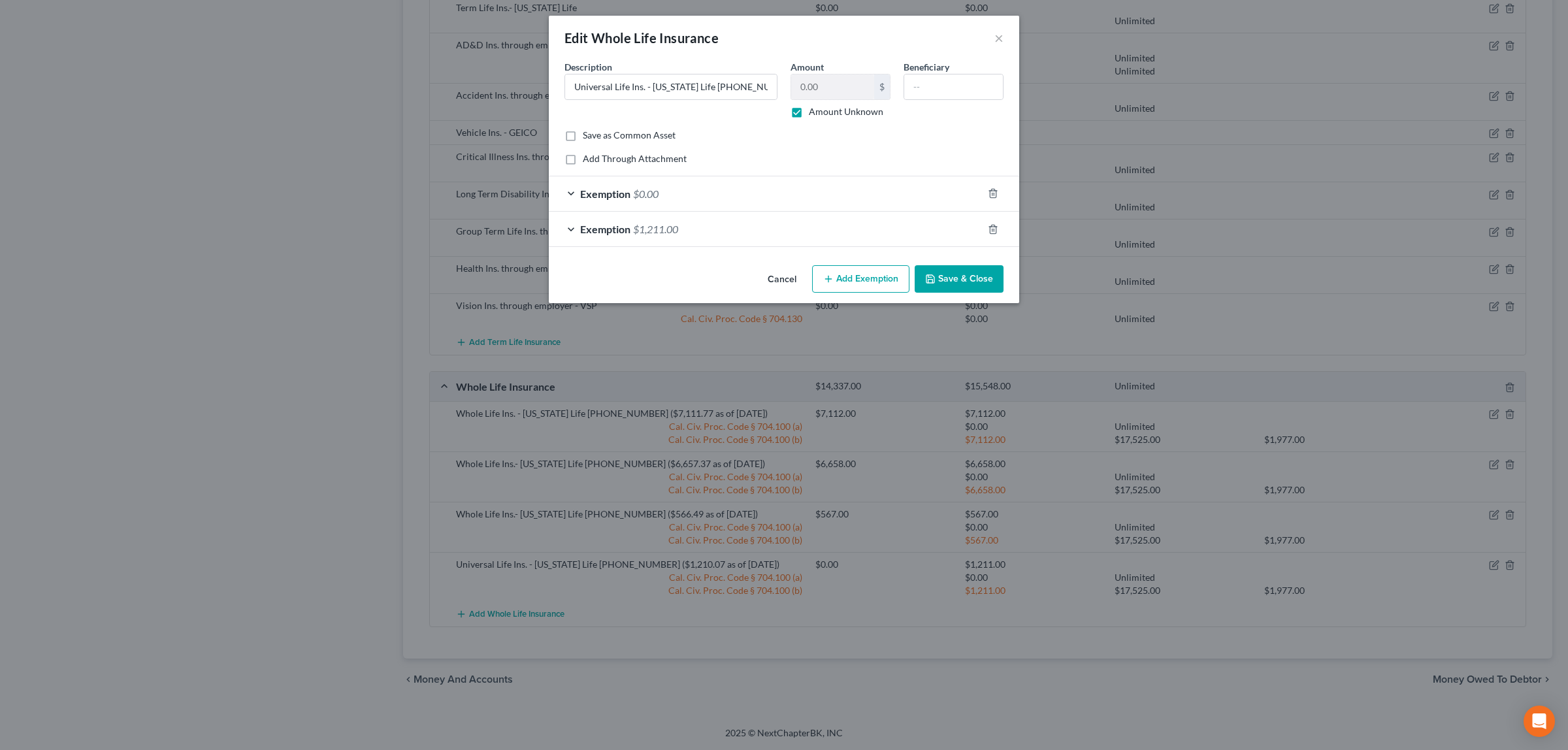
click at [808, 113] on label "Amount Unknown" at bounding box center [846, 111] width 74 height 13
click at [814, 113] on input "Amount Unknown" at bounding box center [818, 109] width 8 height 8
checkbox input "false"
click at [822, 77] on input "0.00" at bounding box center [832, 86] width 83 height 24
type input "1,211.00"
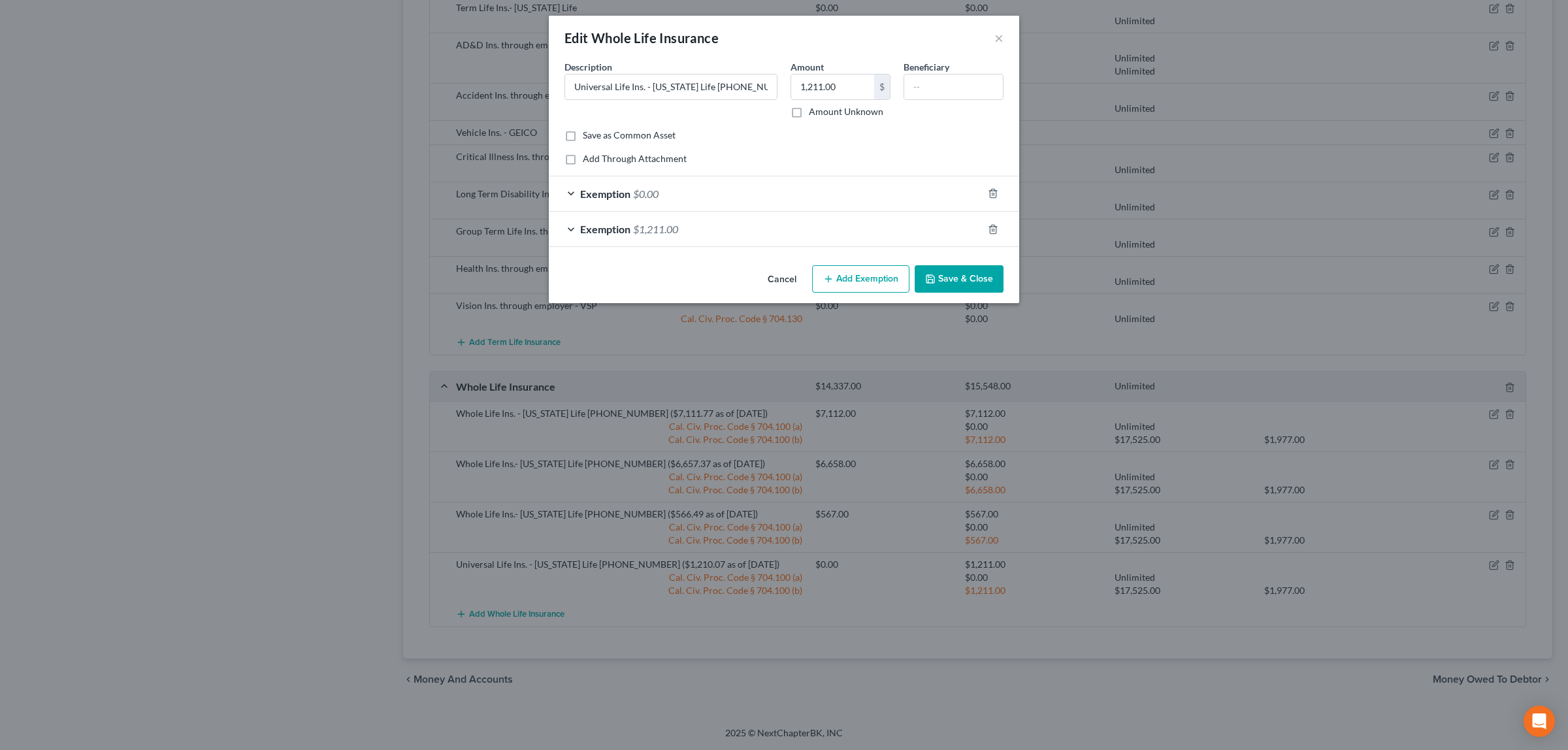
click at [950, 273] on button "Save & Close" at bounding box center [959, 278] width 89 height 27
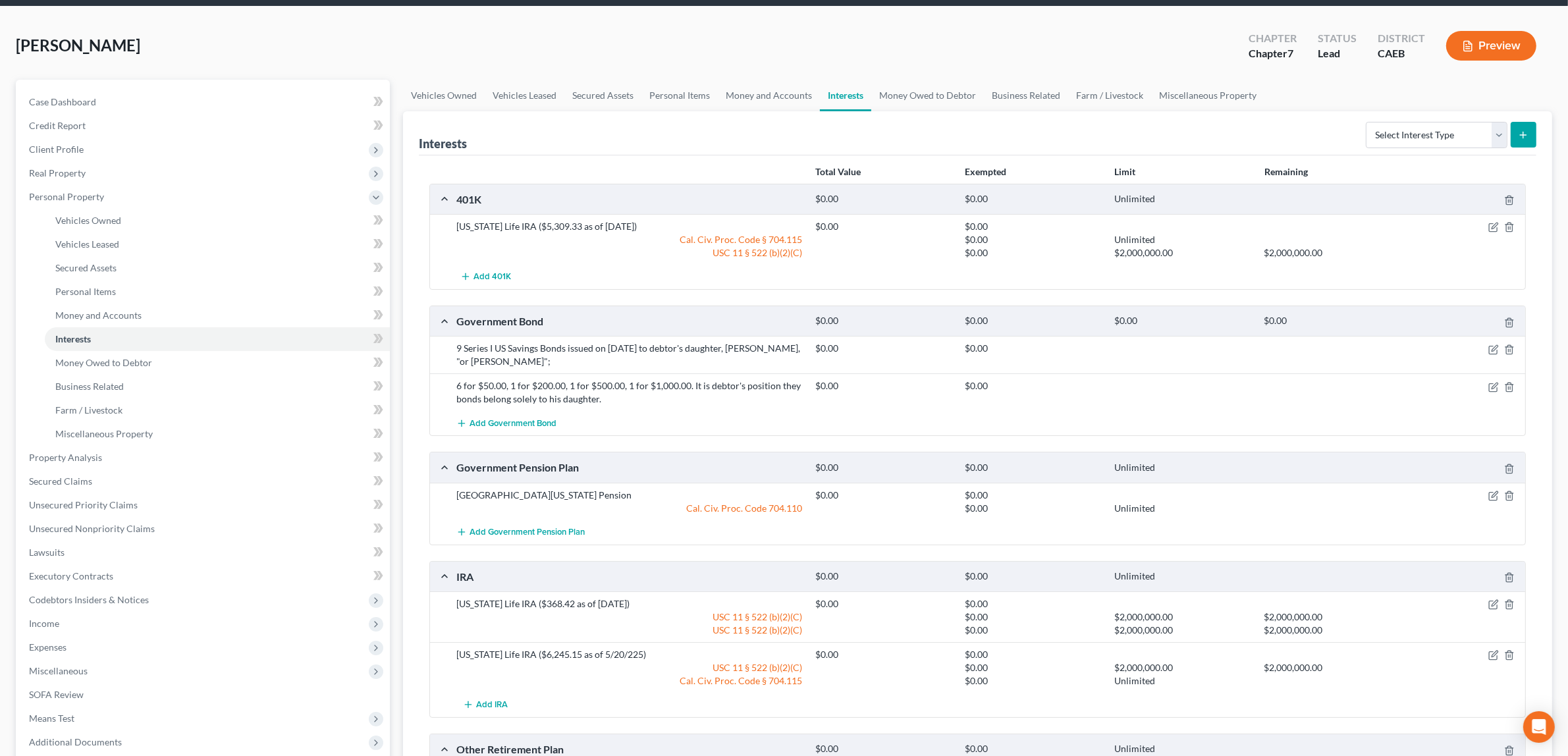
scroll to position [0, 0]
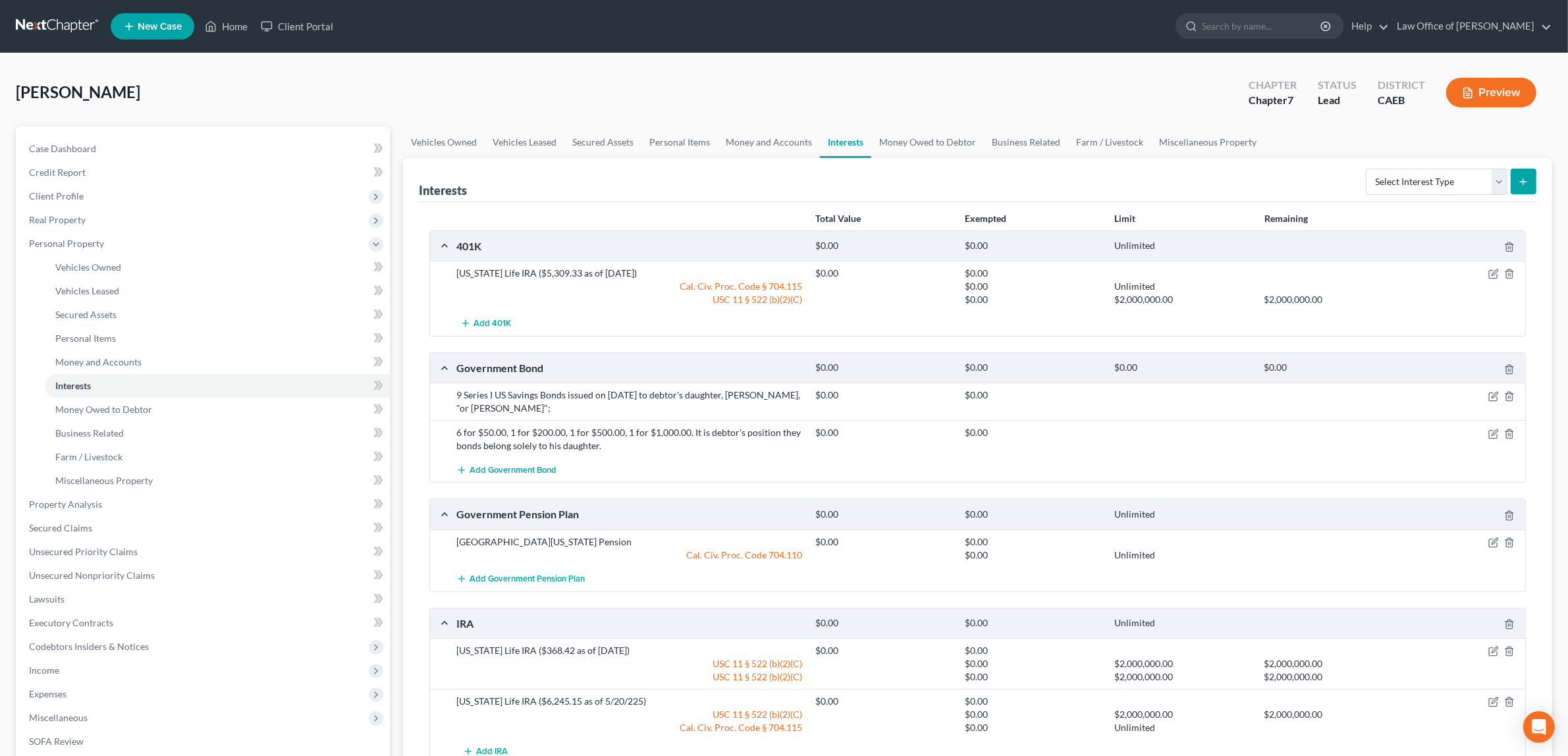
click at [1478, 86] on button "Preview" at bounding box center [1491, 92] width 90 height 30
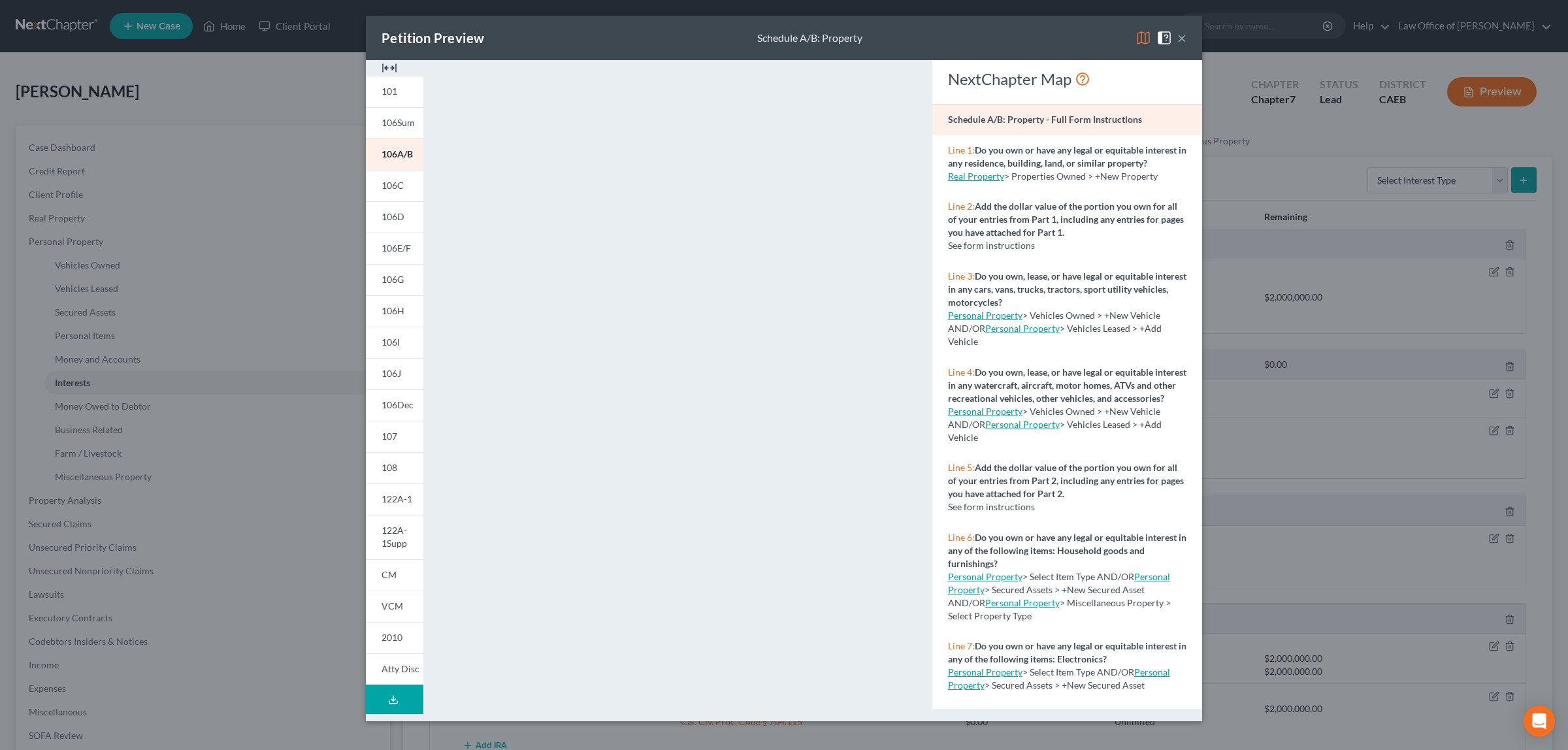
click at [1181, 36] on button "×" at bounding box center [1181, 38] width 9 height 15
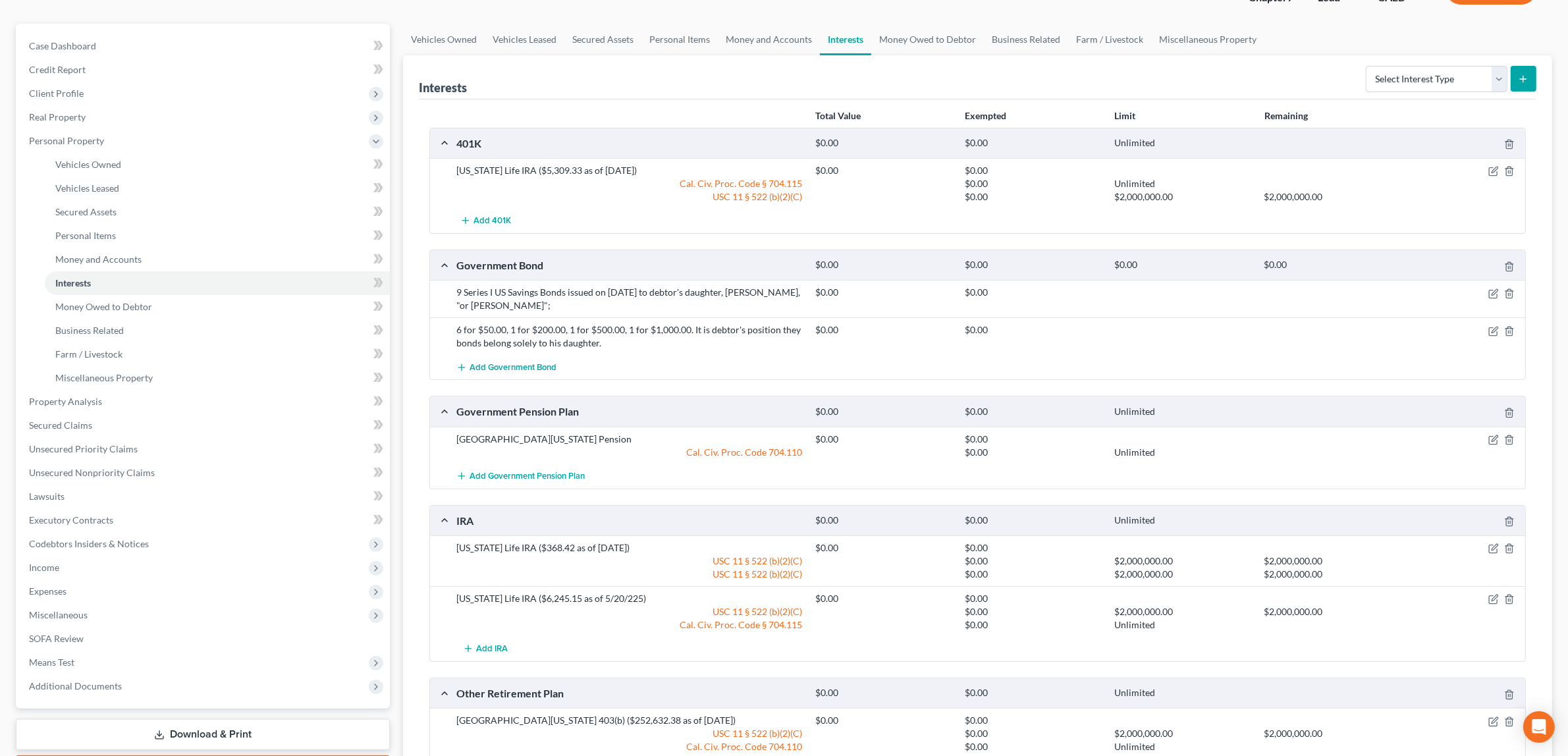
scroll to position [76, 0]
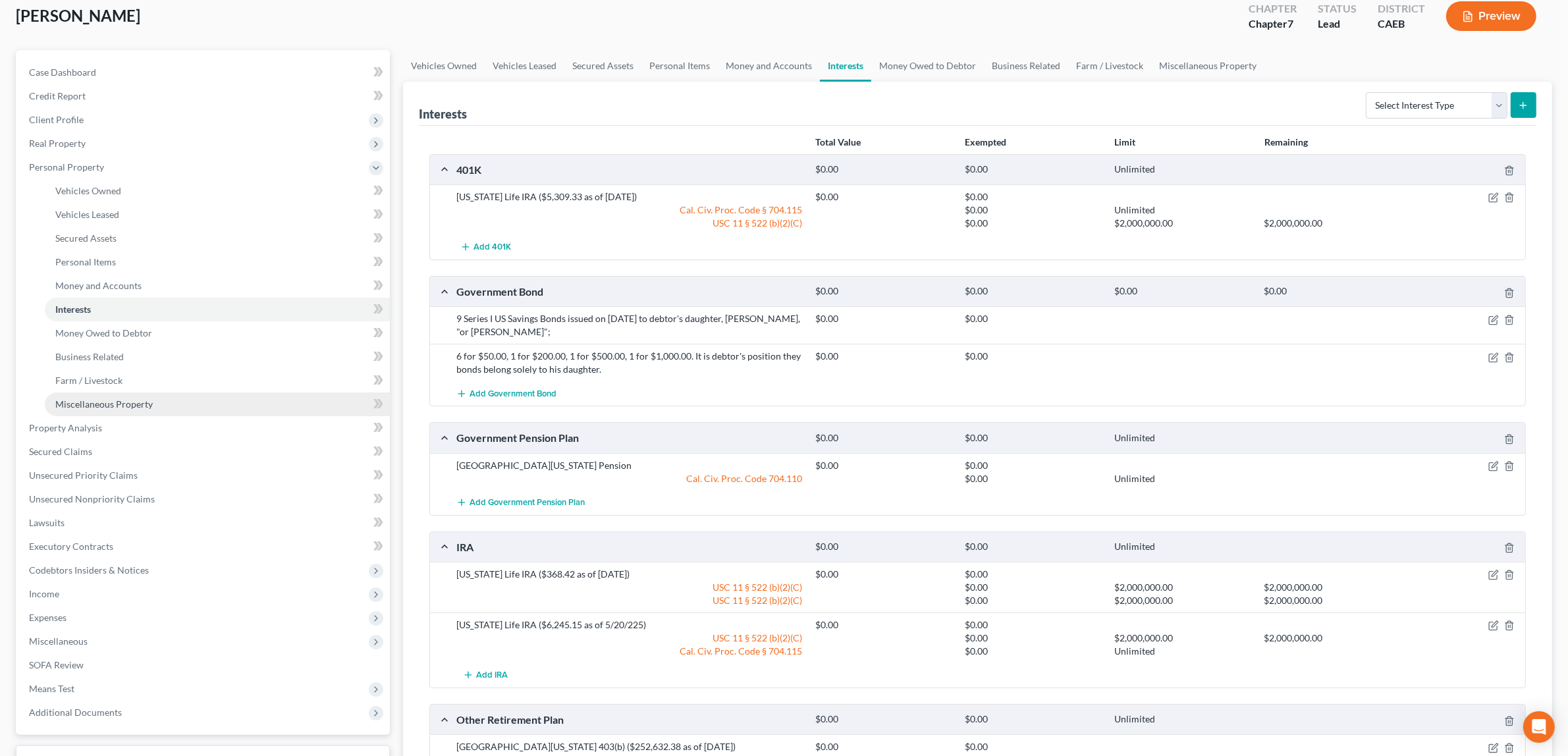
click at [113, 400] on span "Miscellaneous Property" at bounding box center [104, 404] width 97 height 11
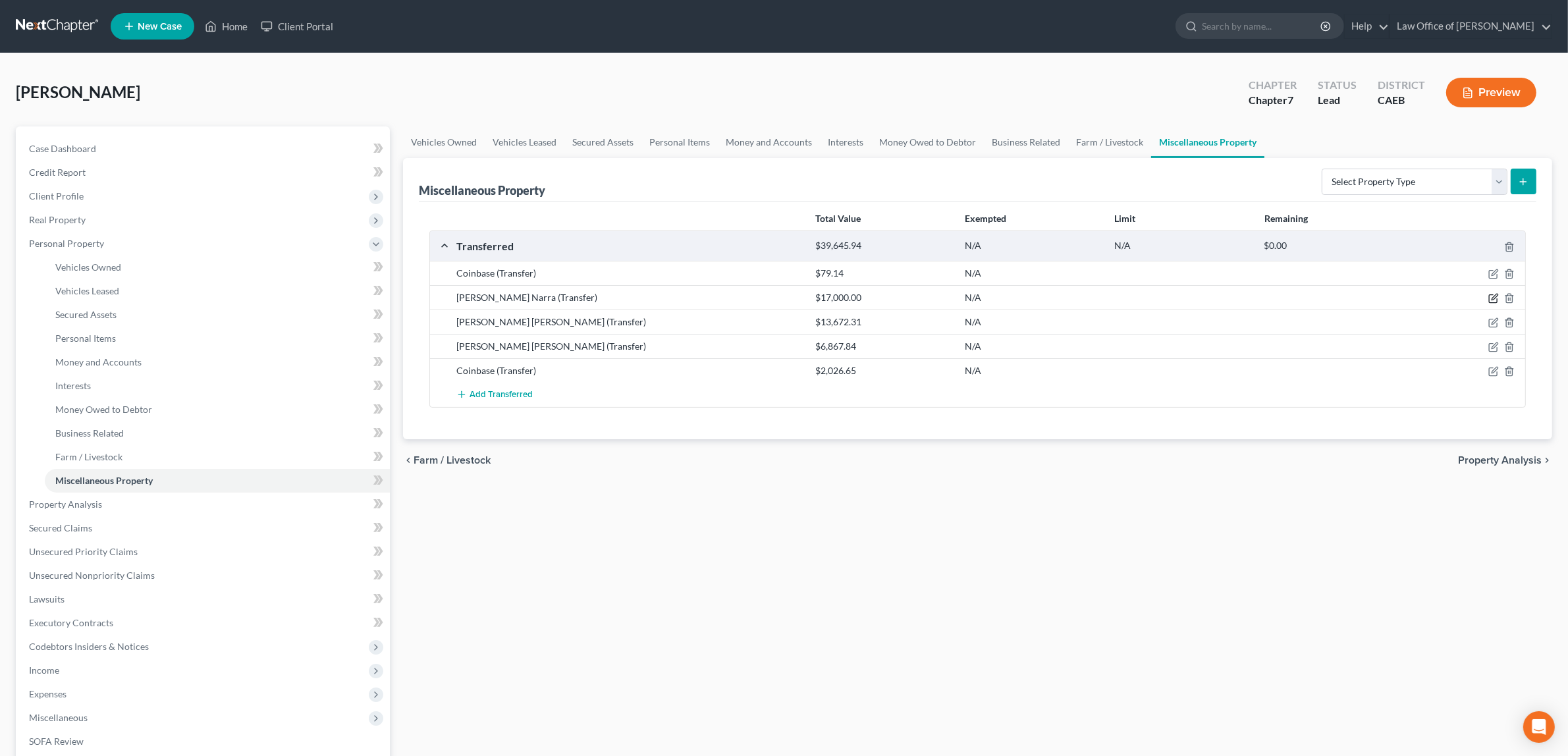
click at [1493, 296] on icon "button" at bounding box center [1493, 298] width 11 height 11
select select "Ordinary ([DATE])"
select select "4"
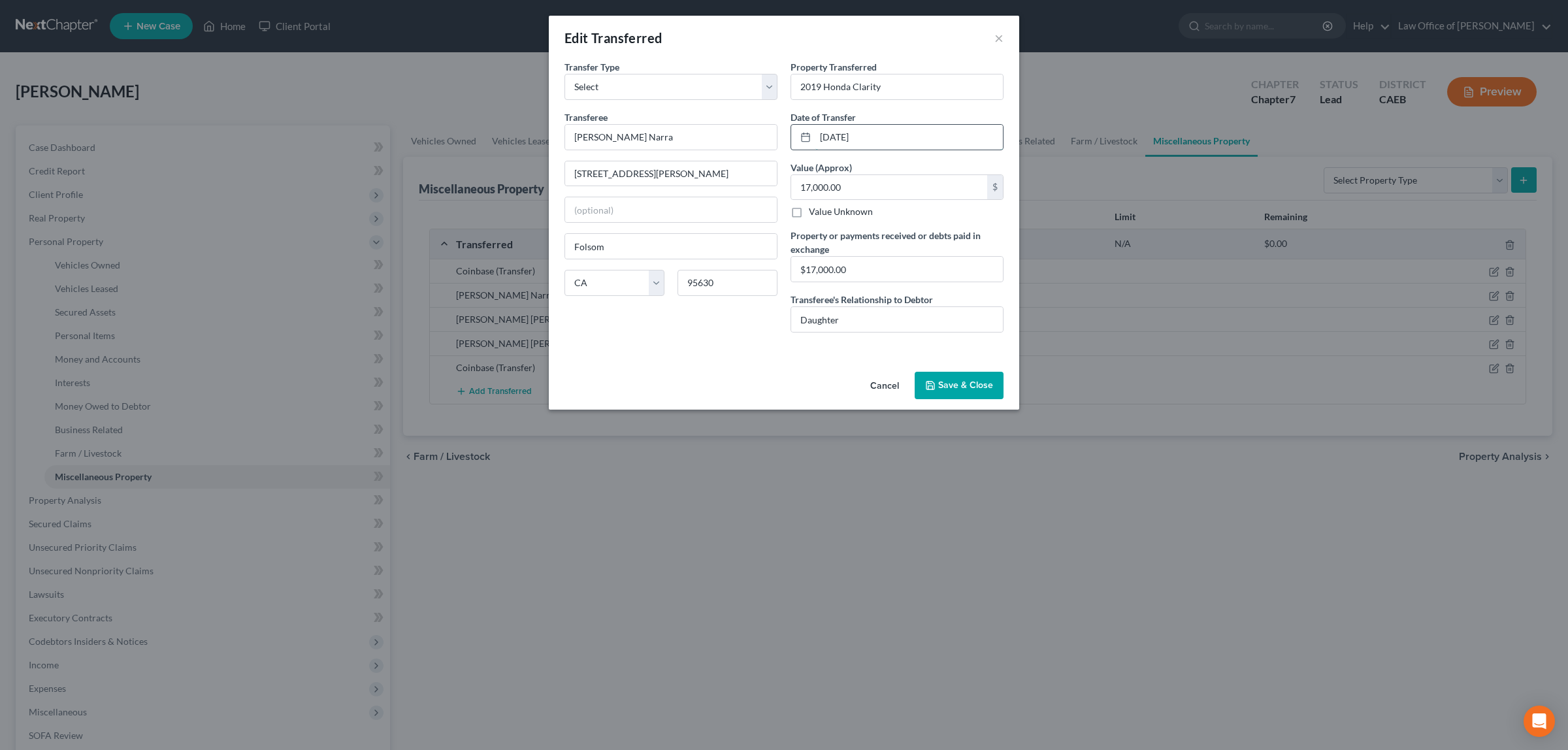
click at [841, 137] on input "[DATE]" at bounding box center [909, 136] width 187 height 24
click at [843, 138] on input "[DATE]" at bounding box center [909, 136] width 187 height 24
click at [877, 136] on input "08/02/20259" at bounding box center [909, 136] width 187 height 24
type input "[DATE]"
click at [801, 87] on input "2019 Honda Clarity" at bounding box center [897, 86] width 212 height 24
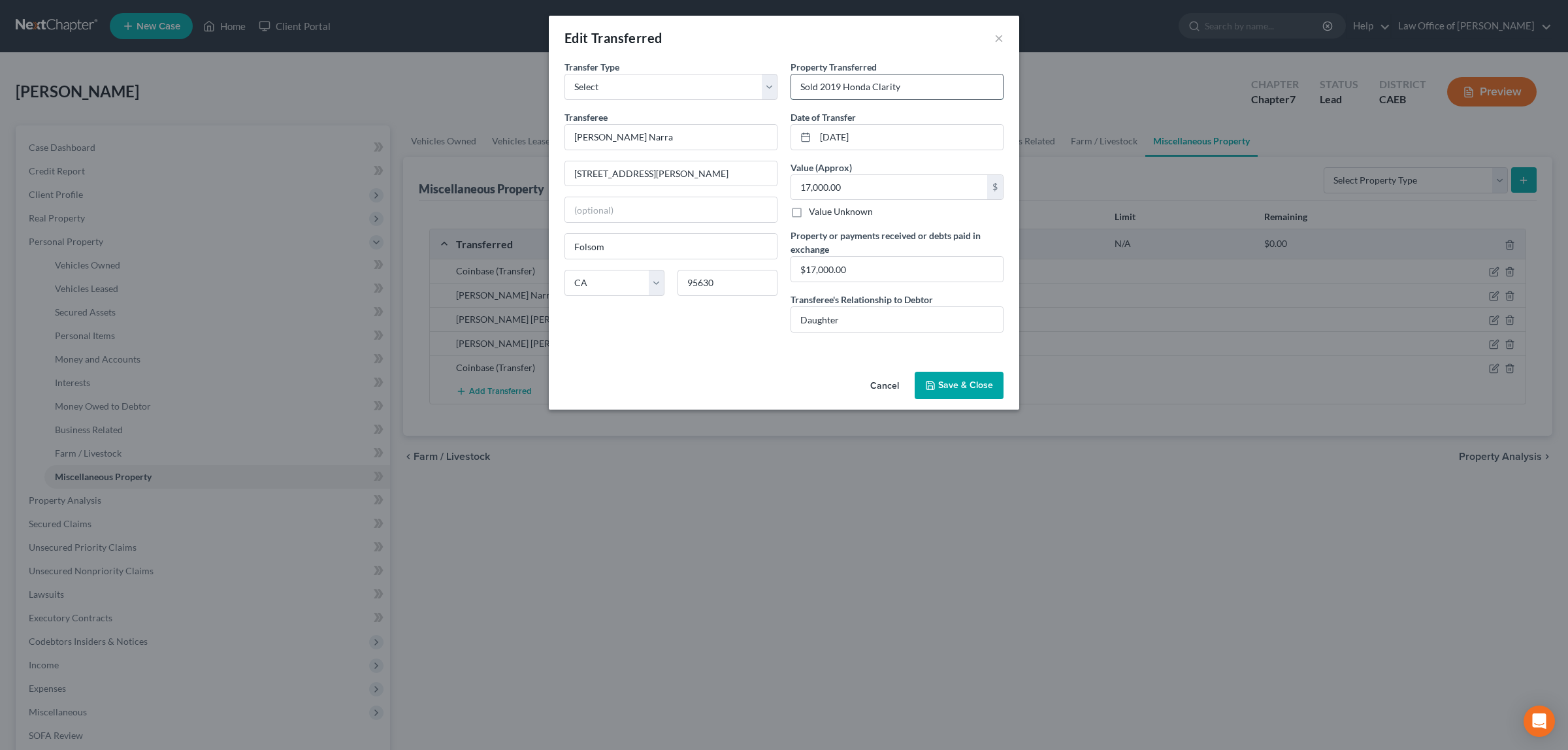
click at [905, 85] on input "Sold 2019 Honda Clarity" at bounding box center [897, 86] width 212 height 24
type input "Sold 2019 Honda Clarity"
click at [978, 386] on button "Save & Close" at bounding box center [959, 385] width 89 height 27
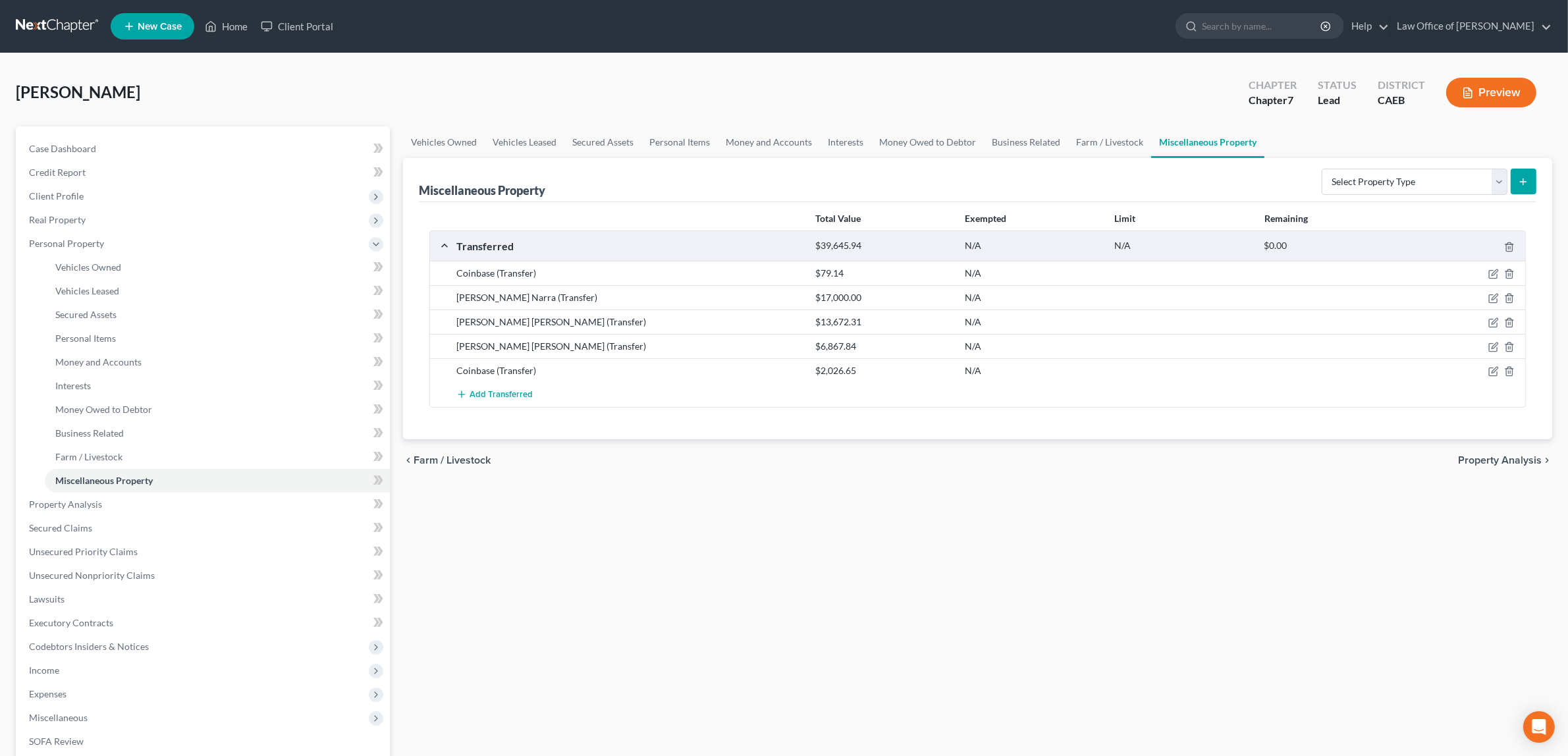
click at [1476, 84] on button "Preview" at bounding box center [1491, 92] width 90 height 30
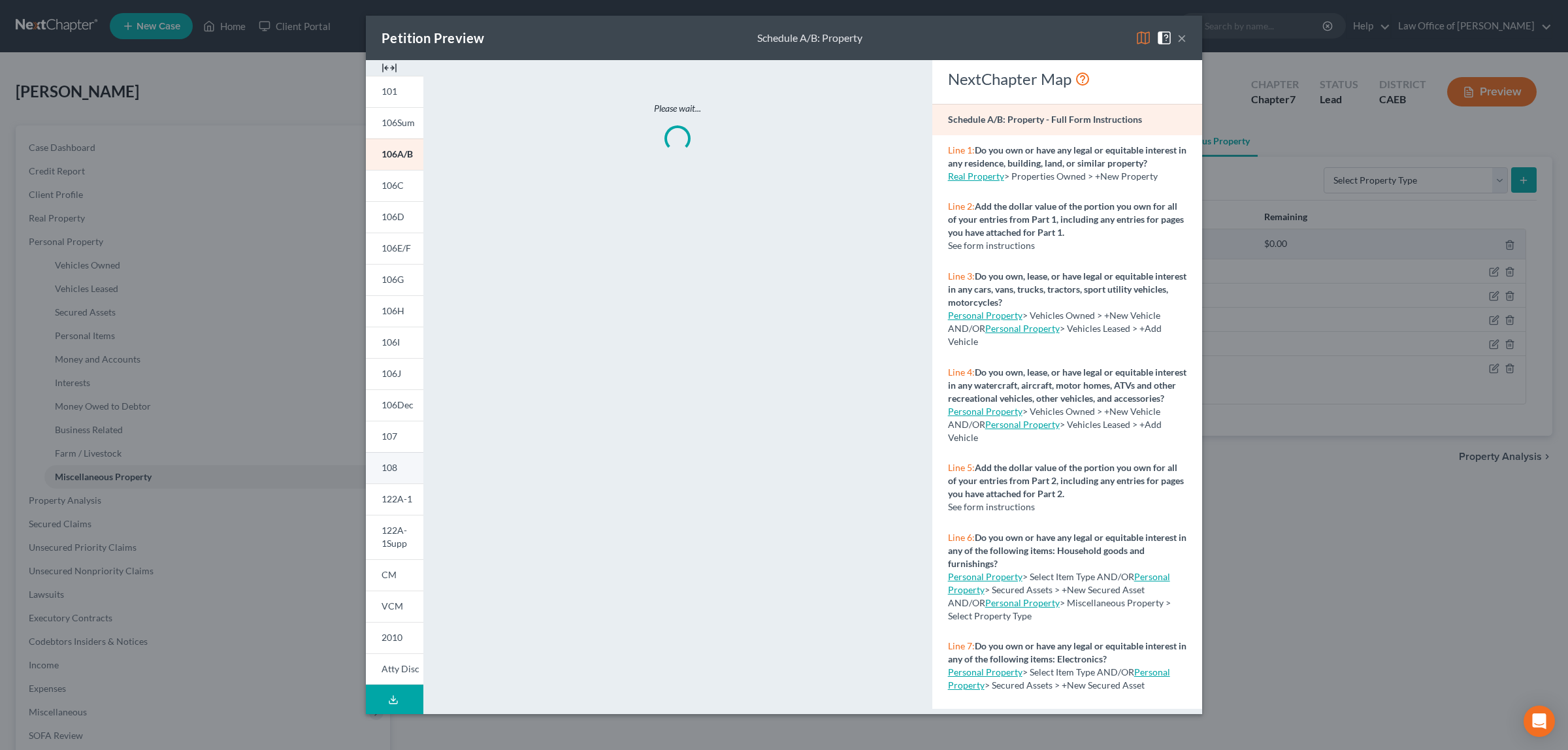
click at [399, 465] on link "108" at bounding box center [394, 467] width 57 height 31
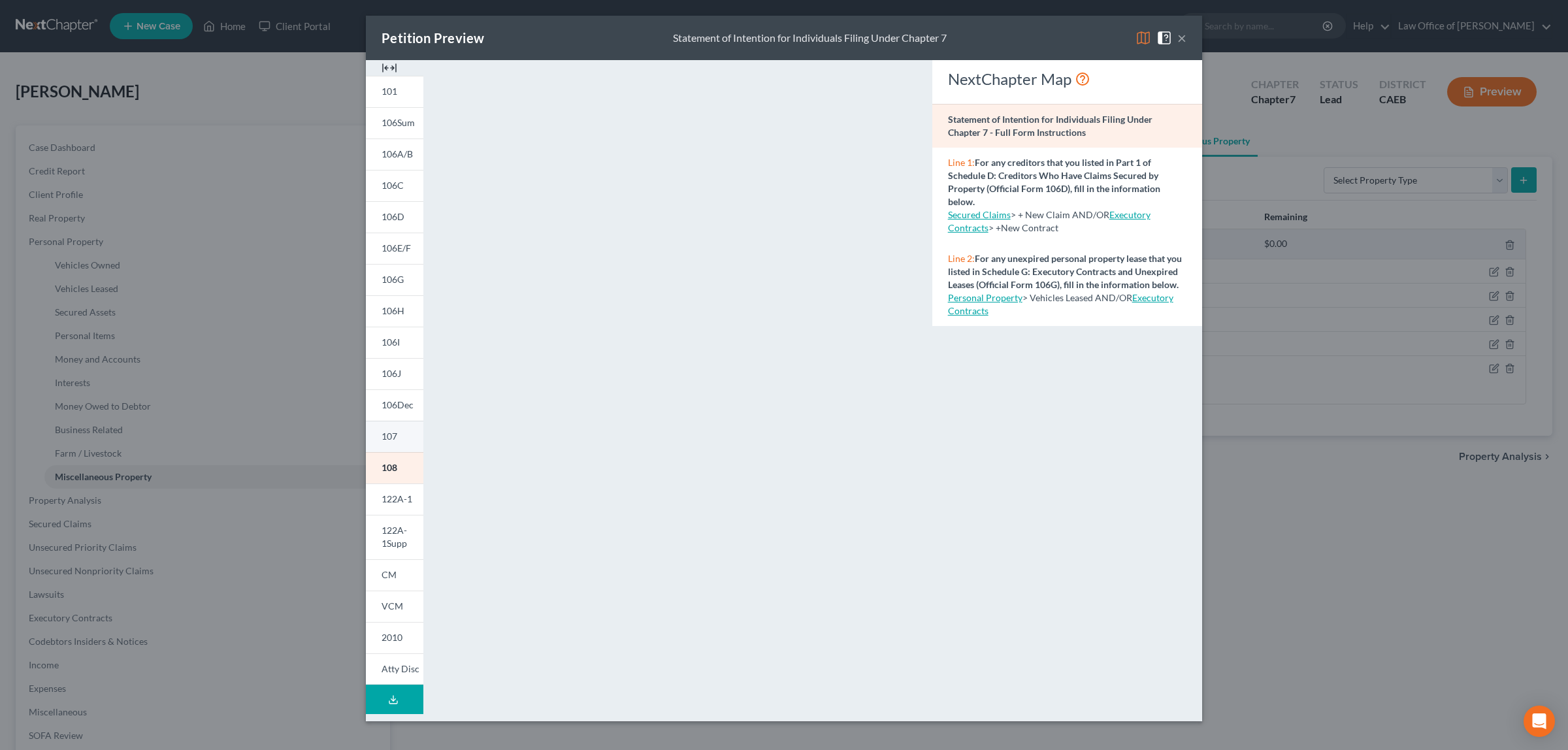
click at [384, 432] on span "107" at bounding box center [390, 437] width 15 height 11
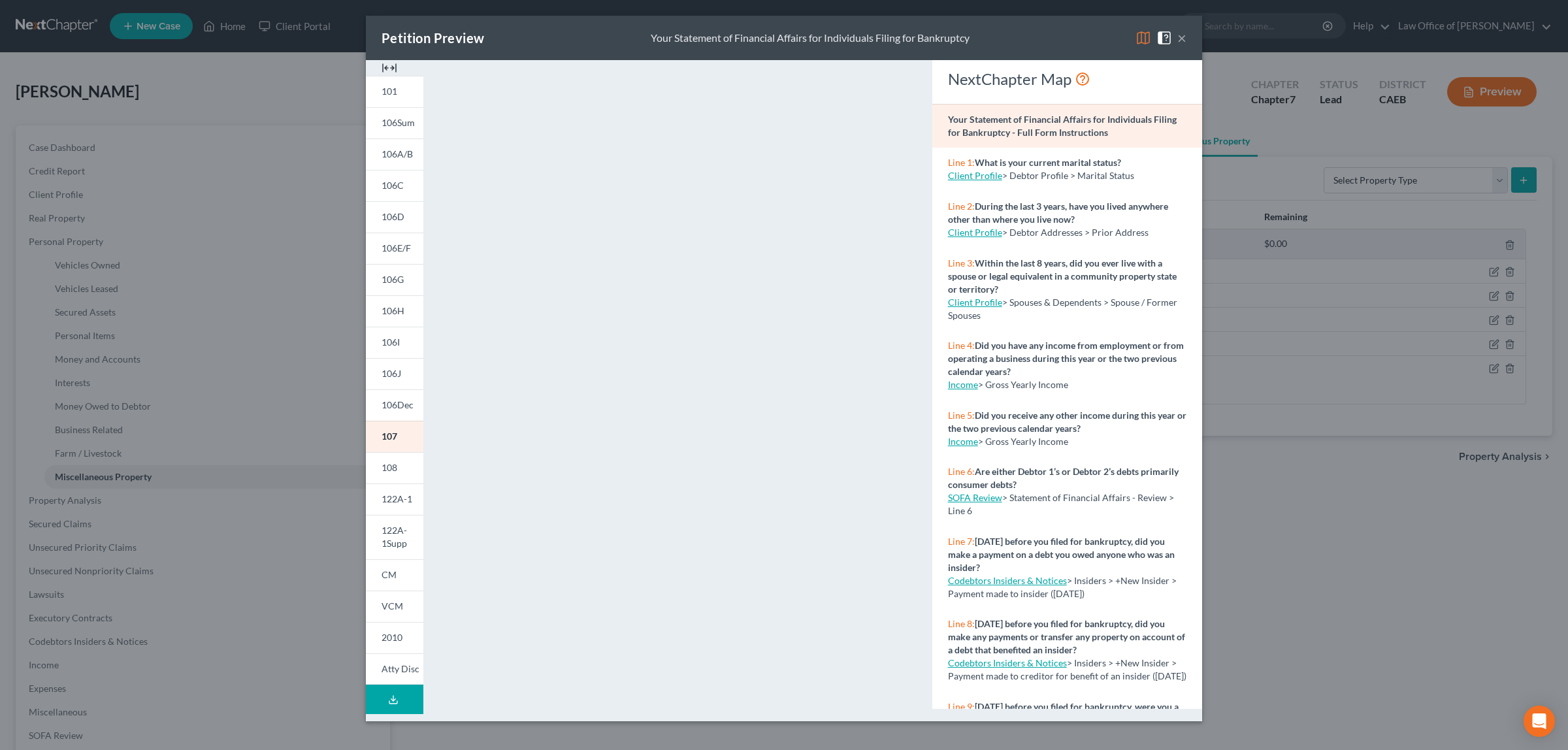
click at [1183, 34] on button "×" at bounding box center [1181, 38] width 9 height 15
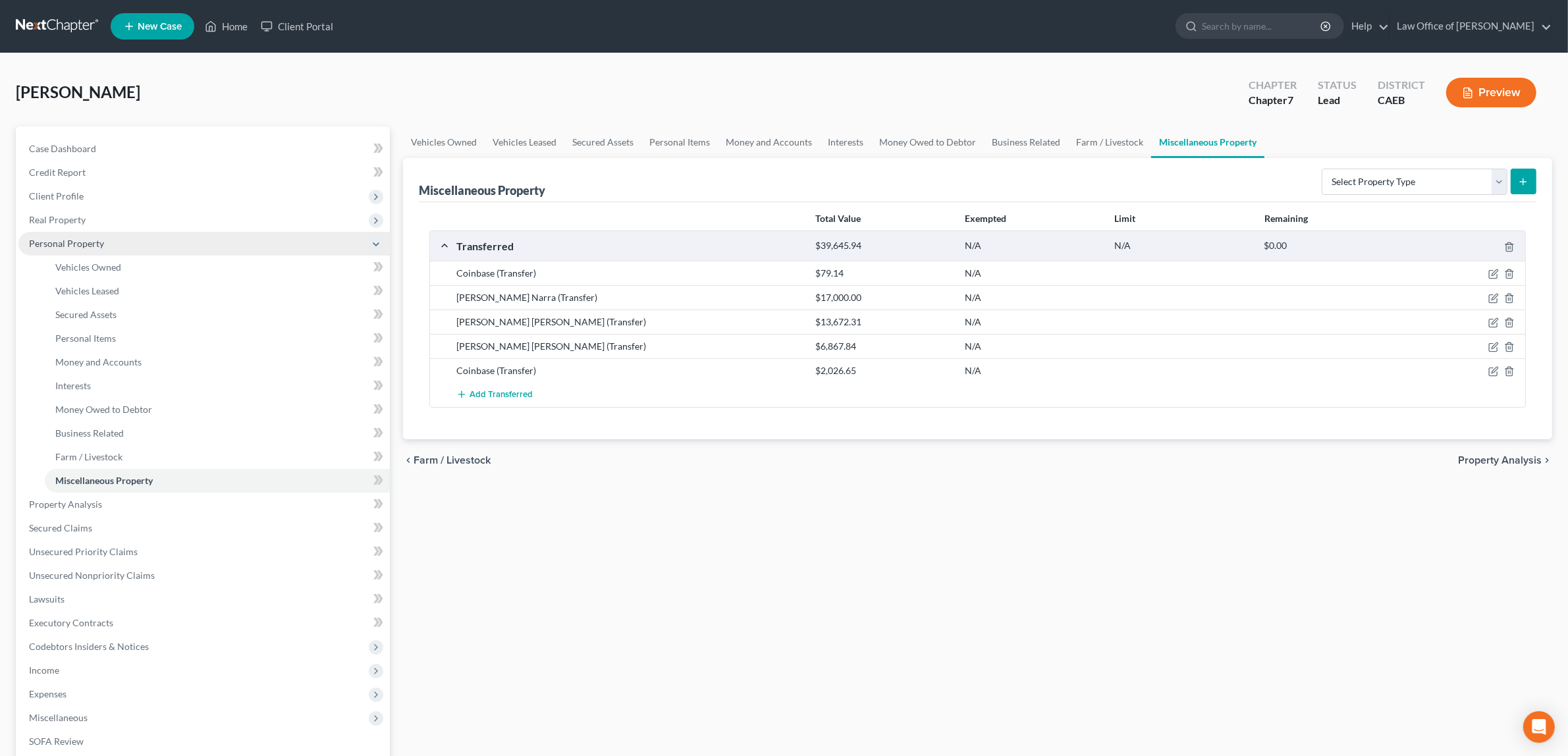
click at [80, 238] on span "Personal Property" at bounding box center [66, 243] width 75 height 11
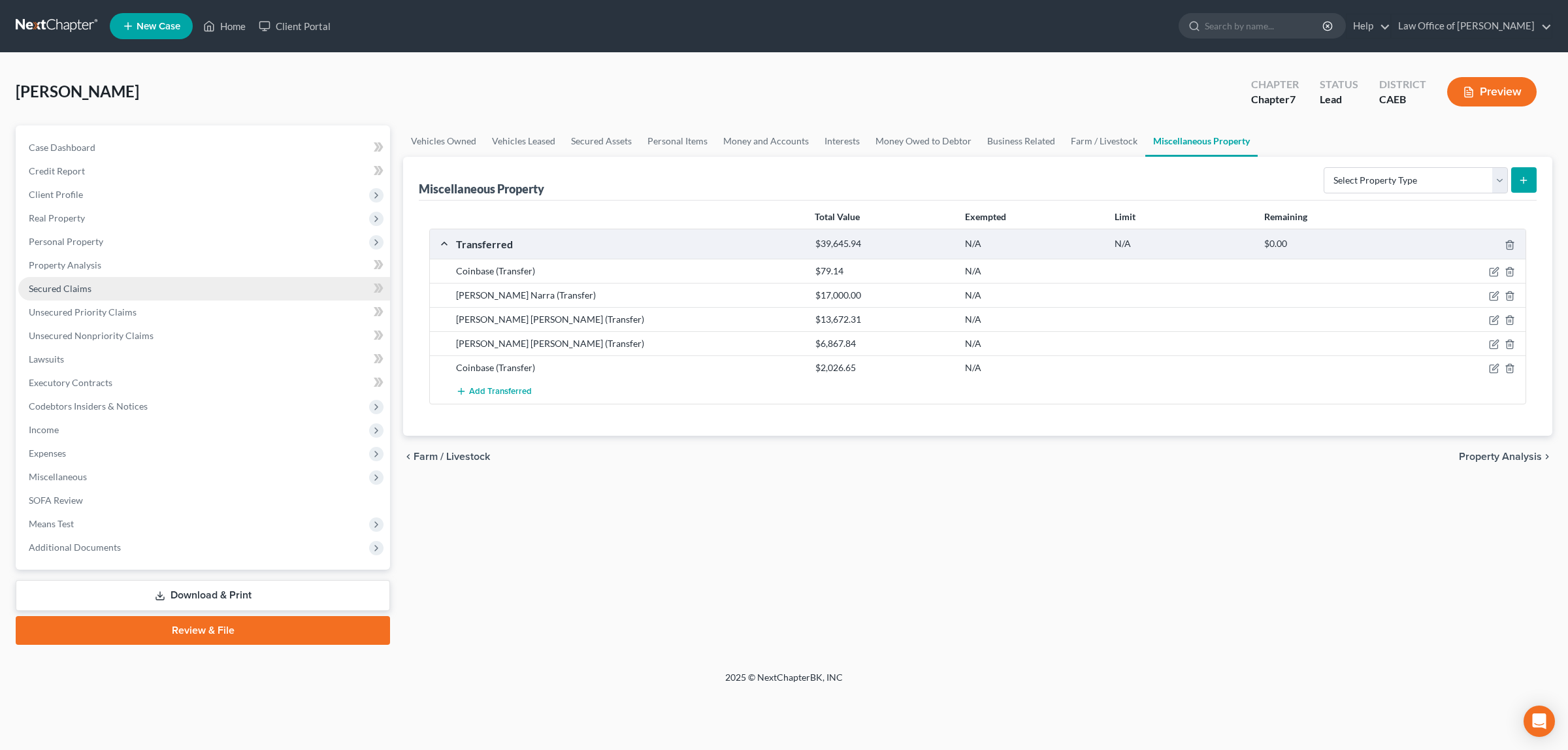
click at [83, 285] on span "Secured Claims" at bounding box center [60, 288] width 63 height 11
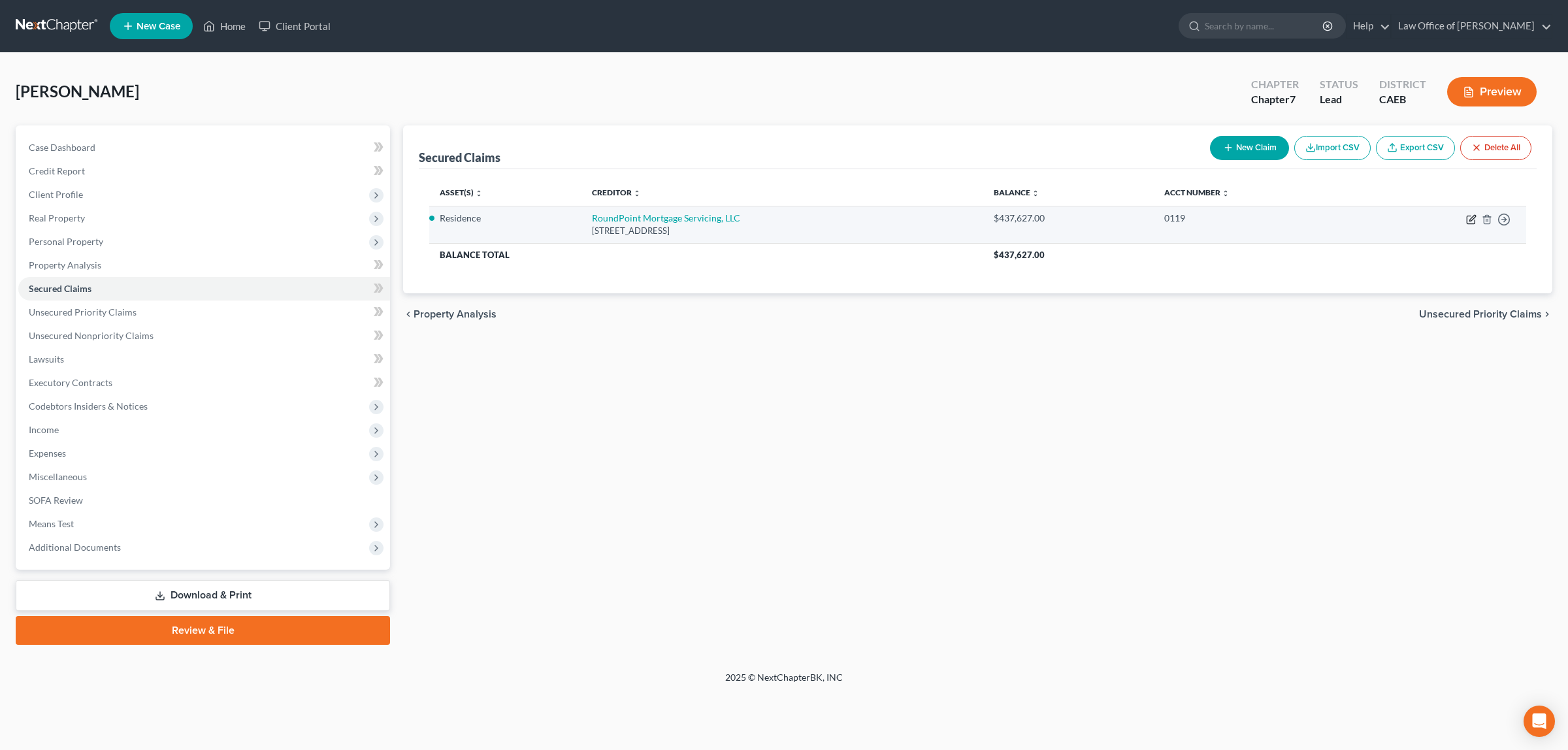
click at [1469, 217] on icon "button" at bounding box center [1471, 219] width 10 height 10
select select "28"
select select "4"
select select "0"
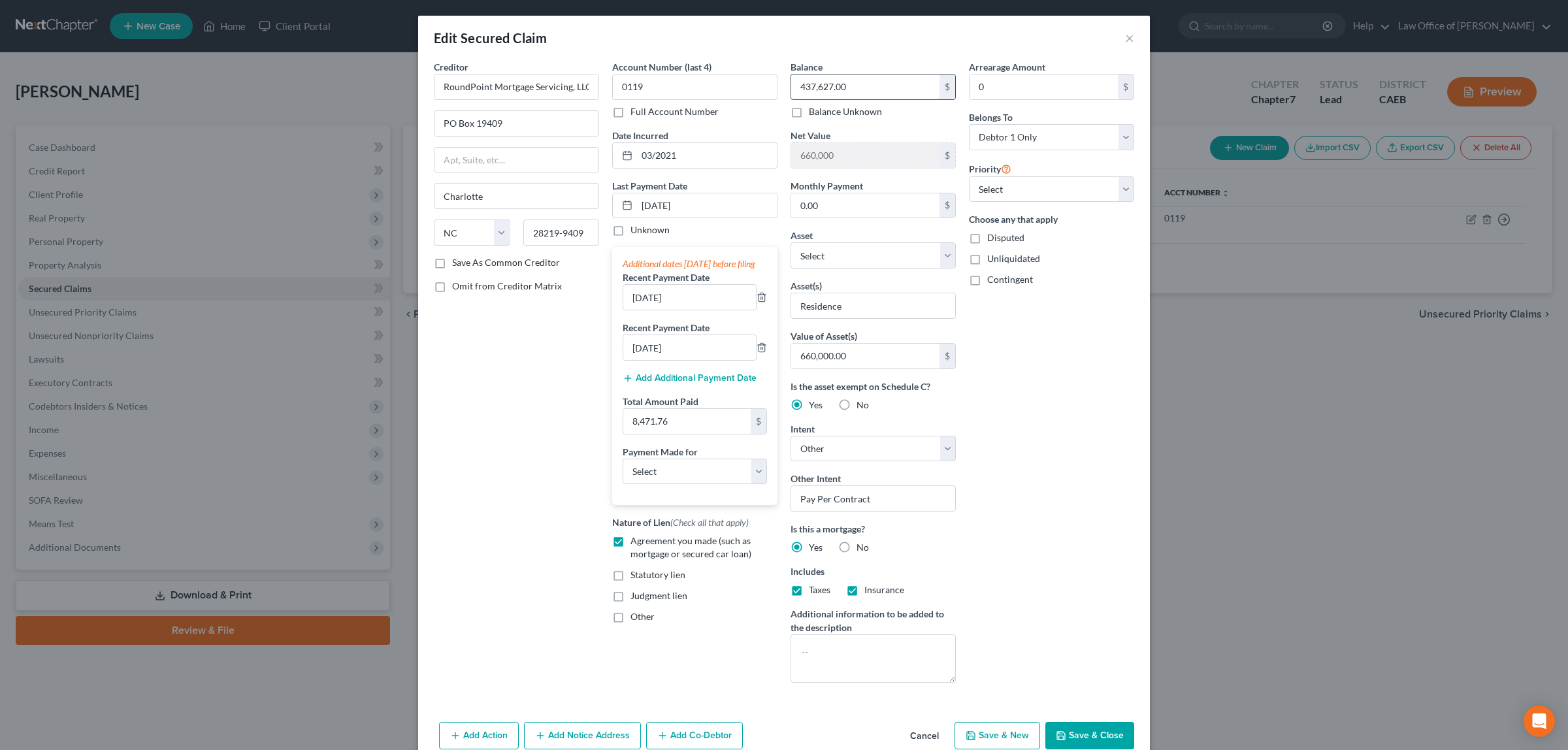
click at [841, 87] on input "437,627.00" at bounding box center [865, 86] width 148 height 24
type input "422,180.00"
click at [659, 206] on input "[DATE]" at bounding box center [707, 206] width 140 height 24
type input "[DATE]"
click at [638, 310] on input "[DATE]" at bounding box center [690, 297] width 133 height 24
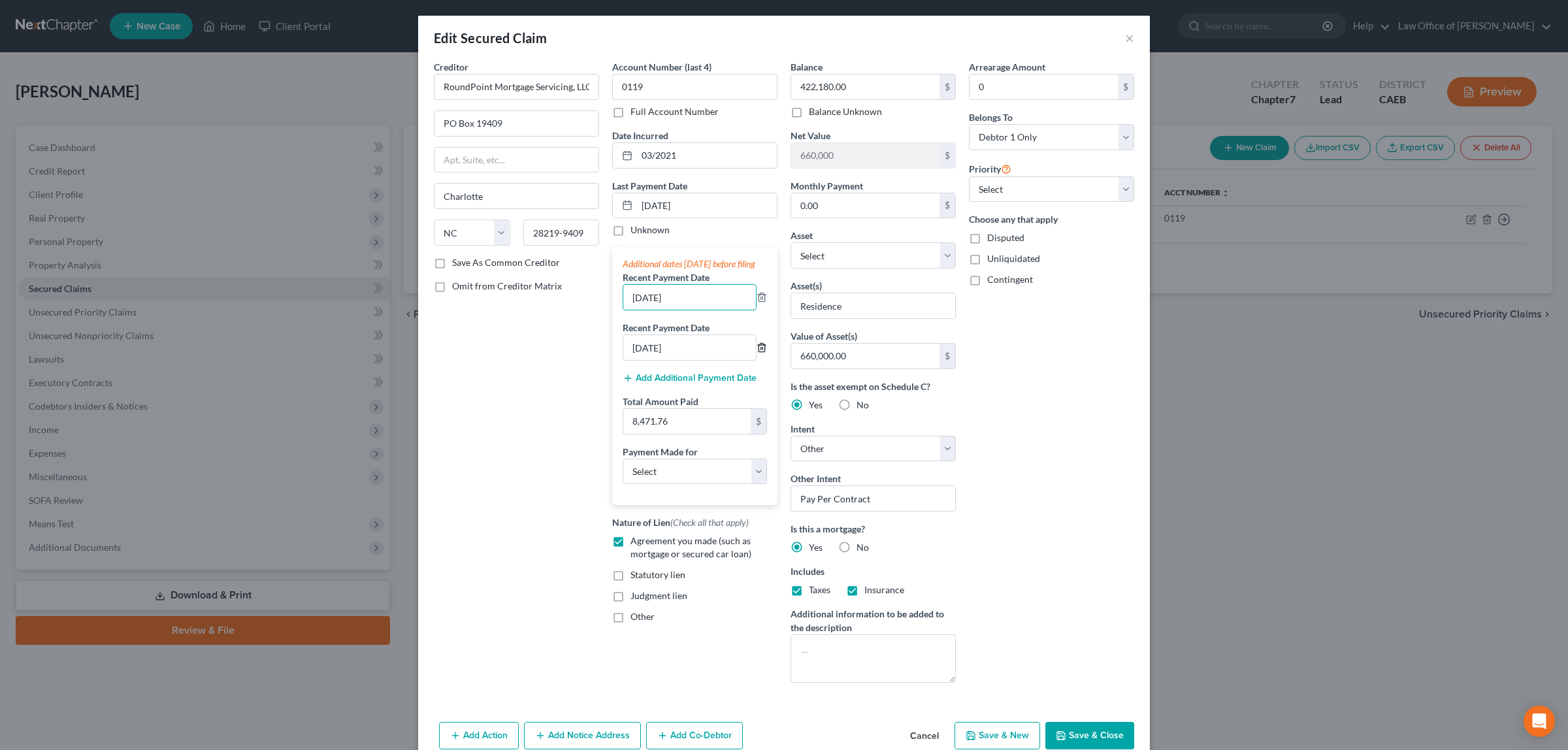
type input "[DATE]"
click at [757, 353] on icon "button" at bounding box center [762, 348] width 10 height 10
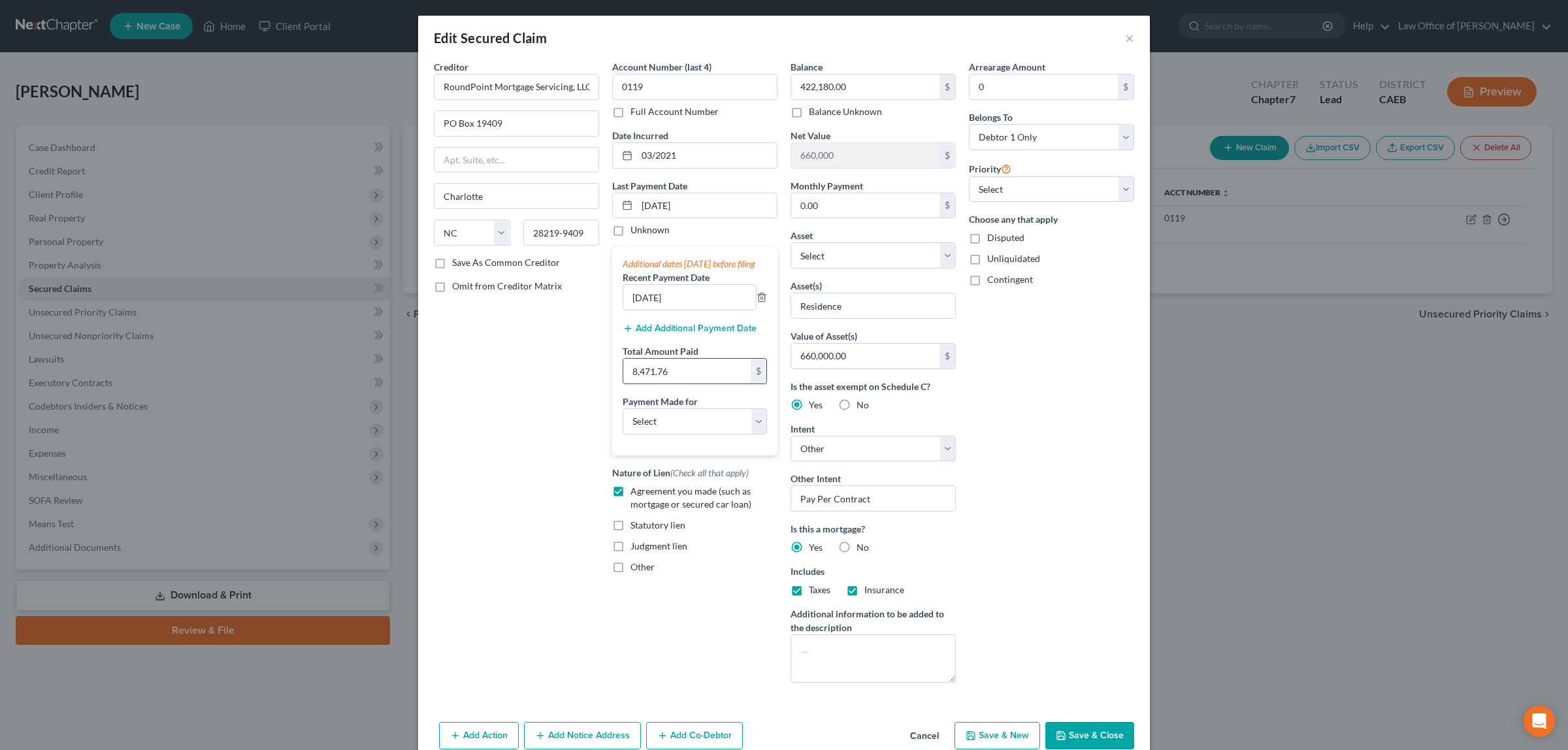
click at [680, 381] on input "8,471.76" at bounding box center [687, 371] width 127 height 24
type input "16,775.90"
click at [1068, 733] on button "Save & Close" at bounding box center [1090, 735] width 89 height 27
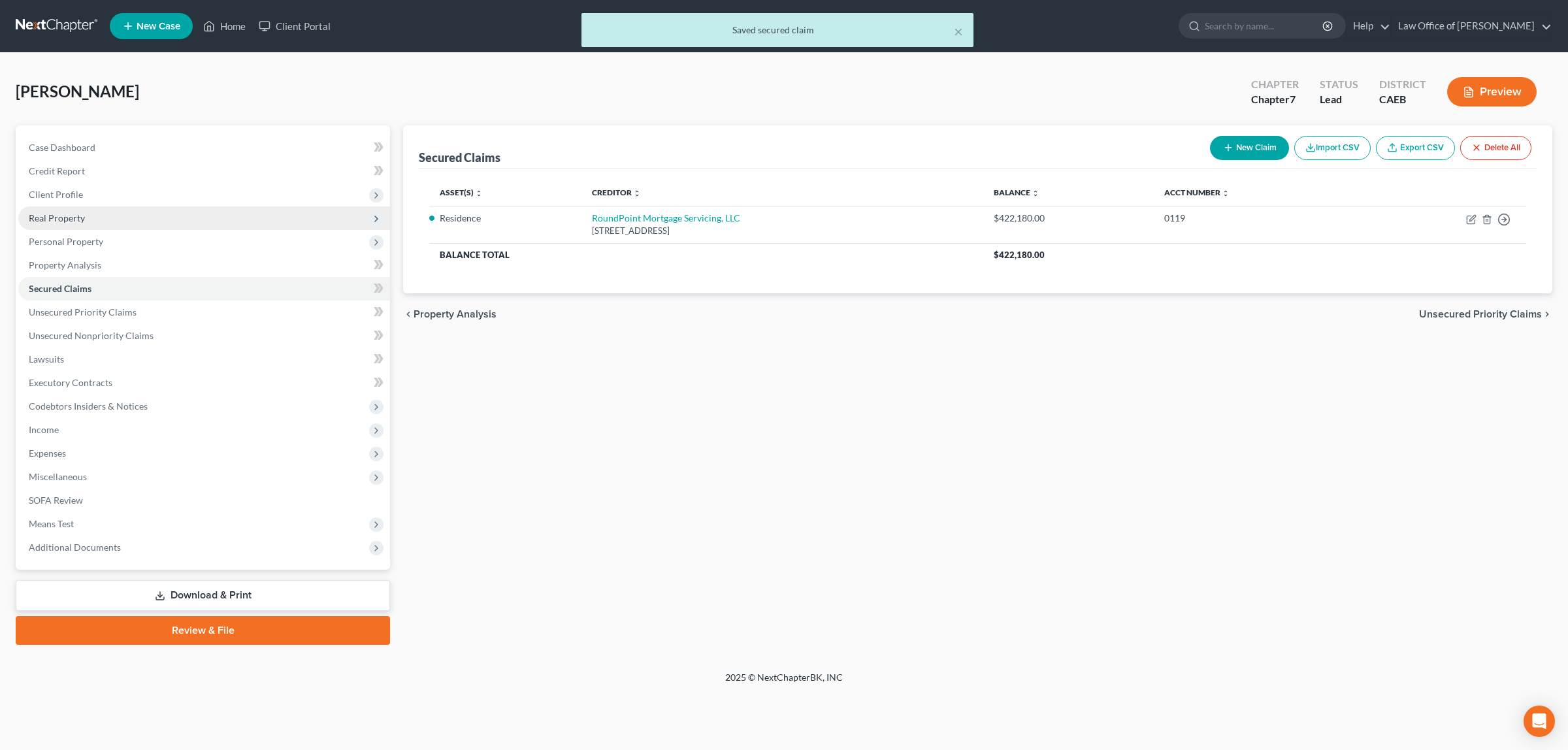
click at [86, 213] on span "Real Property" at bounding box center [204, 218] width 372 height 24
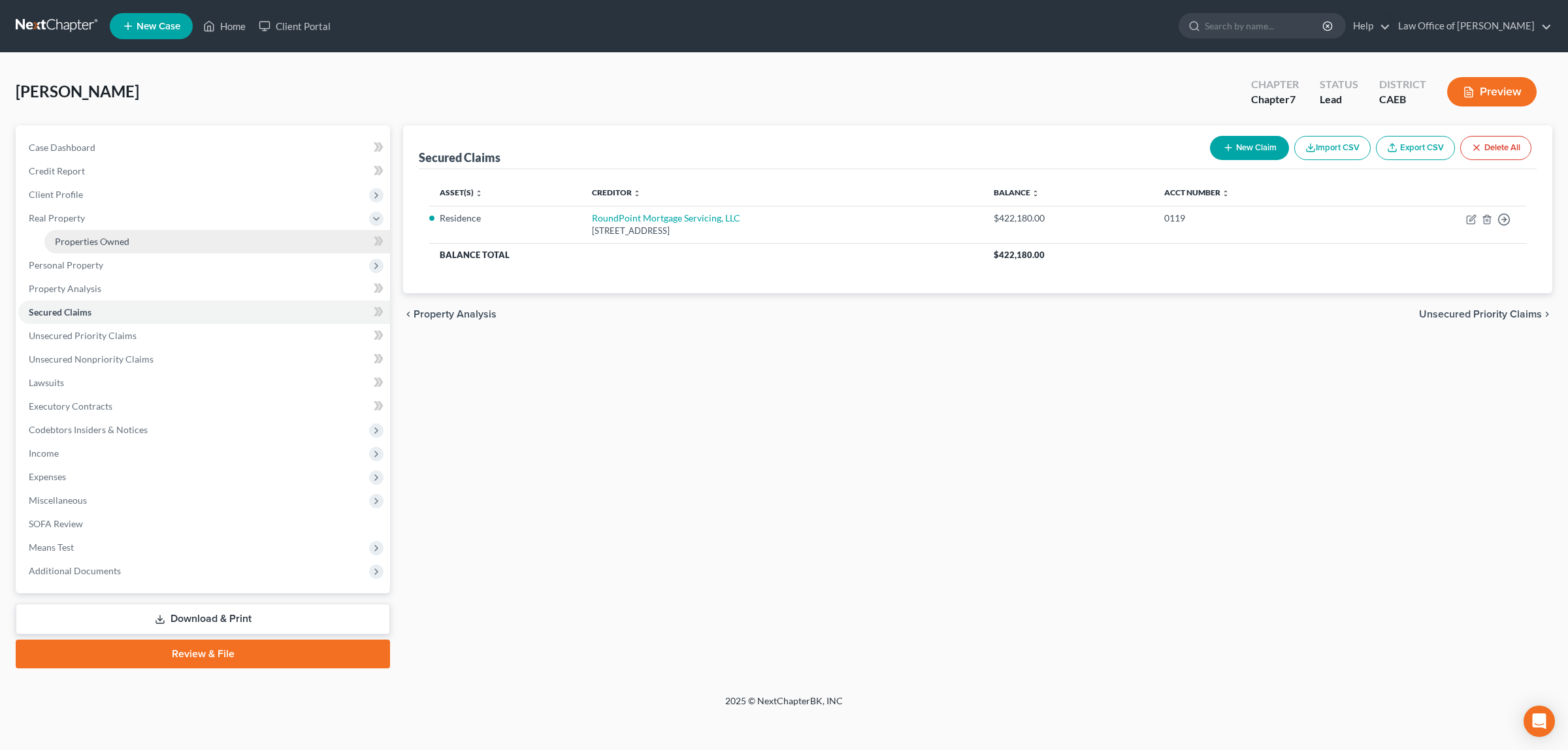
click at [94, 236] on span "Properties Owned" at bounding box center [92, 241] width 74 height 11
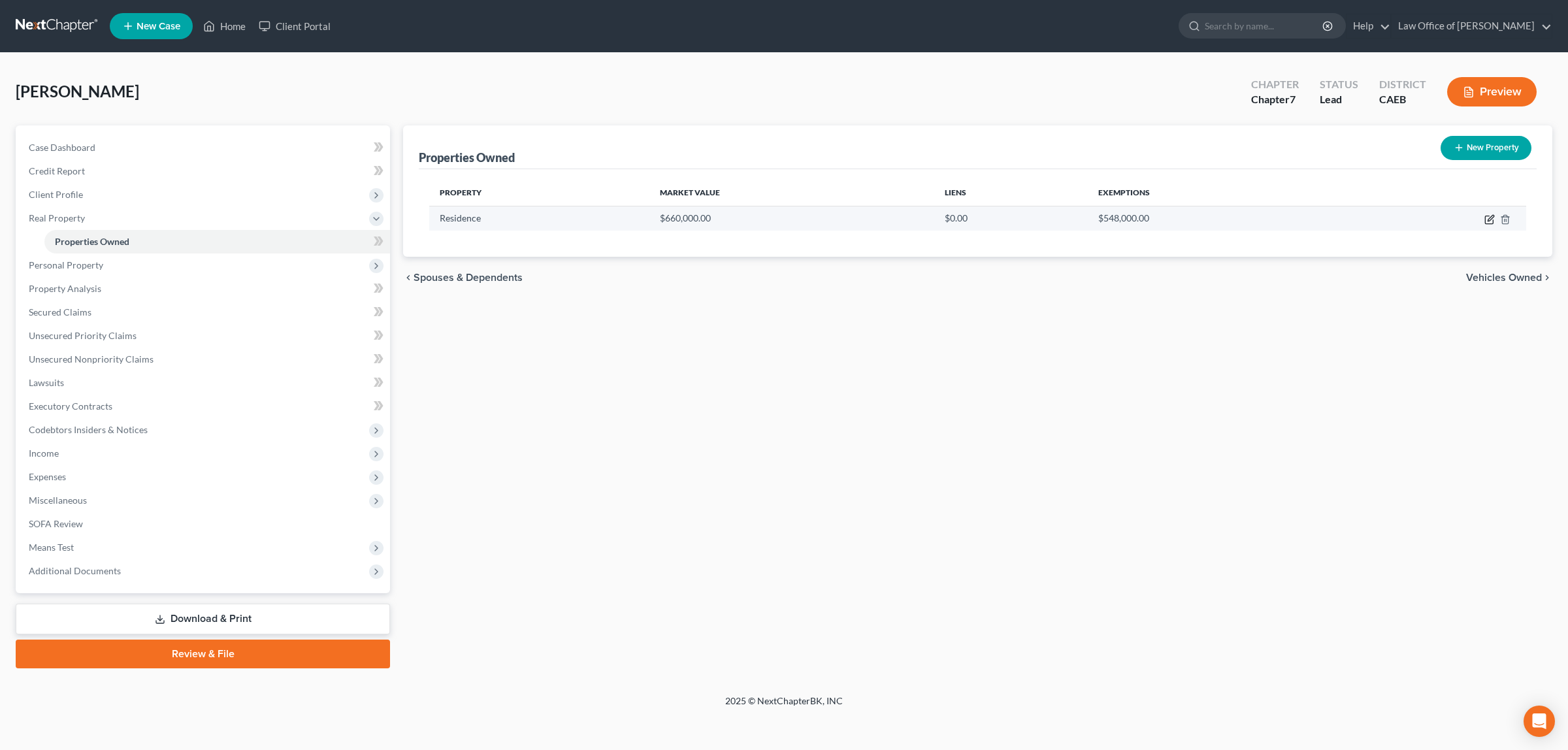
click at [1485, 216] on icon "button" at bounding box center [1488, 220] width 8 height 8
select select "4"
select select "0"
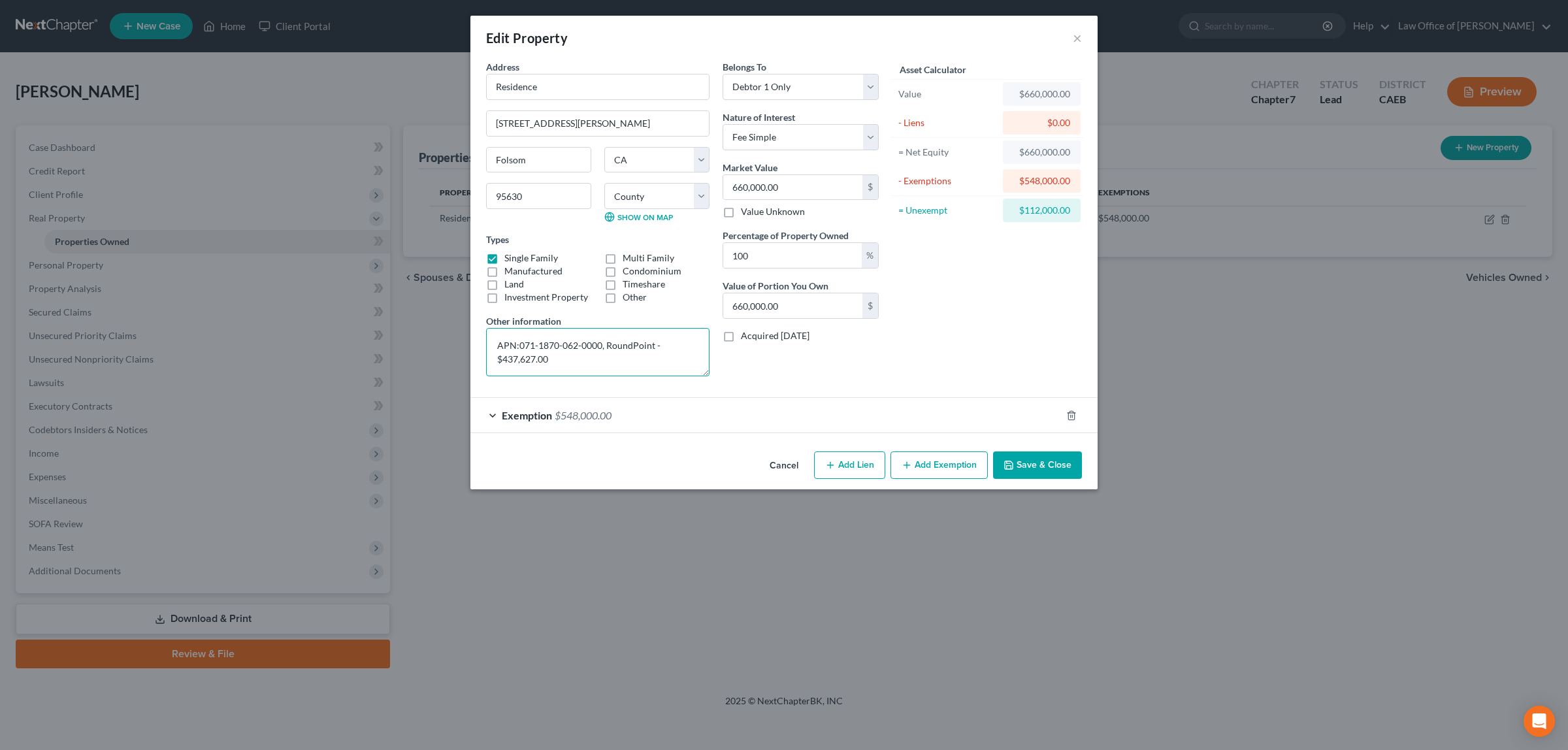
drag, startPoint x: 533, startPoint y: 361, endPoint x: 543, endPoint y: 355, distance: 11.7
click at [536, 358] on textarea "APN:071-1870-062-0000, RoundPoint - $437,627.00" at bounding box center [597, 352] width 223 height 48
click at [536, 361] on textarea "APN:071-1870-062-0000, RoundPoint - $437,627.00" at bounding box center [597, 352] width 223 height 48
type textarea "APN:071-1870-062-0000, RoundPoint - $422,180.00"
click at [1027, 462] on button "Save & Close" at bounding box center [1037, 465] width 89 height 27
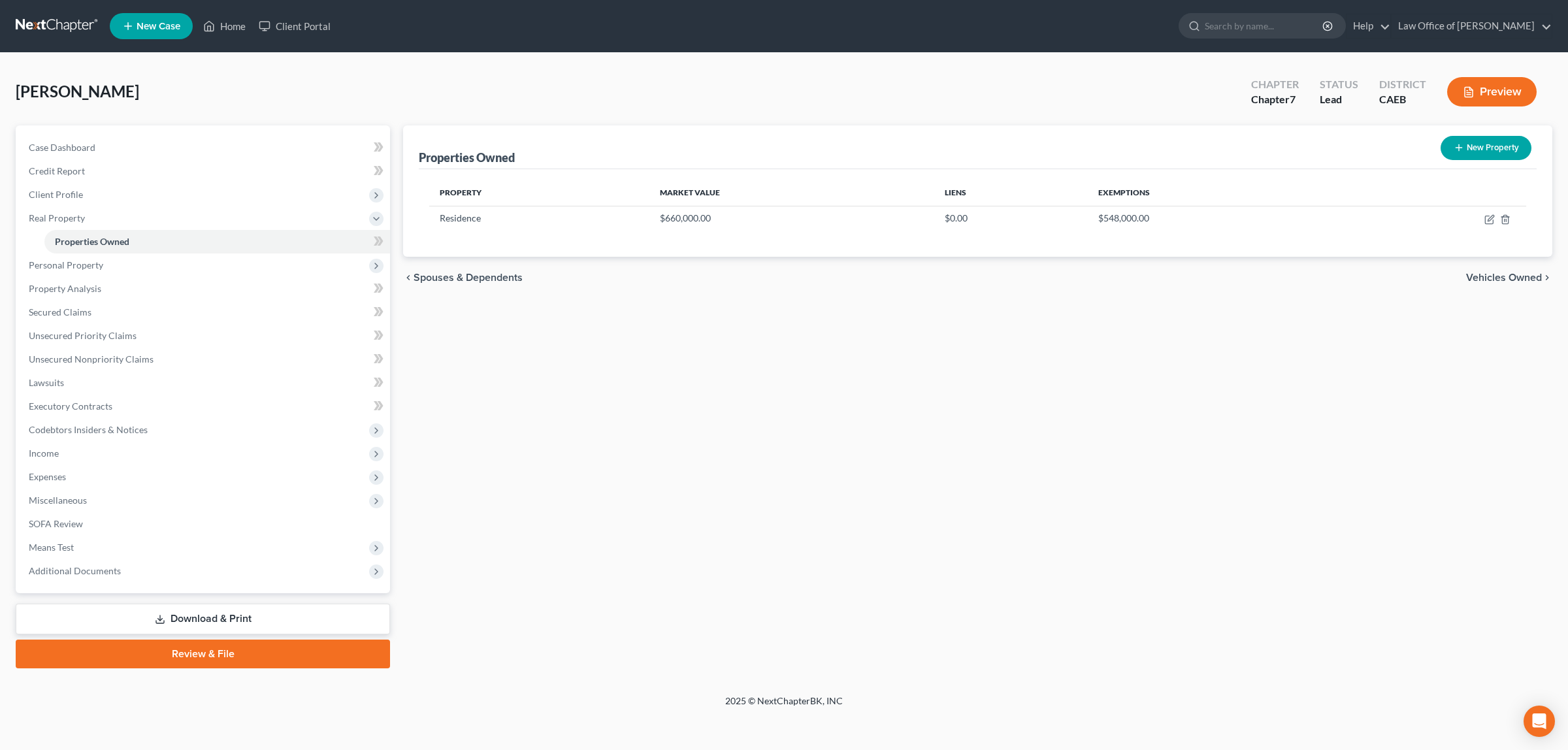
click at [1492, 86] on button "Preview" at bounding box center [1492, 92] width 90 height 29
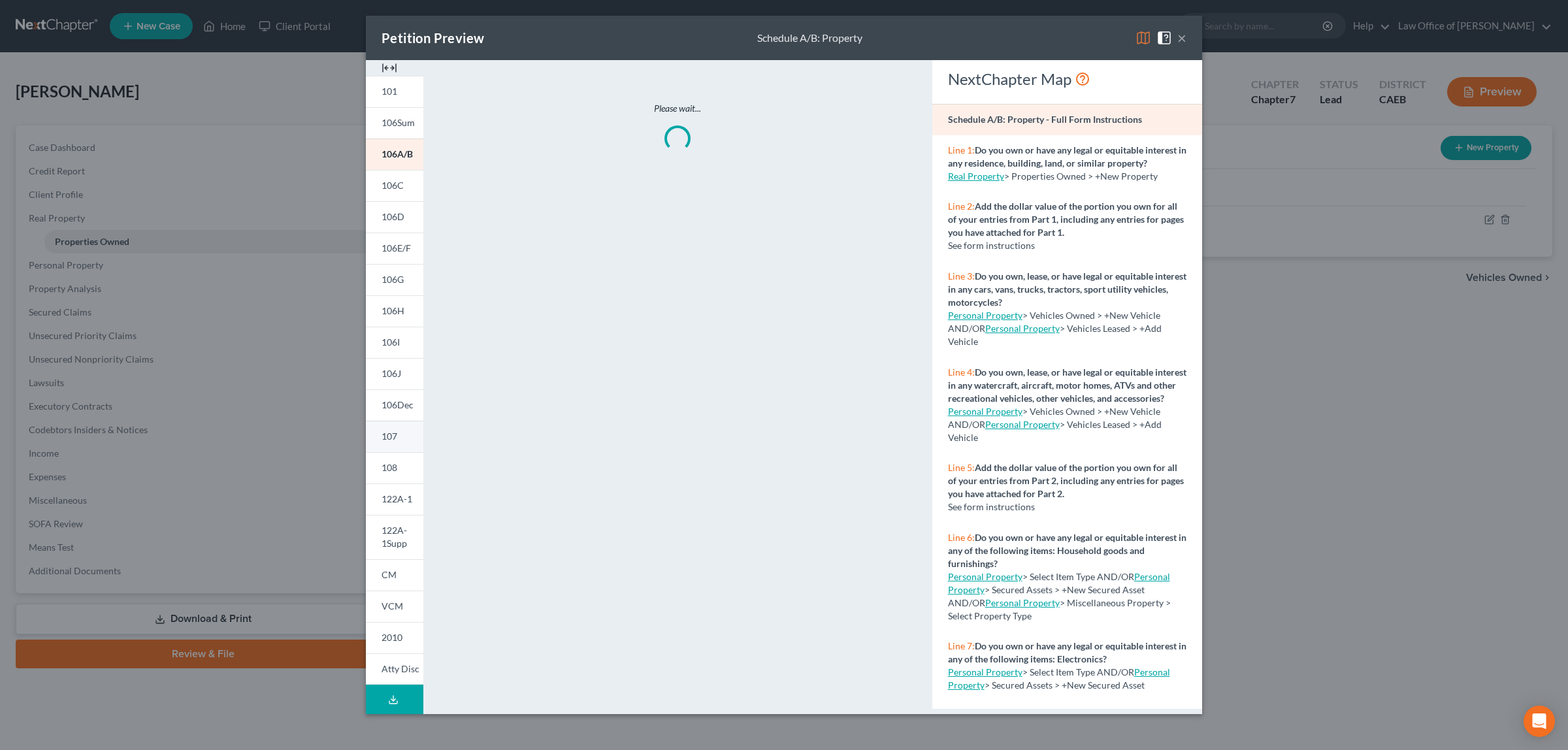
click at [386, 432] on span "107" at bounding box center [390, 437] width 15 height 11
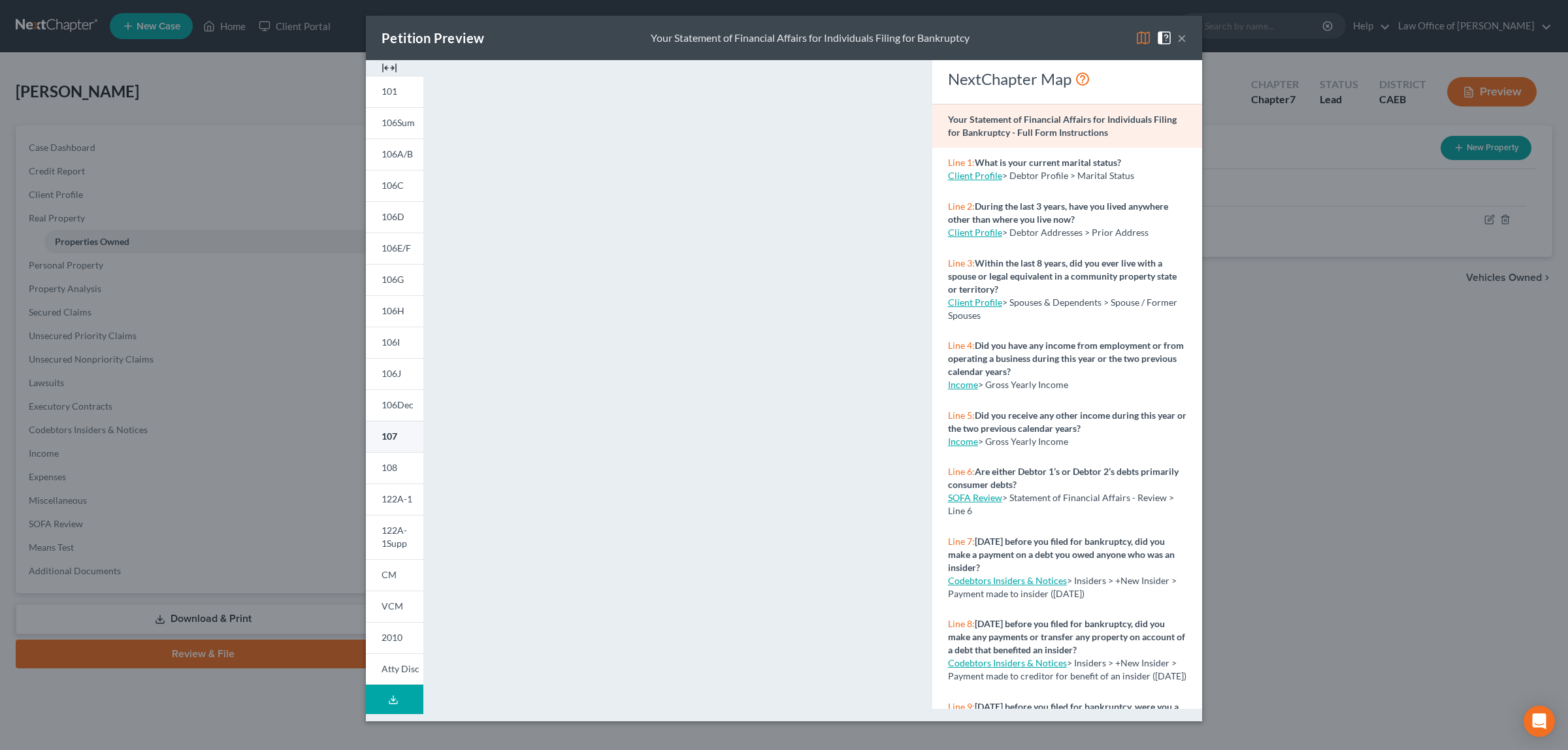
click at [394, 432] on span "107" at bounding box center [390, 437] width 15 height 11
